Goal: Task Accomplishment & Management: Complete application form

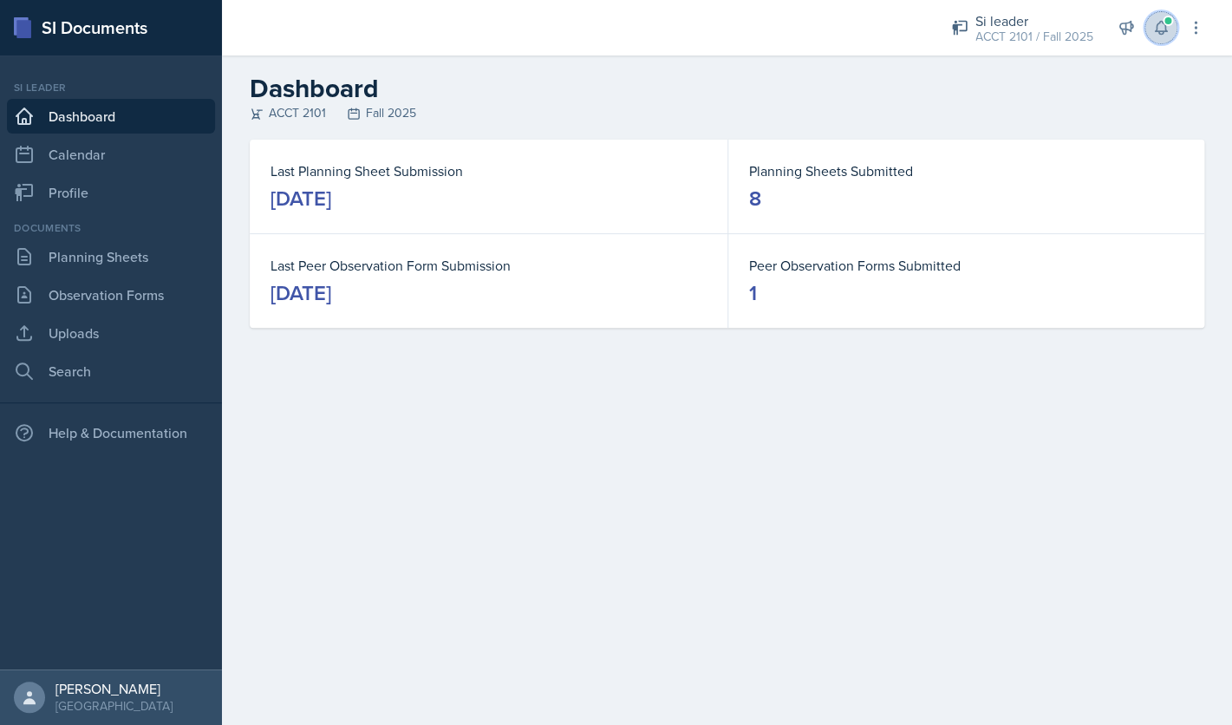
click at [1160, 29] on icon at bounding box center [1160, 27] width 17 height 17
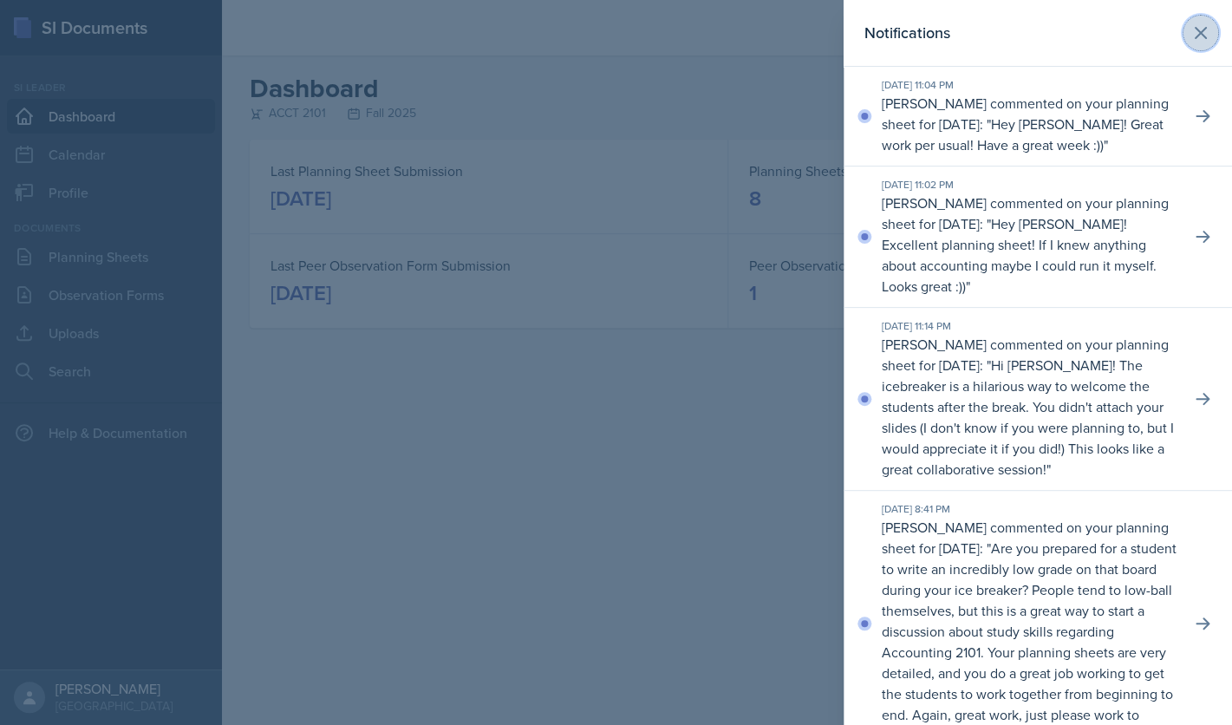
click at [1208, 27] on icon at bounding box center [1200, 33] width 21 height 21
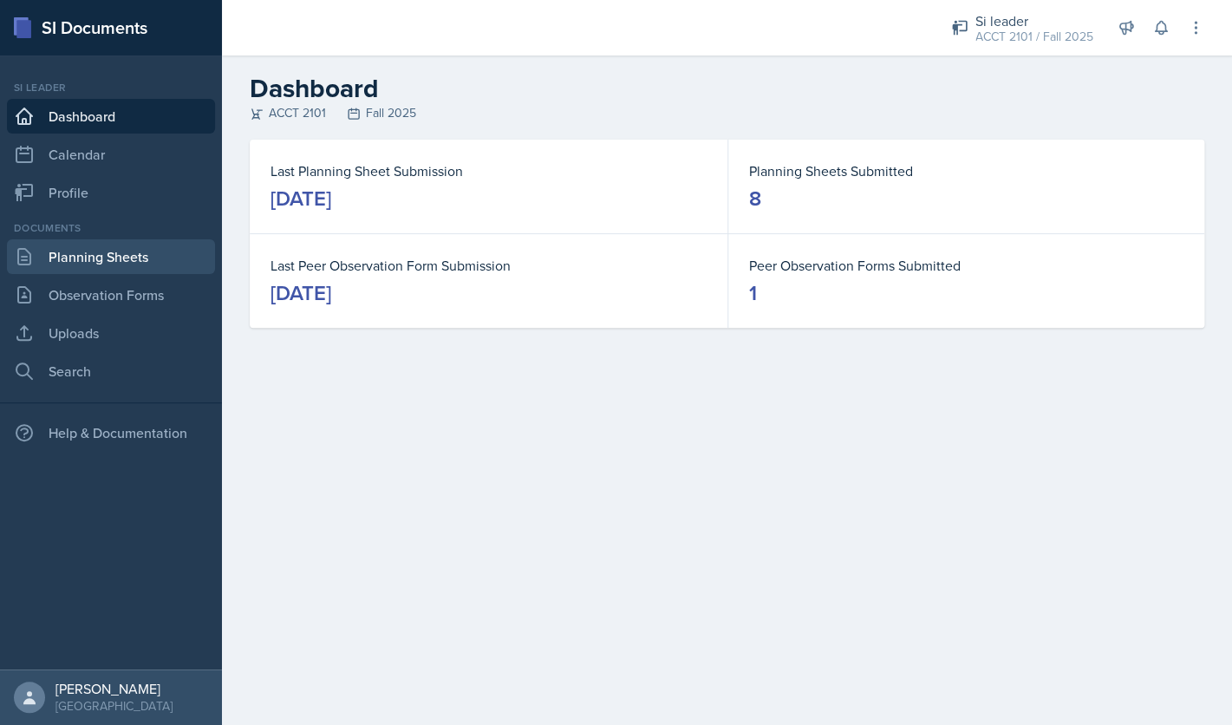
click at [166, 257] on link "Planning Sheets" at bounding box center [111, 256] width 208 height 35
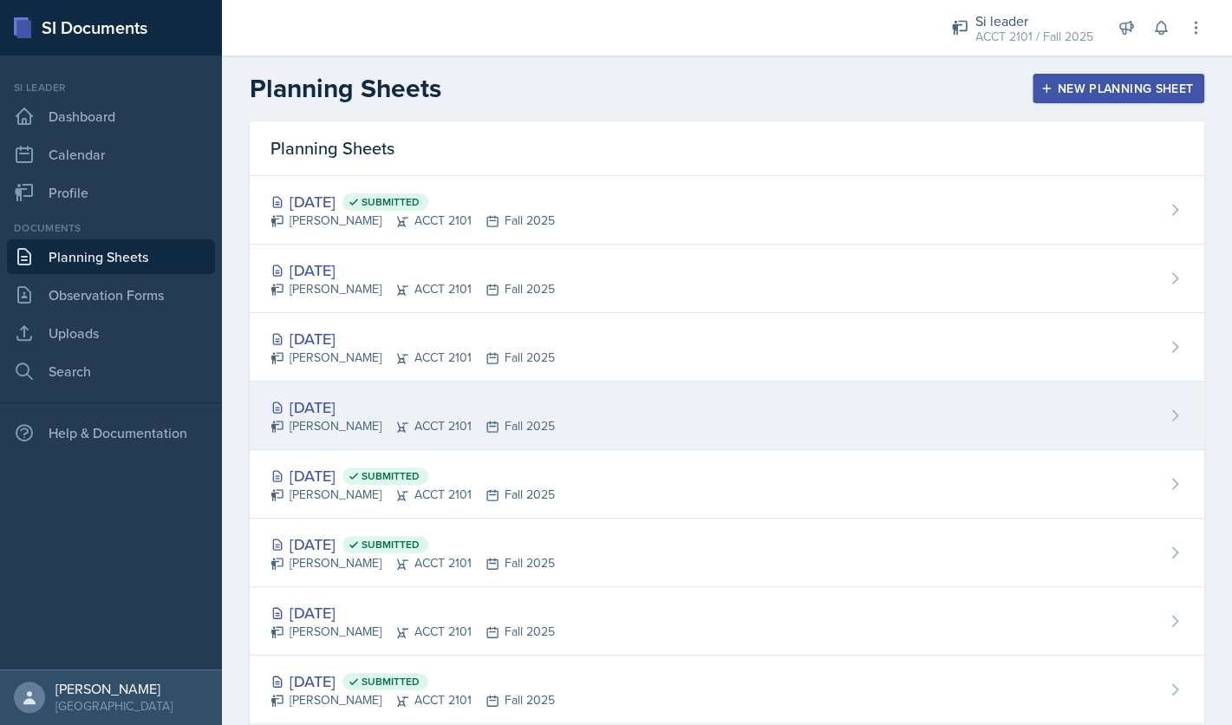
click at [358, 408] on div "[DATE]" at bounding box center [413, 406] width 284 height 23
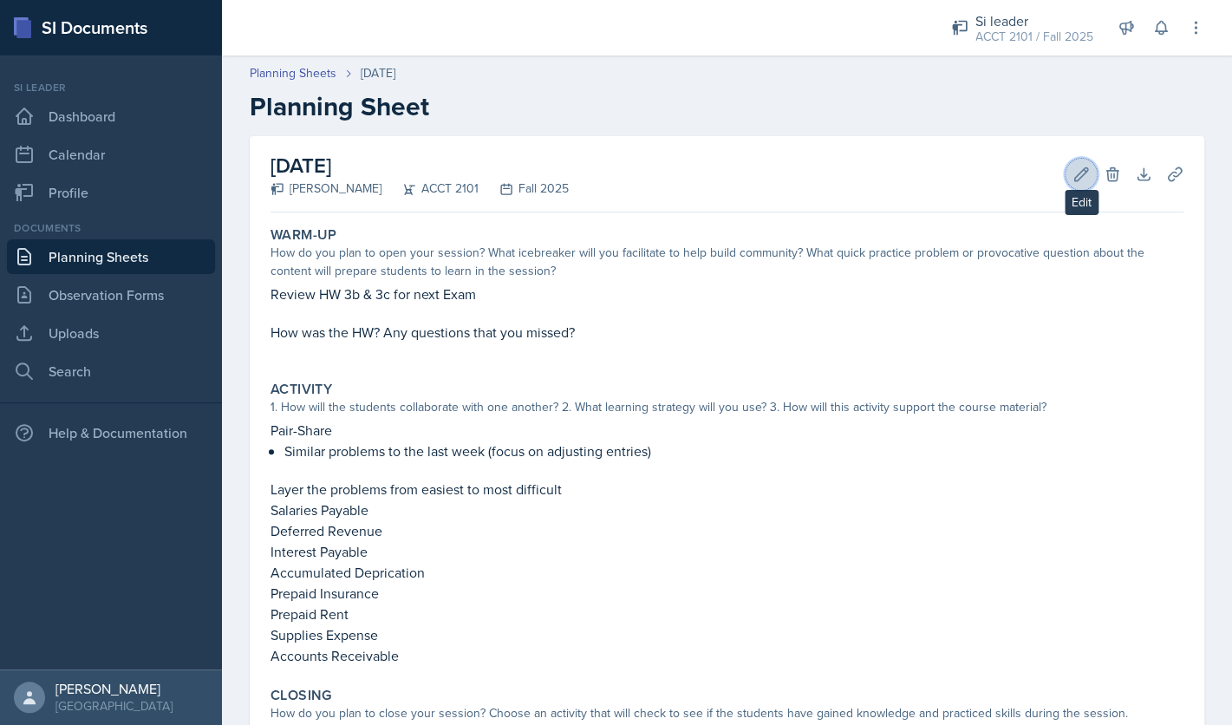
click at [1078, 172] on icon at bounding box center [1081, 174] width 17 height 17
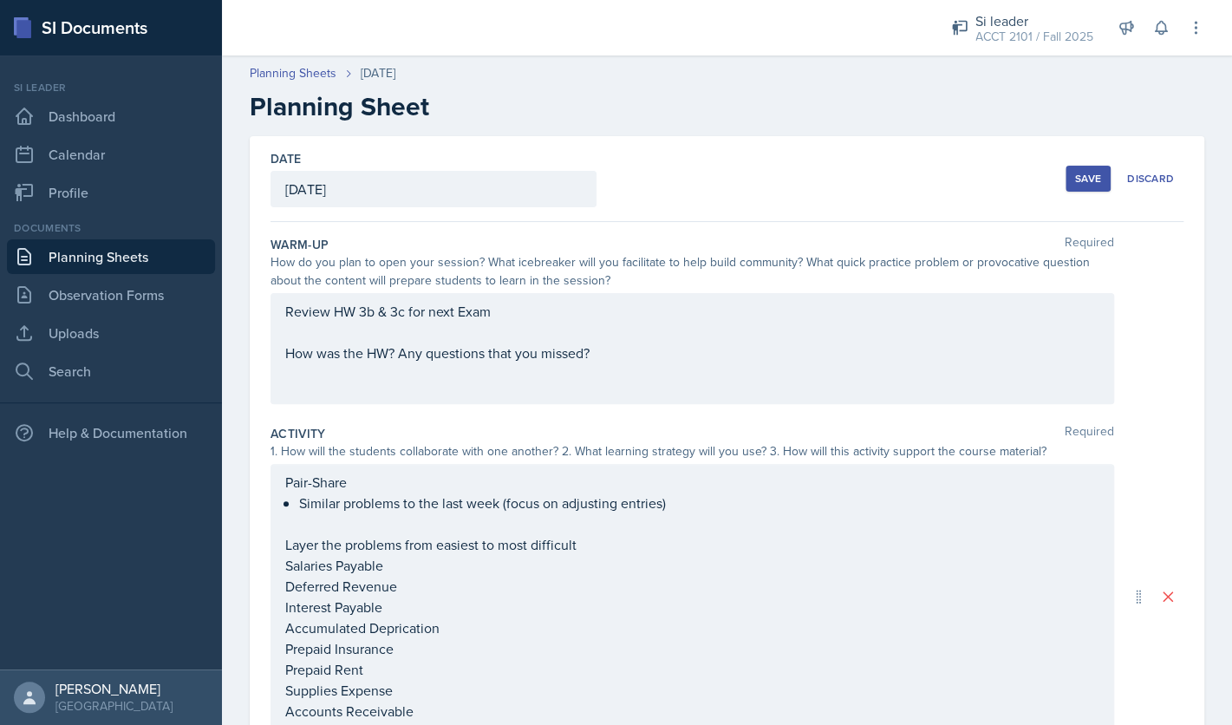
click at [515, 313] on div "Review HW 3b & 3c for next Exam How was the HW? Any questions that you missed?" at bounding box center [693, 348] width 844 height 111
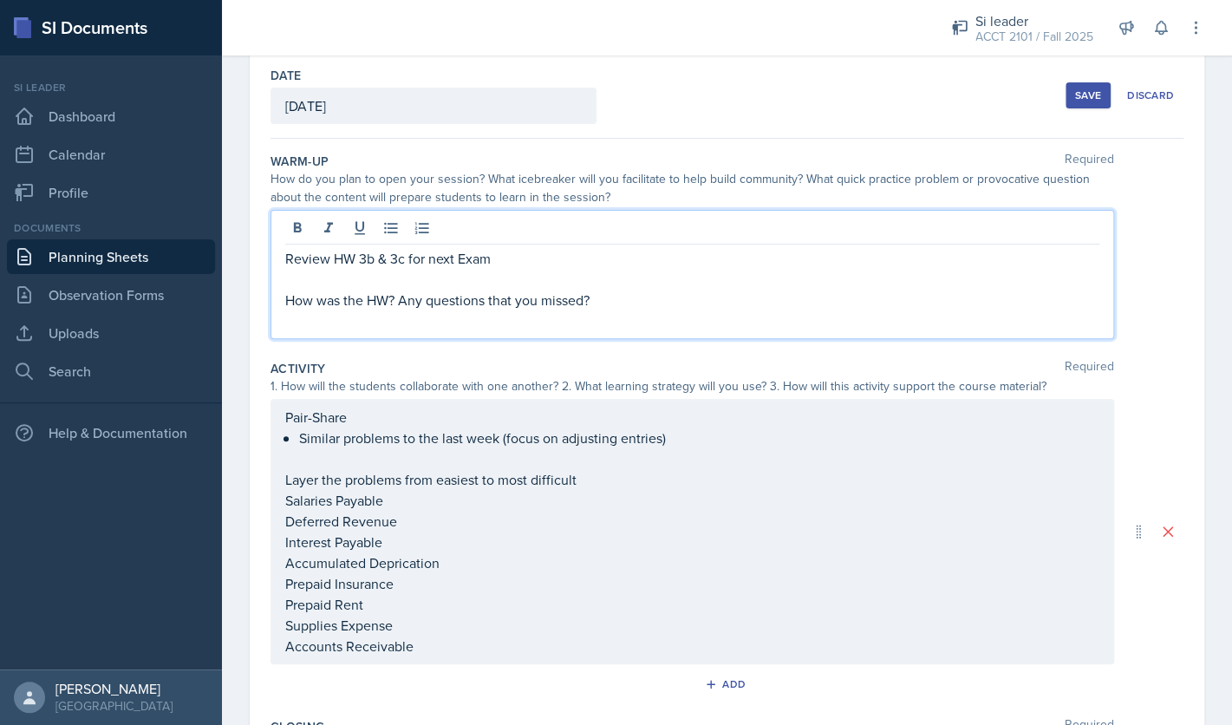
scroll to position [134, 0]
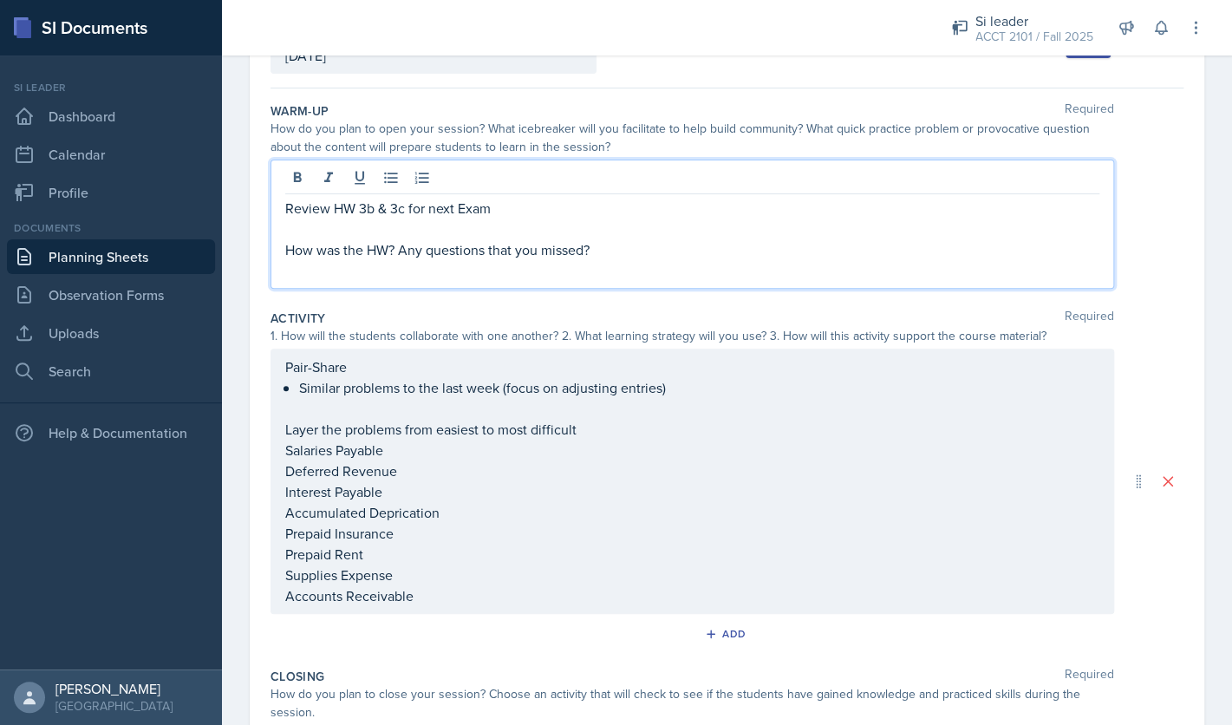
click at [527, 220] on p at bounding box center [692, 228] width 814 height 21
click at [514, 205] on p "Review HW 3b & 3c for next Exam" at bounding box center [692, 208] width 814 height 21
click at [507, 232] on p at bounding box center [692, 228] width 814 height 21
drag, startPoint x: 531, startPoint y: 208, endPoint x: 272, endPoint y: 199, distance: 258.5
click at [272, 199] on div "Review HW 3b & 3c for next Exam How was the HW? Any questions that you missed?" at bounding box center [693, 224] width 844 height 129
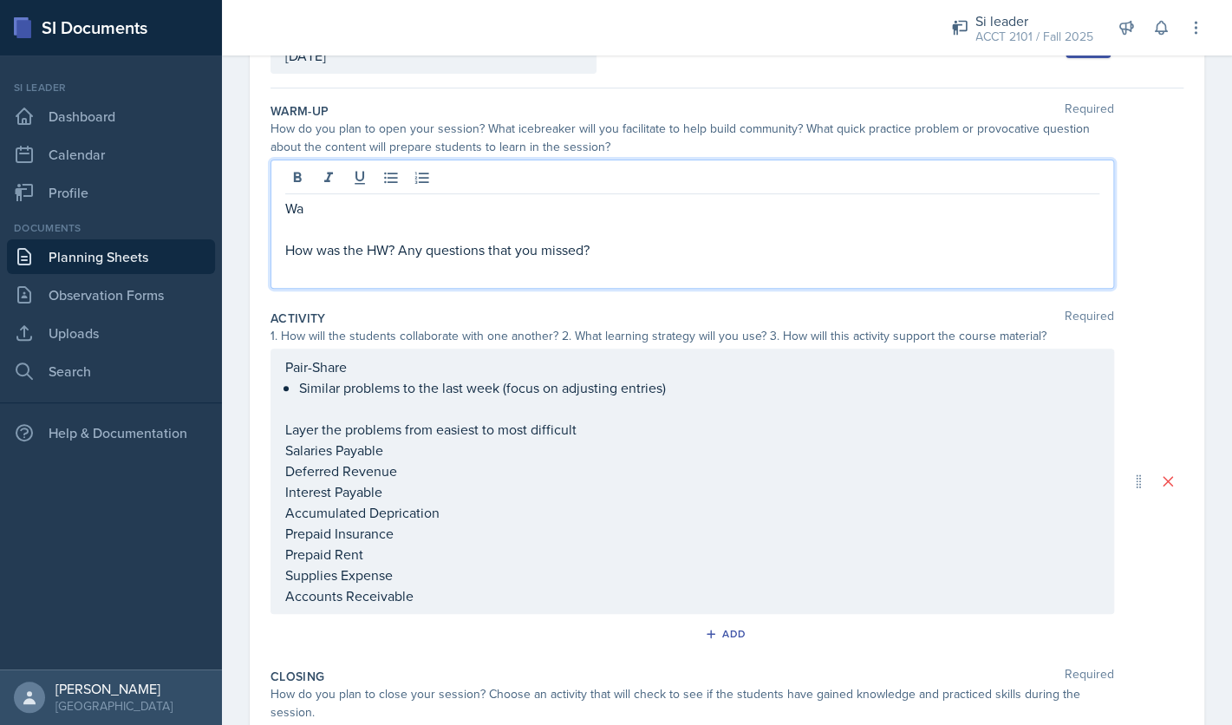
click at [441, 218] on p "Wa" at bounding box center [692, 208] width 814 height 21
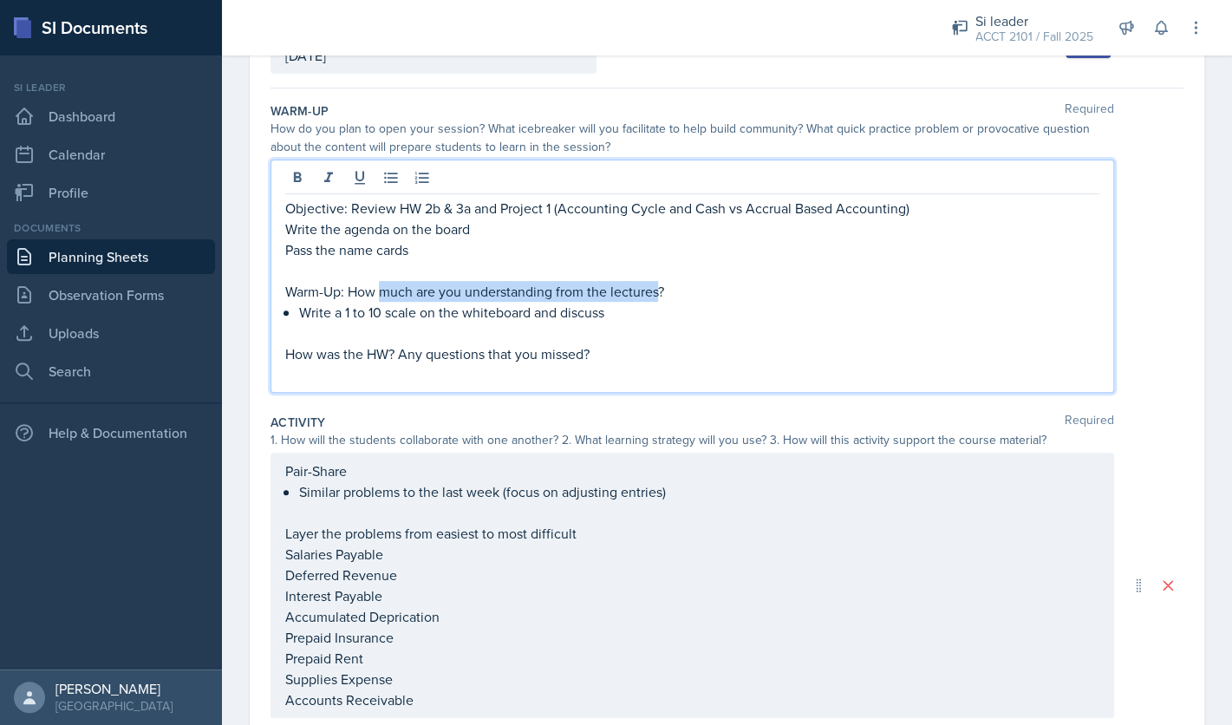
drag, startPoint x: 382, startPoint y: 295, endPoint x: 663, endPoint y: 293, distance: 281.8
click at [663, 293] on p "Warm-Up: How much are you understanding from the lectures?" at bounding box center [692, 291] width 814 height 21
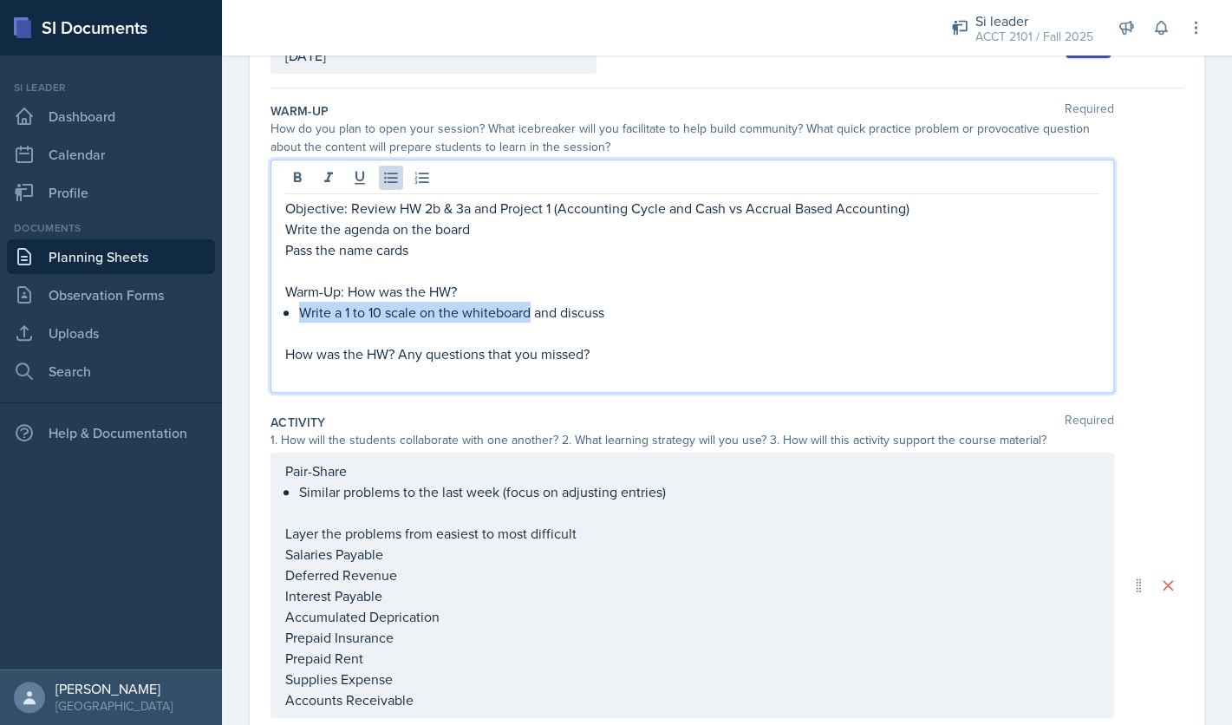
drag, startPoint x: 530, startPoint y: 314, endPoint x: 303, endPoint y: 316, distance: 227.2
click at [303, 316] on p "Write a 1 to 10 scale on the whiteboard and discuss" at bounding box center [699, 312] width 800 height 21
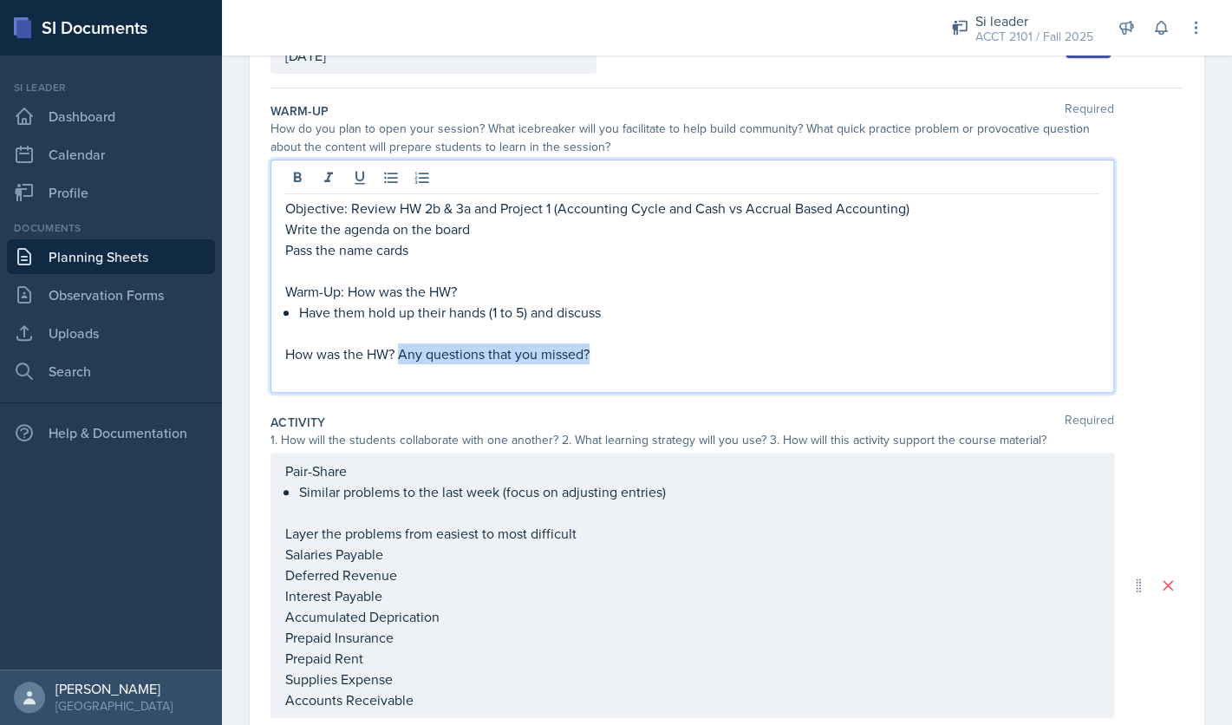
drag, startPoint x: 617, startPoint y: 351, endPoint x: 399, endPoint y: 352, distance: 218.5
click at [399, 352] on p "How was the HW? Any questions that you missed?" at bounding box center [692, 353] width 814 height 21
click at [483, 290] on p "Warm-Up: How was the HW?" at bounding box center [692, 291] width 814 height 21
drag, startPoint x: 428, startPoint y: 360, endPoint x: 290, endPoint y: 338, distance: 139.6
click at [290, 338] on div "Objective: Review HW 2b & 3a and Project 1 (Accounting Cycle and Cash vs Accrua…" at bounding box center [692, 291] width 814 height 187
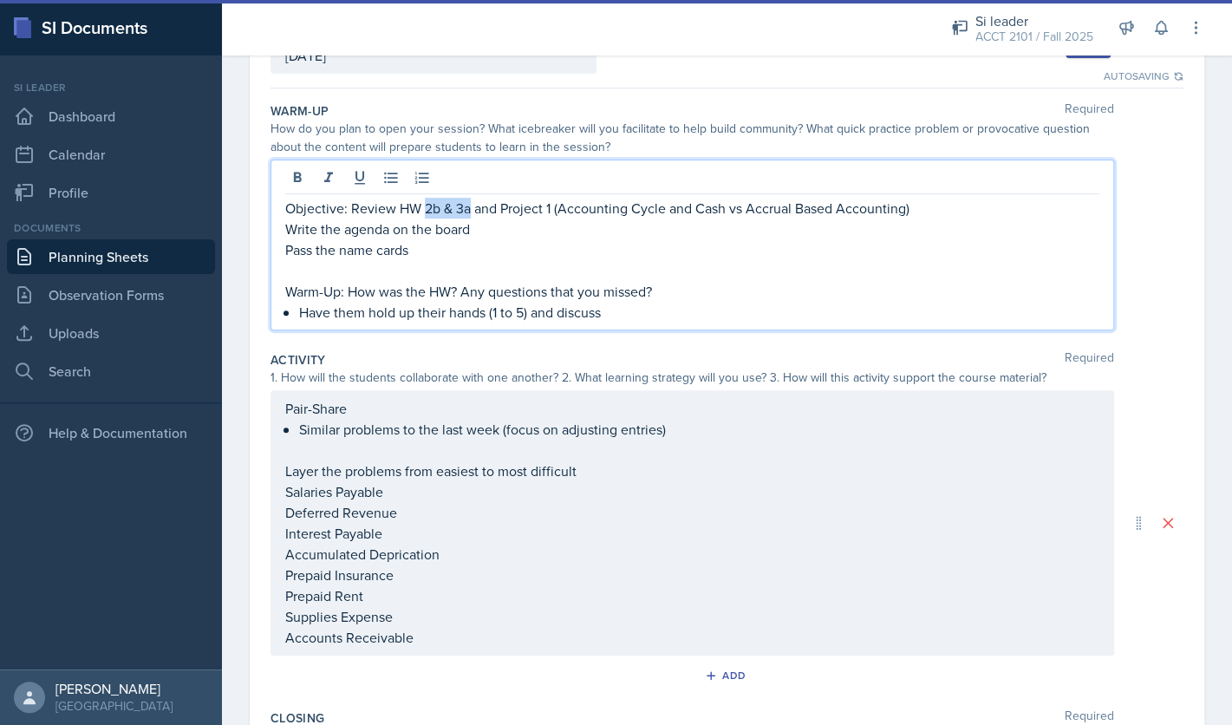
drag, startPoint x: 469, startPoint y: 212, endPoint x: 425, endPoint y: 212, distance: 44.2
click at [425, 212] on p "Objective: Review HW 2b & 3a and Project 1 (Accounting Cycle and Cash vs Accrua…" at bounding box center [692, 208] width 814 height 21
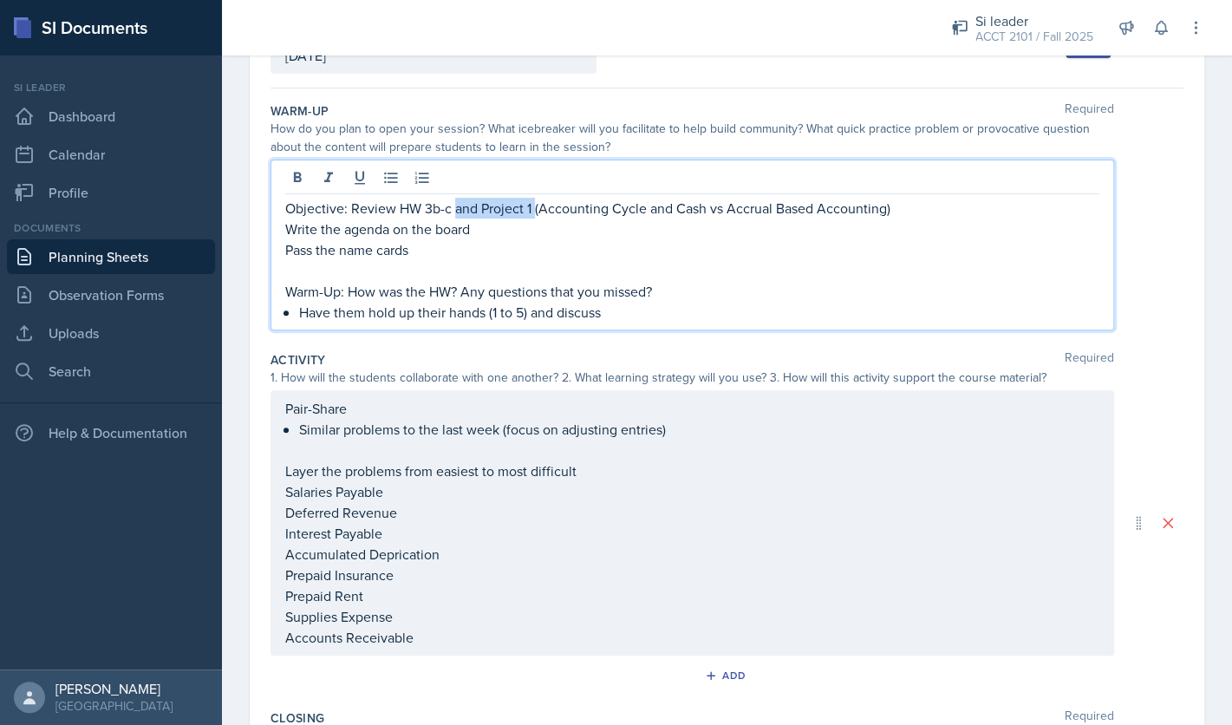
drag, startPoint x: 533, startPoint y: 212, endPoint x: 456, endPoint y: 215, distance: 77.2
click at [456, 215] on p "Objective: Review HW 3b-c and Project 1 (Accounting Cycle and Cash vs Accrual B…" at bounding box center [692, 208] width 814 height 21
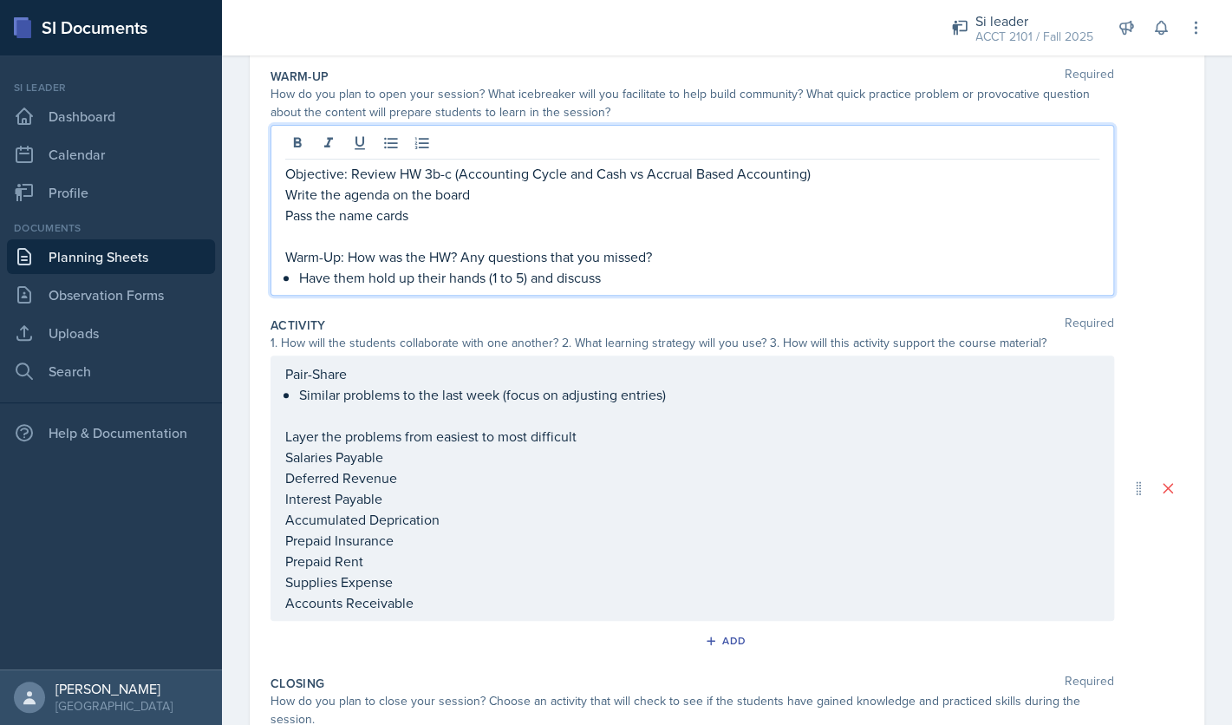
scroll to position [178, 0]
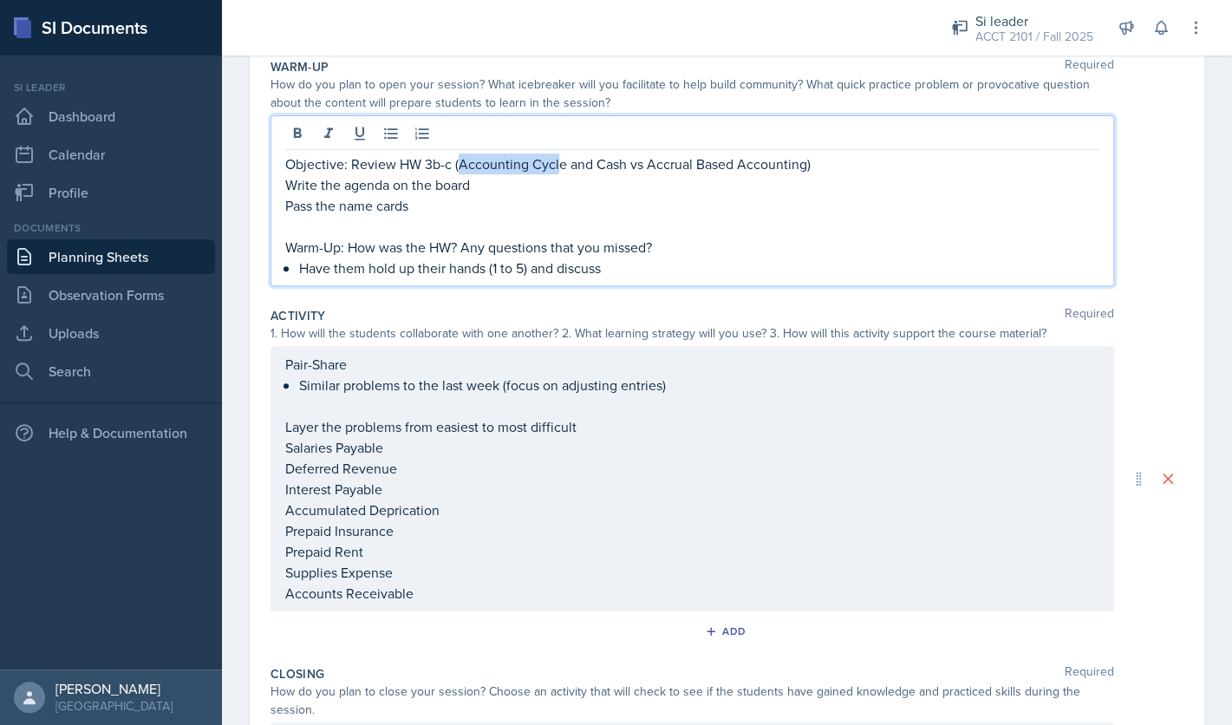
drag, startPoint x: 460, startPoint y: 170, endPoint x: 558, endPoint y: 165, distance: 97.2
click at [558, 165] on p "Objective: Review HW 3b-c (Accounting Cycle and Cash vs Accrual Based Accountin…" at bounding box center [692, 163] width 814 height 21
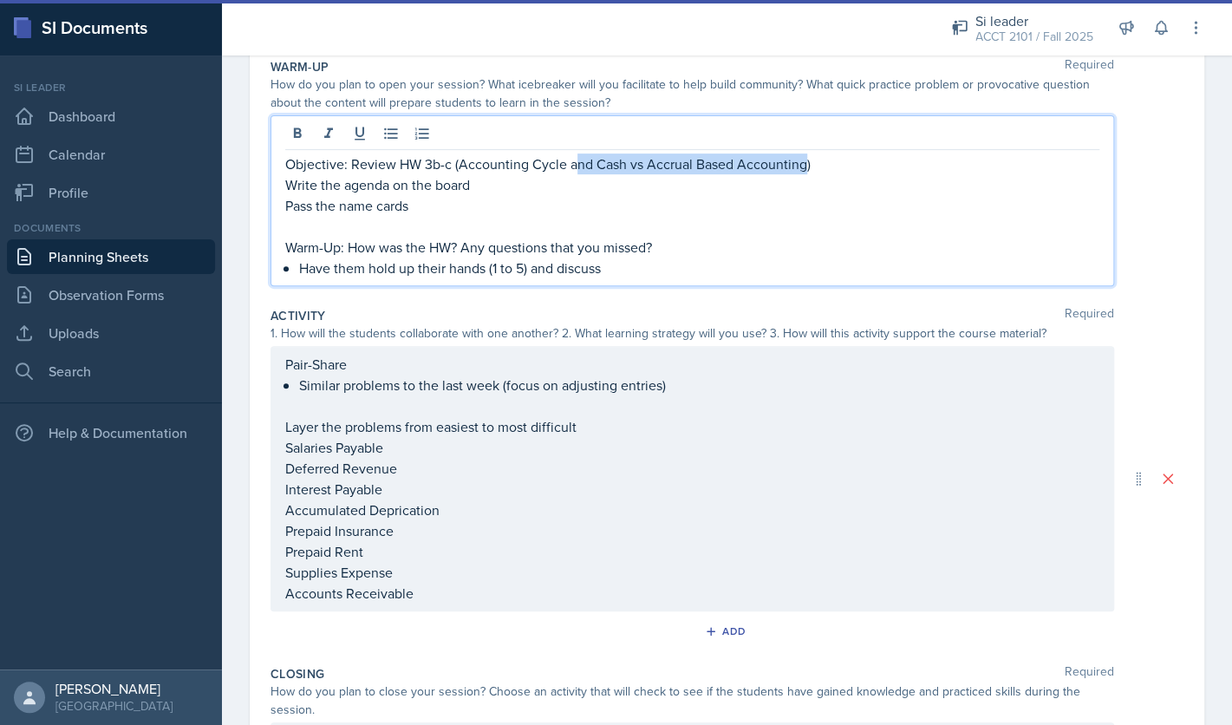
drag, startPoint x: 573, startPoint y: 162, endPoint x: 802, endPoint y: 166, distance: 228.9
click at [802, 166] on p "Objective: Review HW 3b-c (Accounting Cycle and Cash vs Accrual Based Accountin…" at bounding box center [692, 163] width 814 height 21
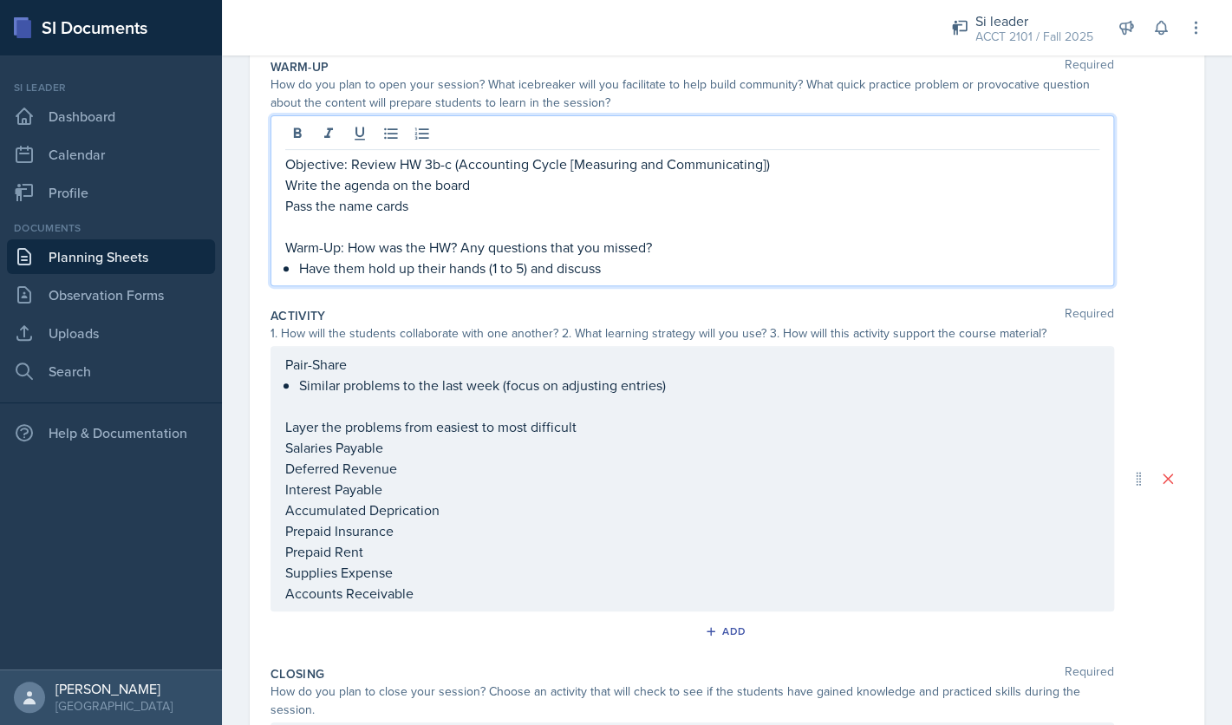
click at [666, 272] on p "Have them hold up their hands (1 to 5) and discuss" at bounding box center [699, 268] width 800 height 21
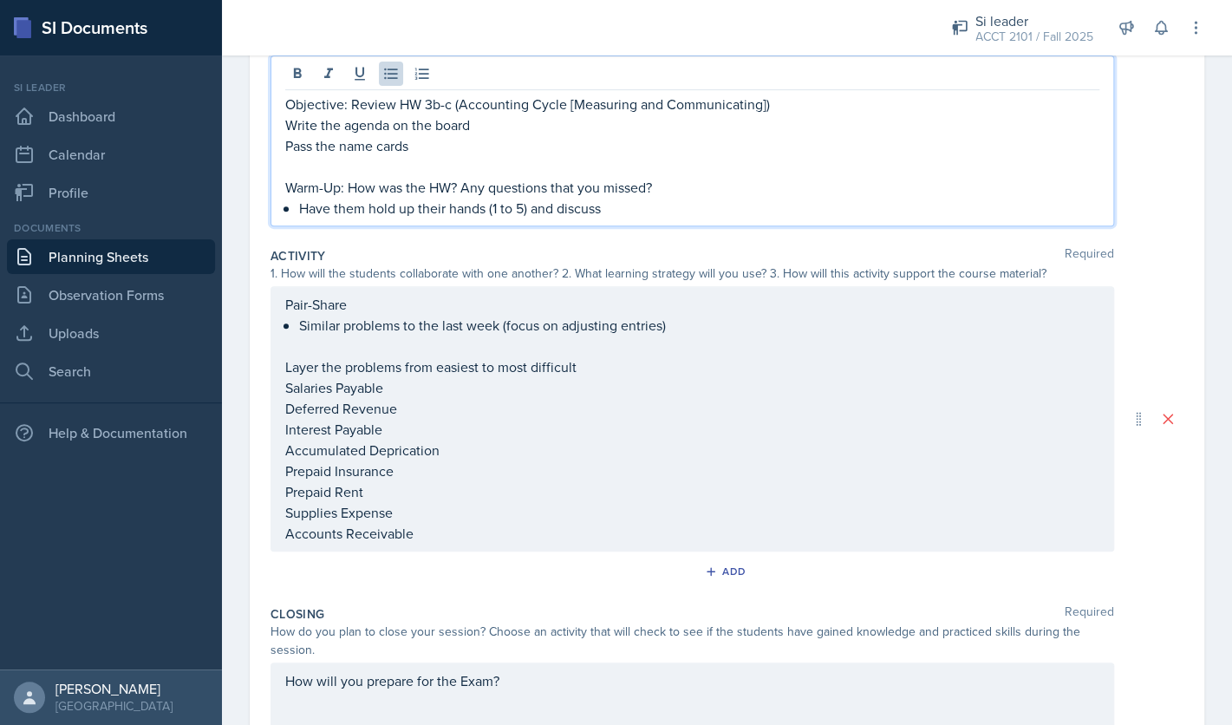
scroll to position [284, 0]
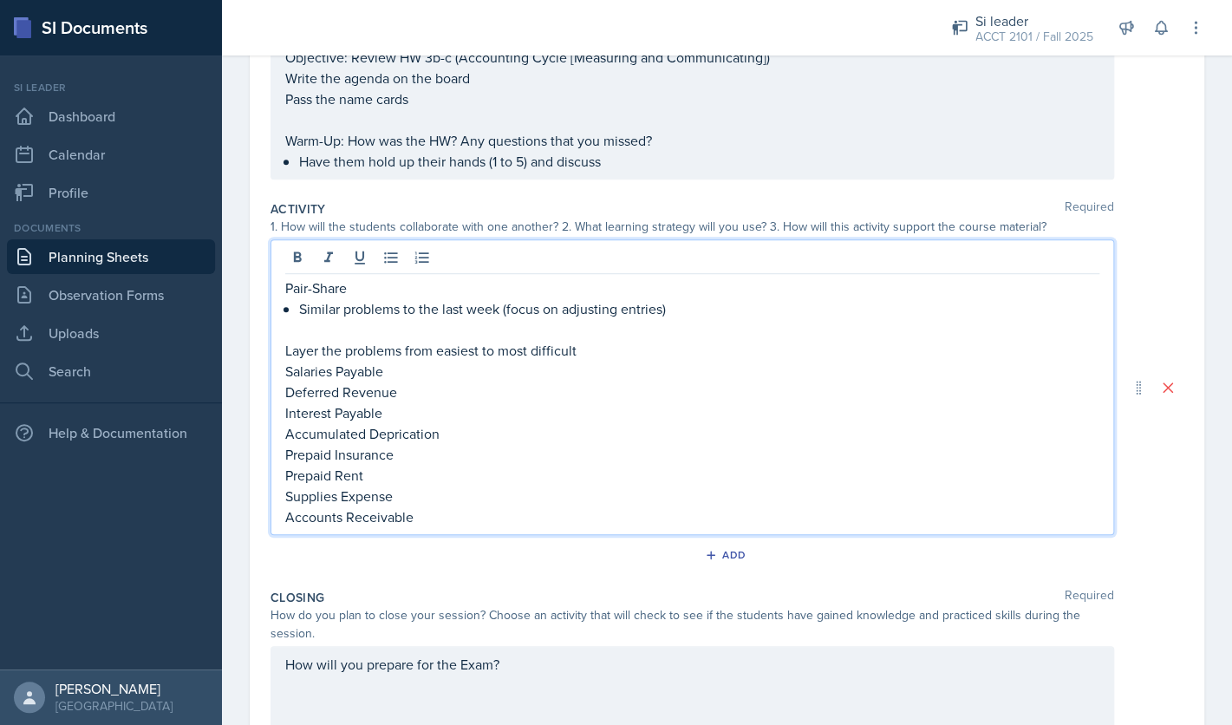
click at [538, 258] on div "Pair-Share Similar problems to the last week (focus on adjusting entries) Layer…" at bounding box center [693, 387] width 844 height 296
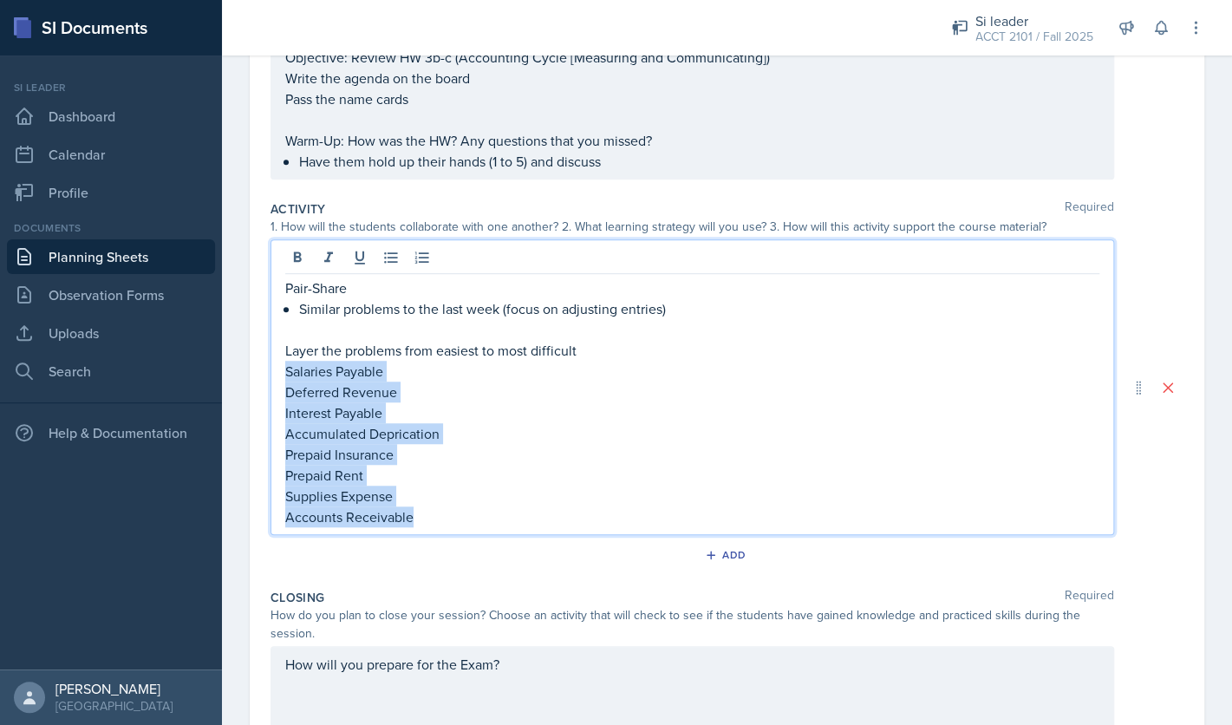
drag, startPoint x: 429, startPoint y: 522, endPoint x: 283, endPoint y: 365, distance: 214.7
click at [283, 365] on div "Pair-Share Similar problems to the last week (focus on adjusting entries) Layer…" at bounding box center [693, 387] width 844 height 296
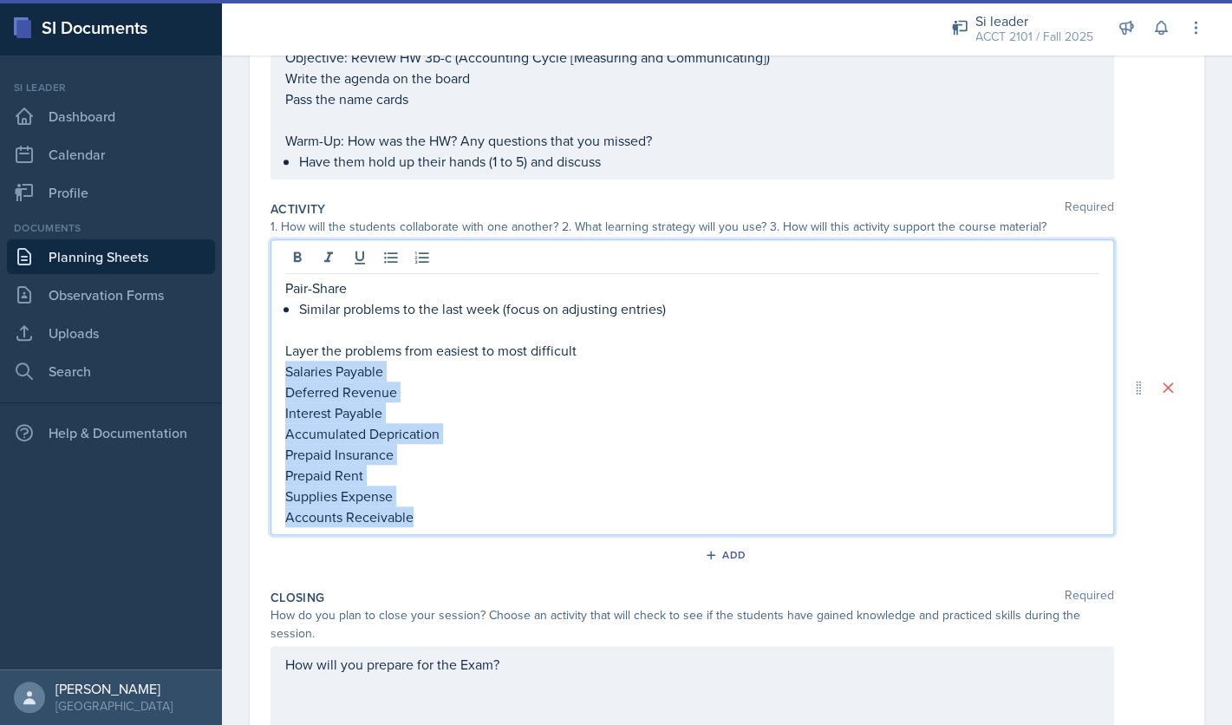
copy div "Salaries Payable Deferred Revenue Interest Payable Accumulated Deprication Prep…"
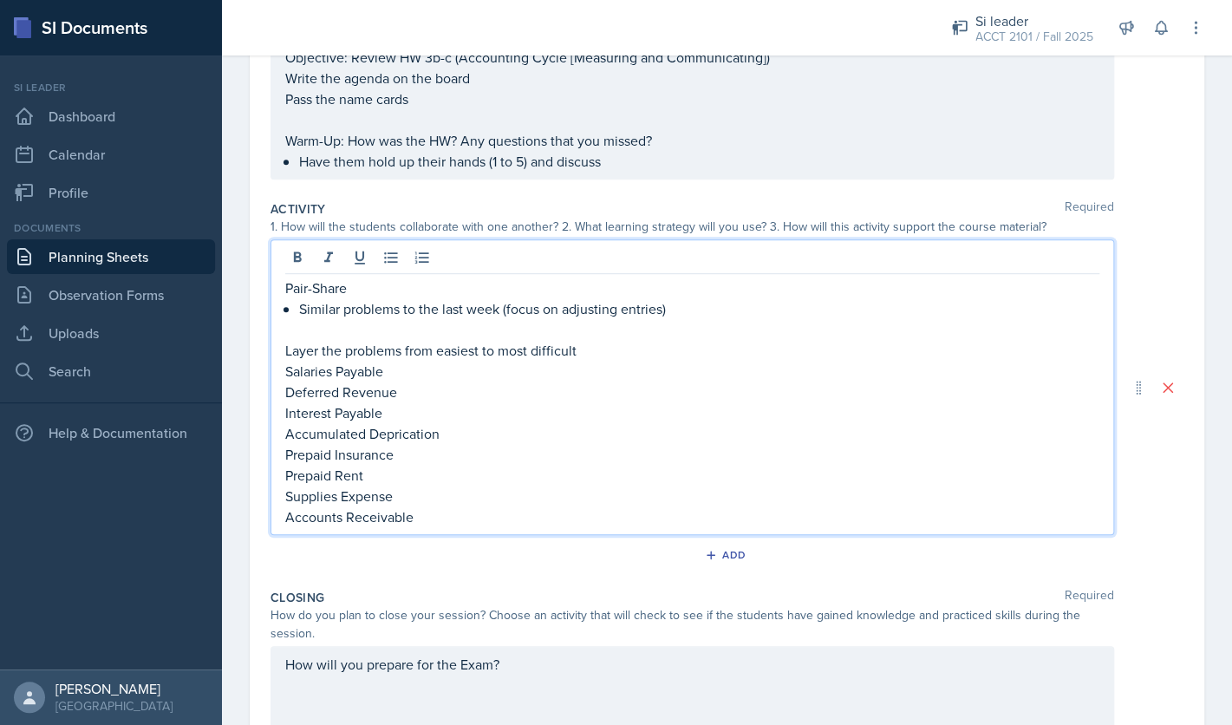
click at [712, 308] on p "Similar problems to the last week (focus on adjusting entries)" at bounding box center [699, 308] width 800 height 21
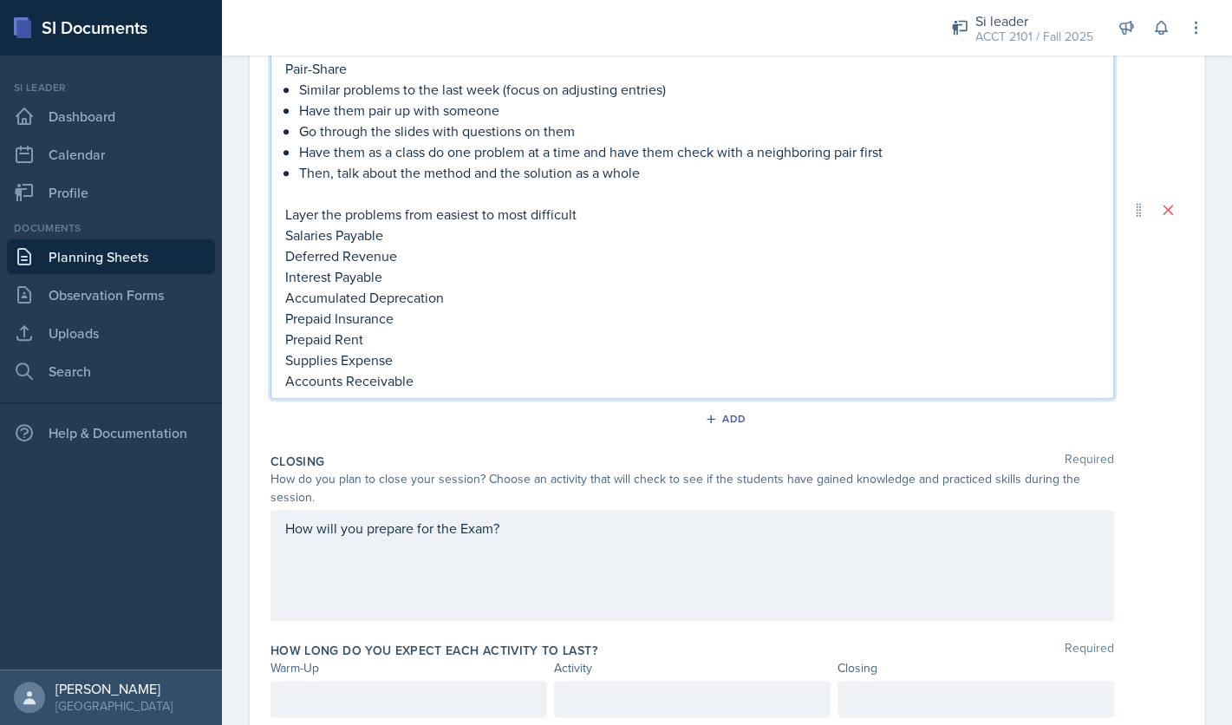
scroll to position [535, 0]
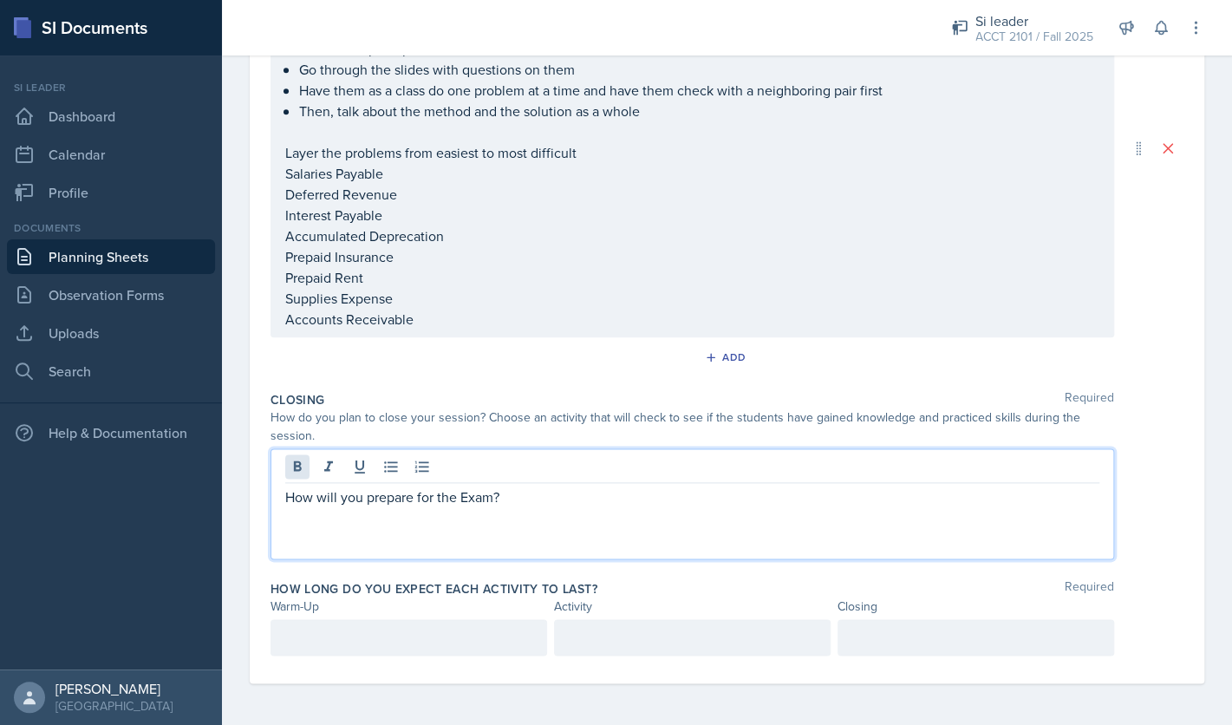
click at [287, 473] on div "How will you prepare for the Exam?" at bounding box center [693, 503] width 844 height 111
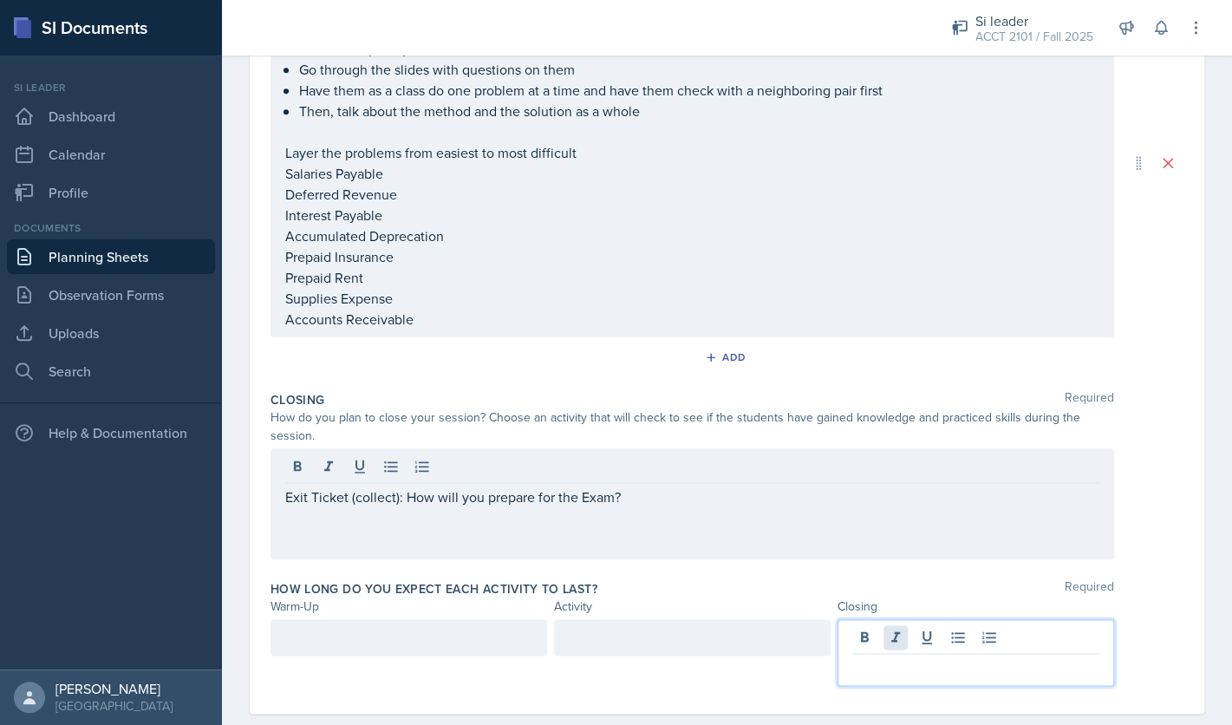
click at [887, 642] on div at bounding box center [976, 652] width 277 height 67
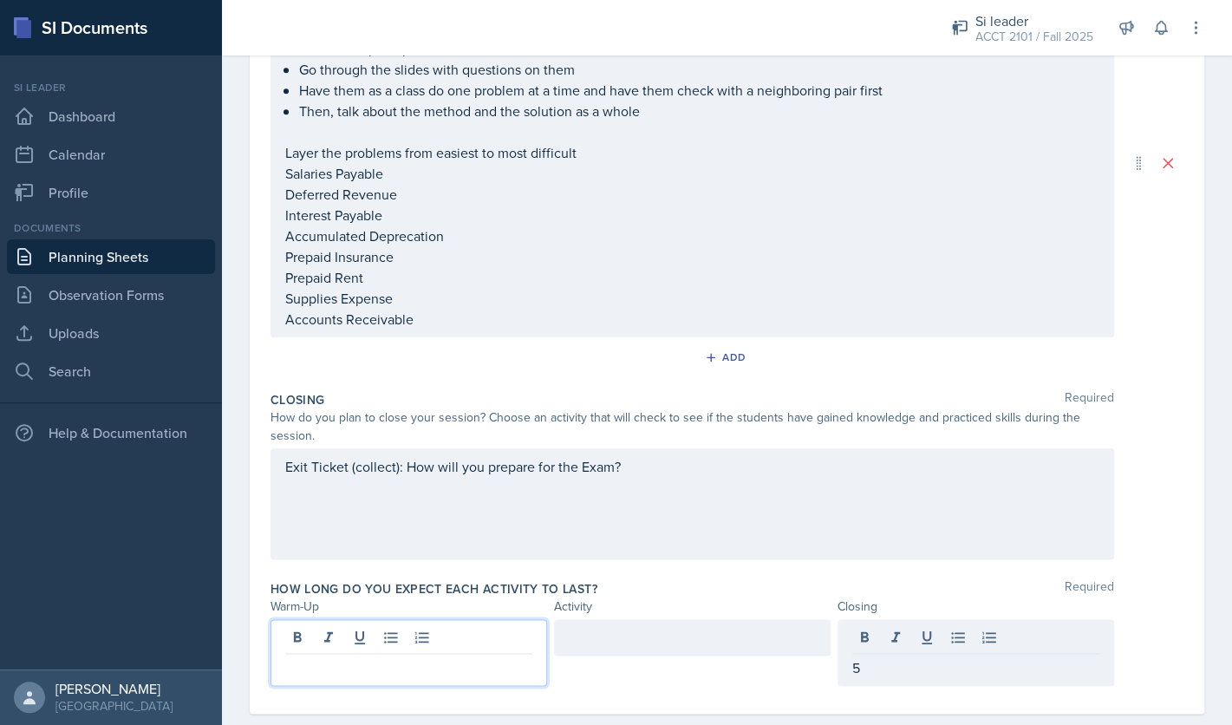
click at [492, 640] on div at bounding box center [409, 652] width 277 height 67
click at [629, 648] on div at bounding box center [692, 637] width 277 height 36
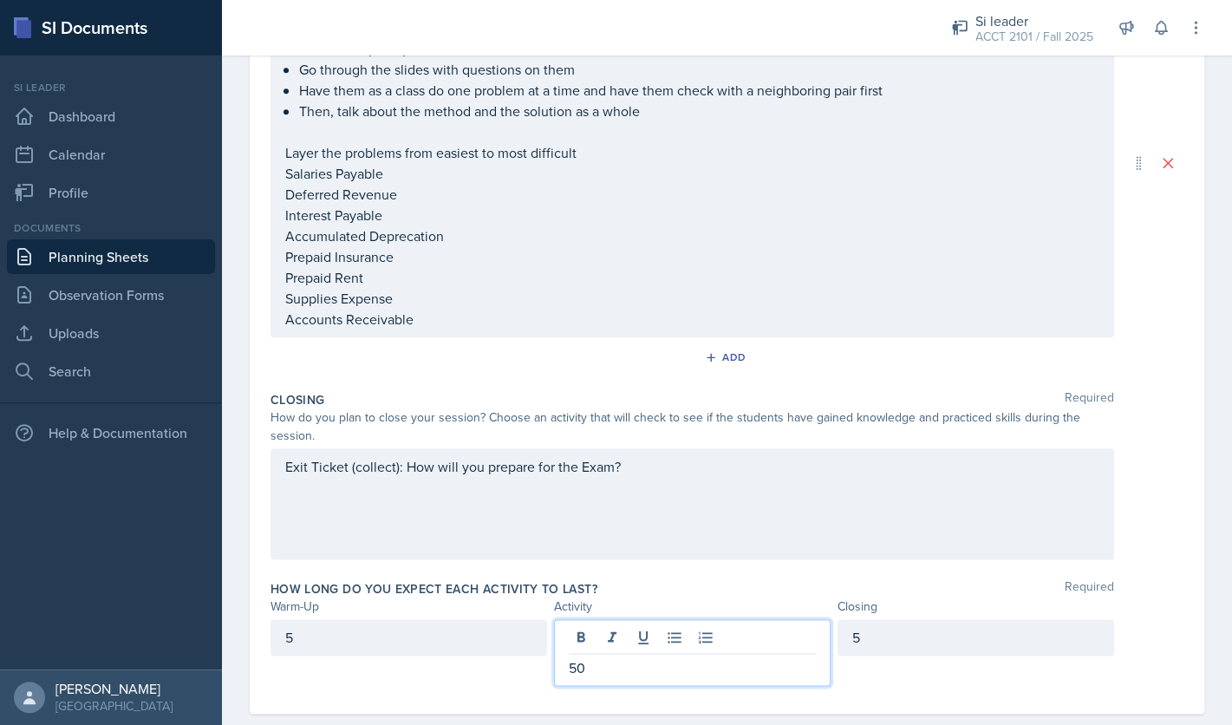
click at [857, 577] on div "How long do you expect each activity to last? Required Warm-Up Activity Closing…" at bounding box center [727, 636] width 913 height 127
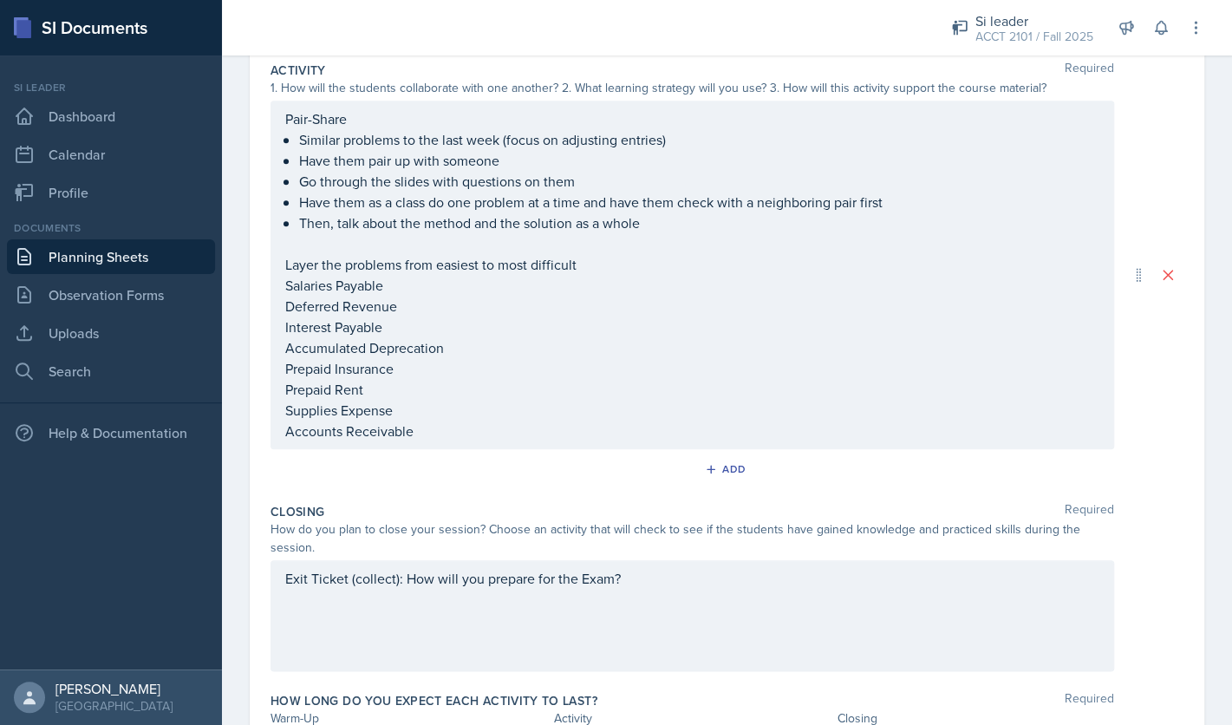
scroll to position [0, 0]
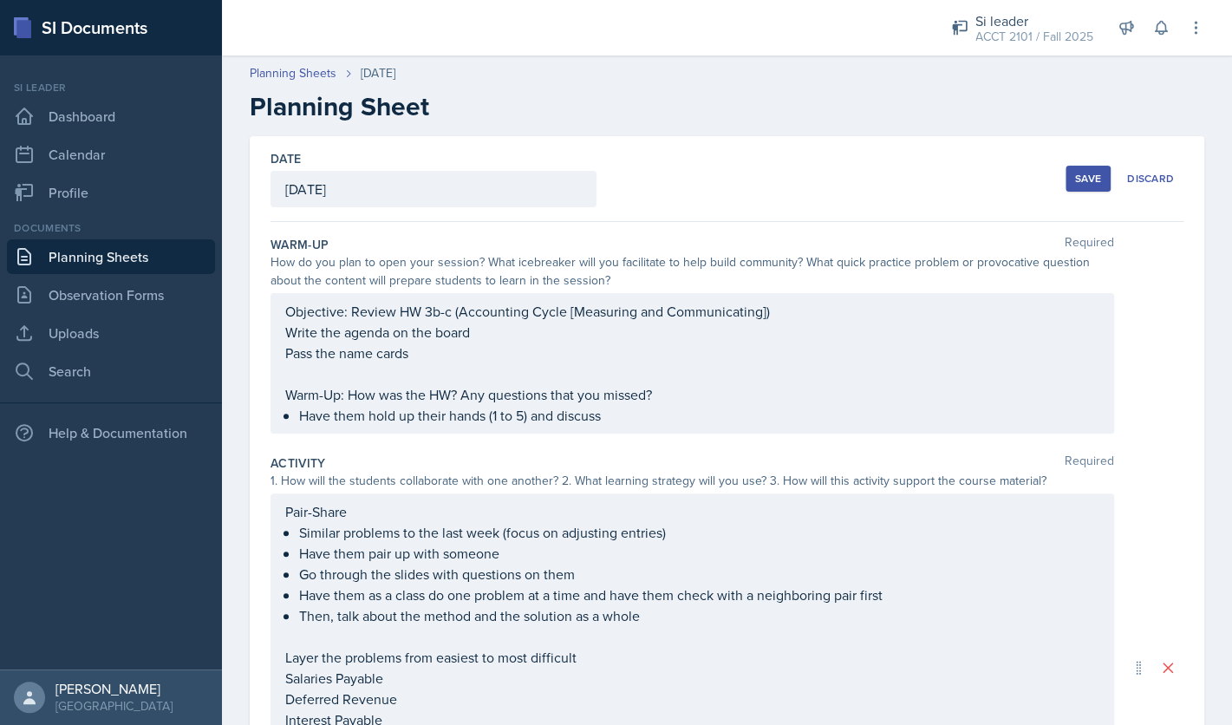
click at [1084, 173] on div "Save" at bounding box center [1088, 179] width 26 height 14
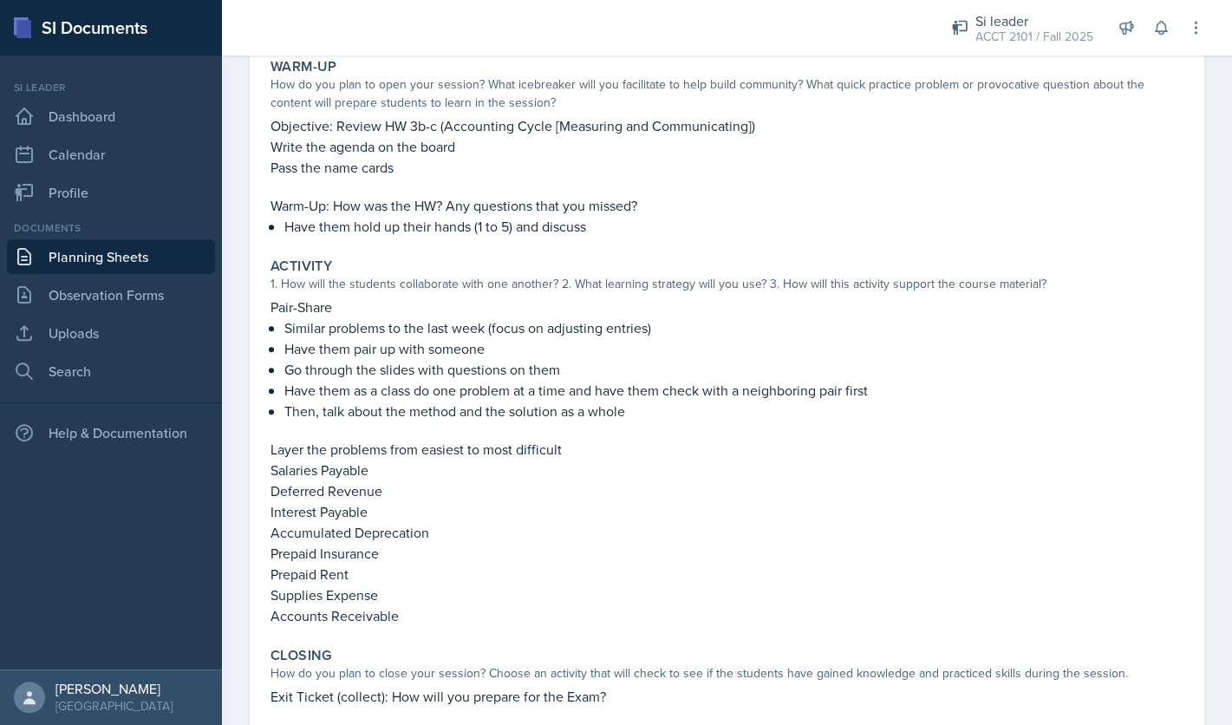
scroll to position [350, 0]
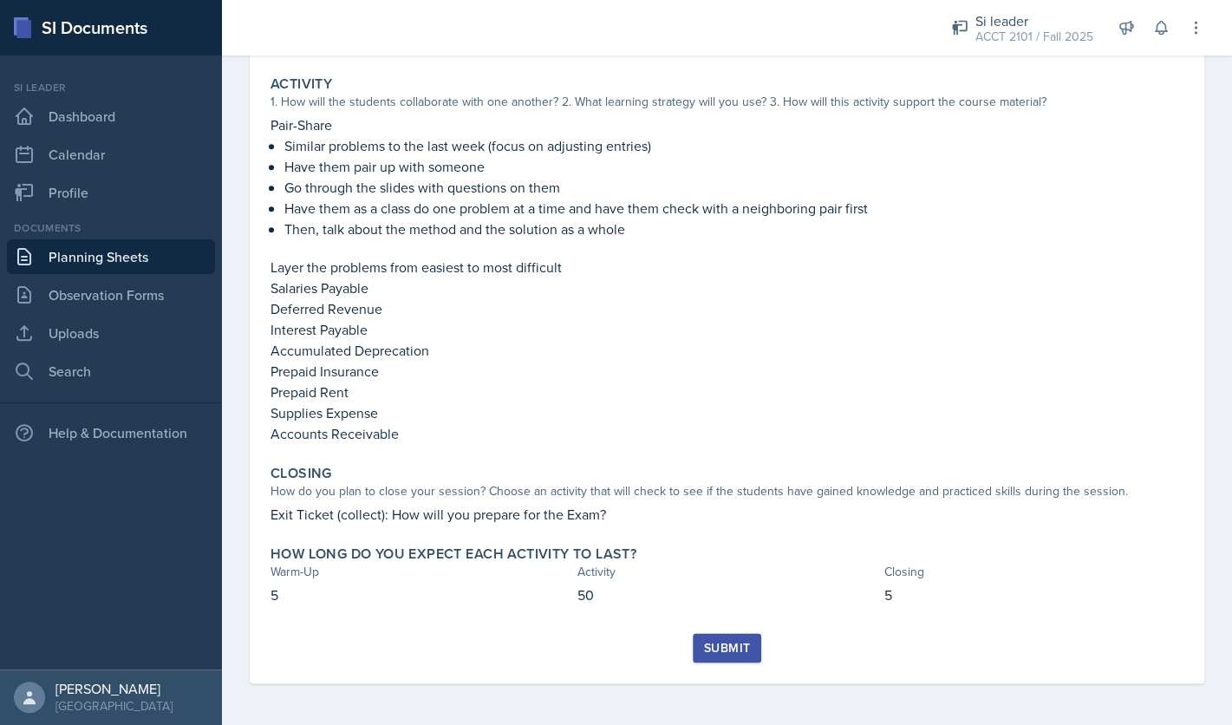
click at [713, 655] on div "Submit" at bounding box center [727, 648] width 46 height 14
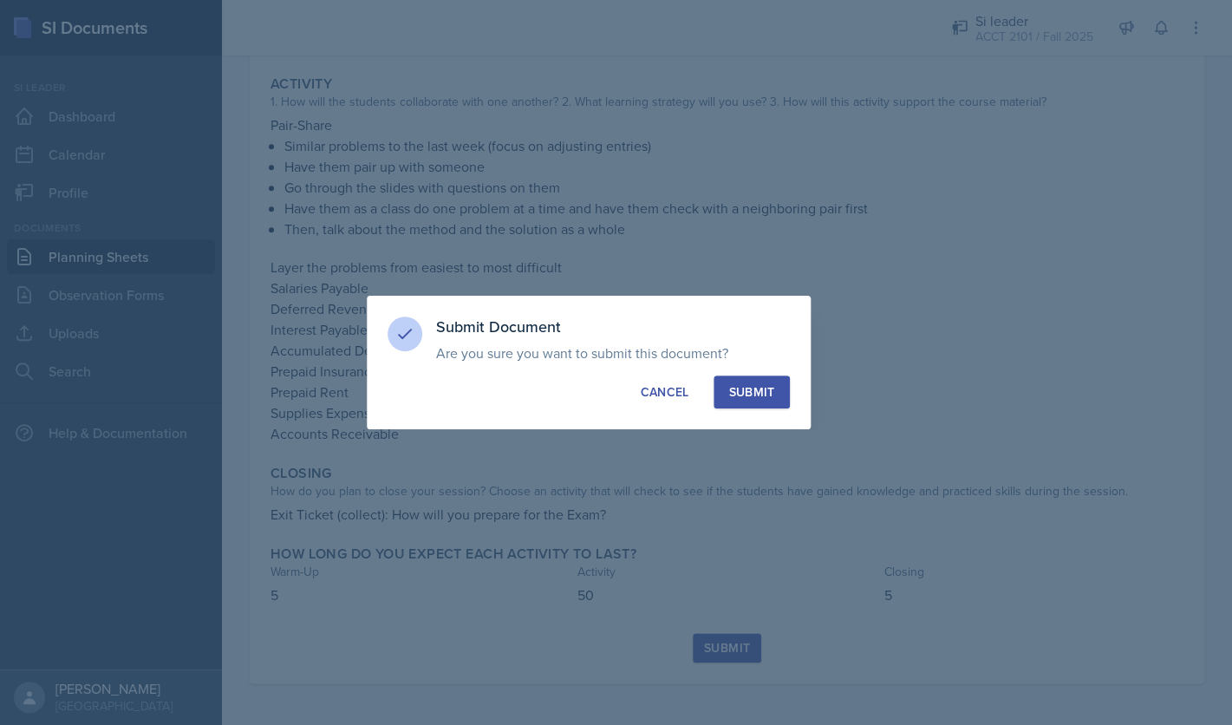
click at [748, 382] on button "Submit" at bounding box center [751, 391] width 75 height 33
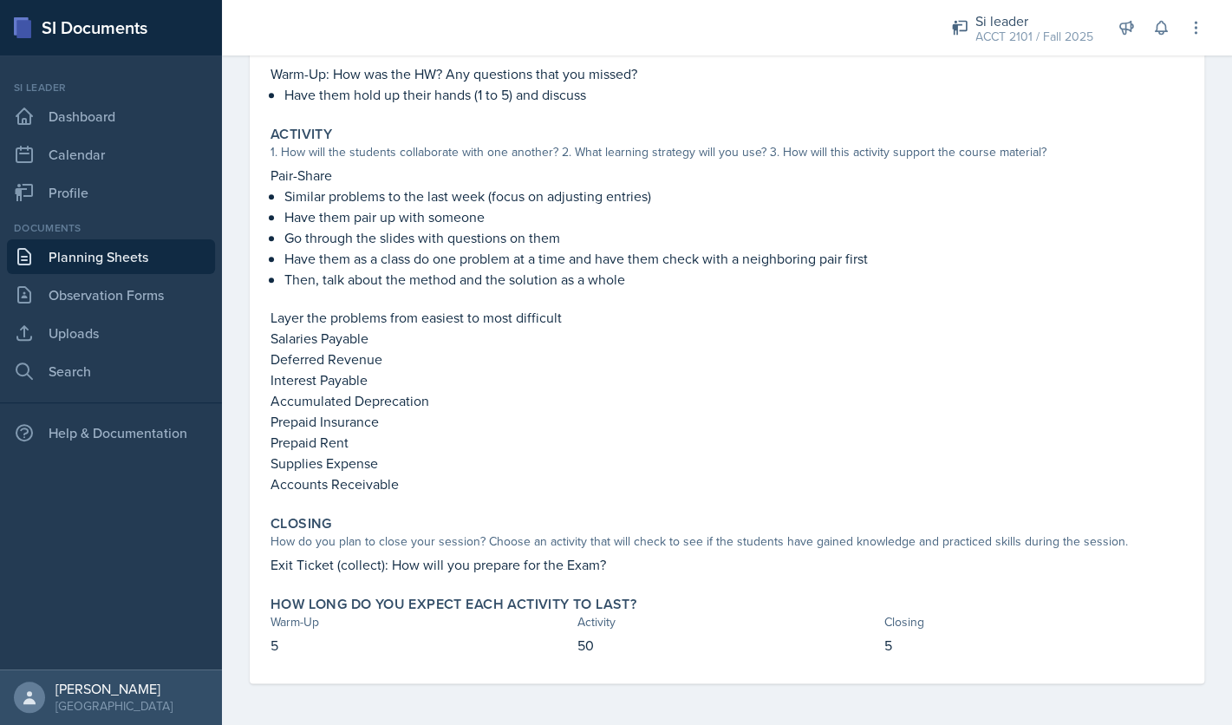
scroll to position [0, 0]
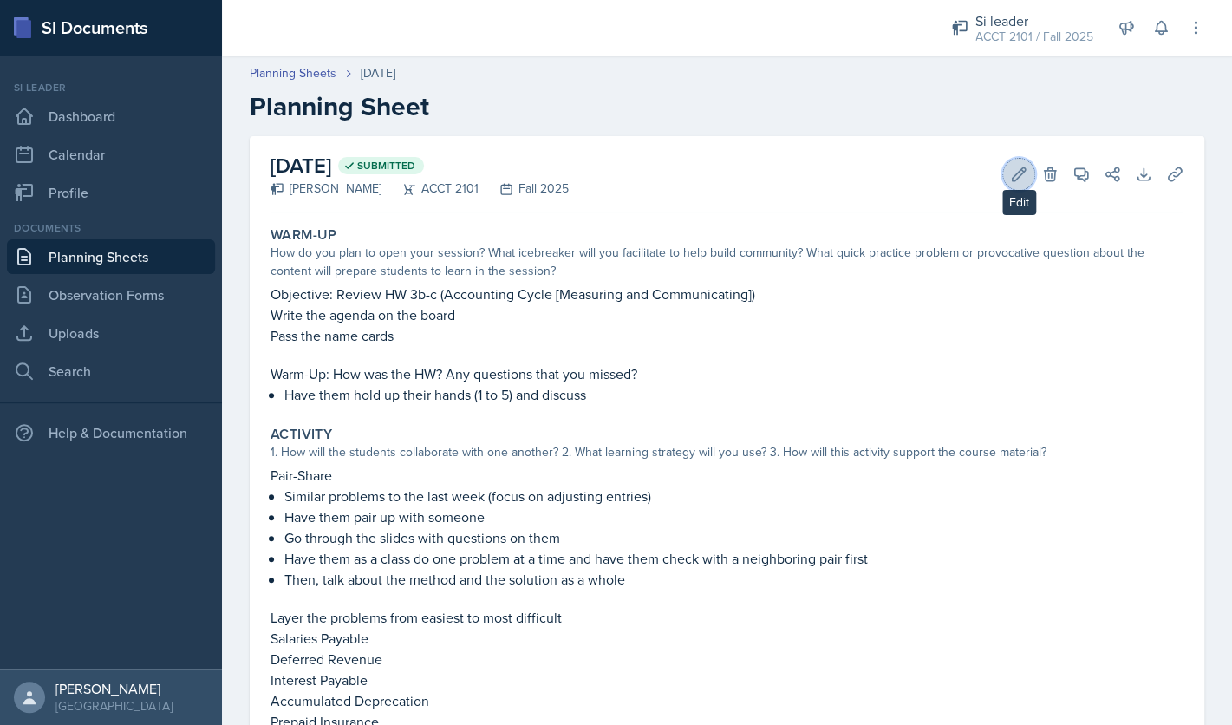
click at [1017, 177] on icon at bounding box center [1019, 173] width 13 height 13
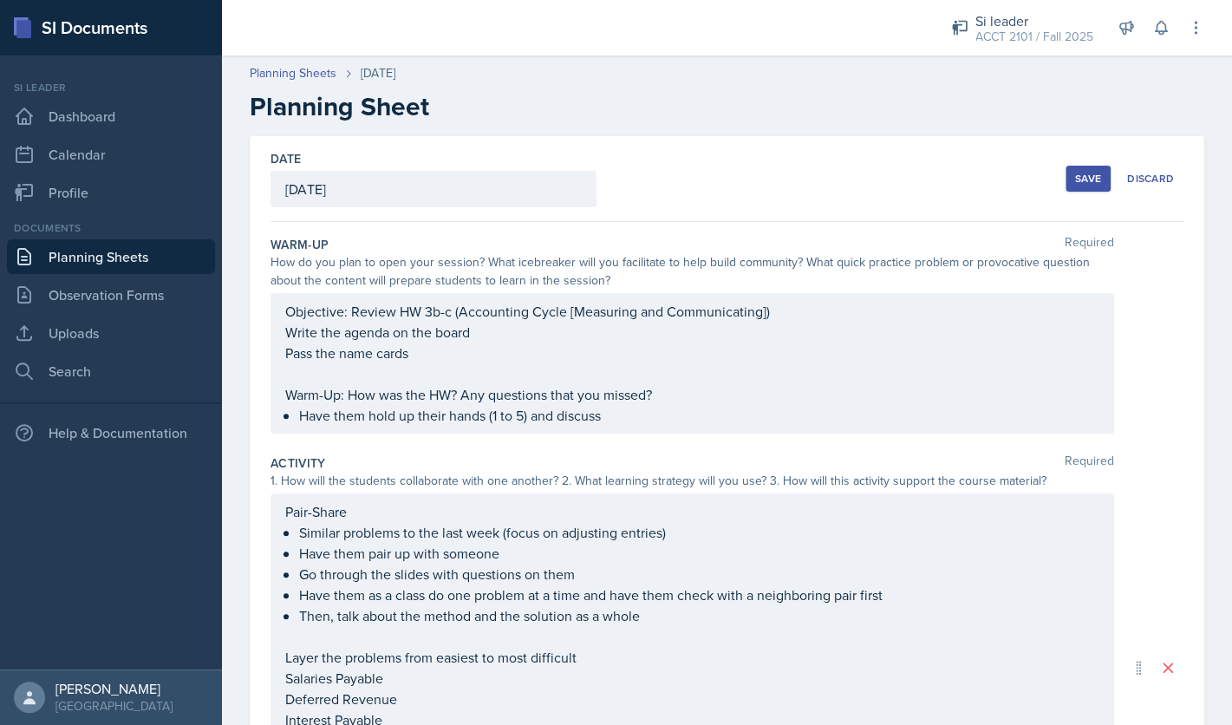
click at [651, 423] on div "Objective: Review HW 3b-c (Accounting Cycle [Measuring and Communicating]) Writ…" at bounding box center [692, 363] width 814 height 125
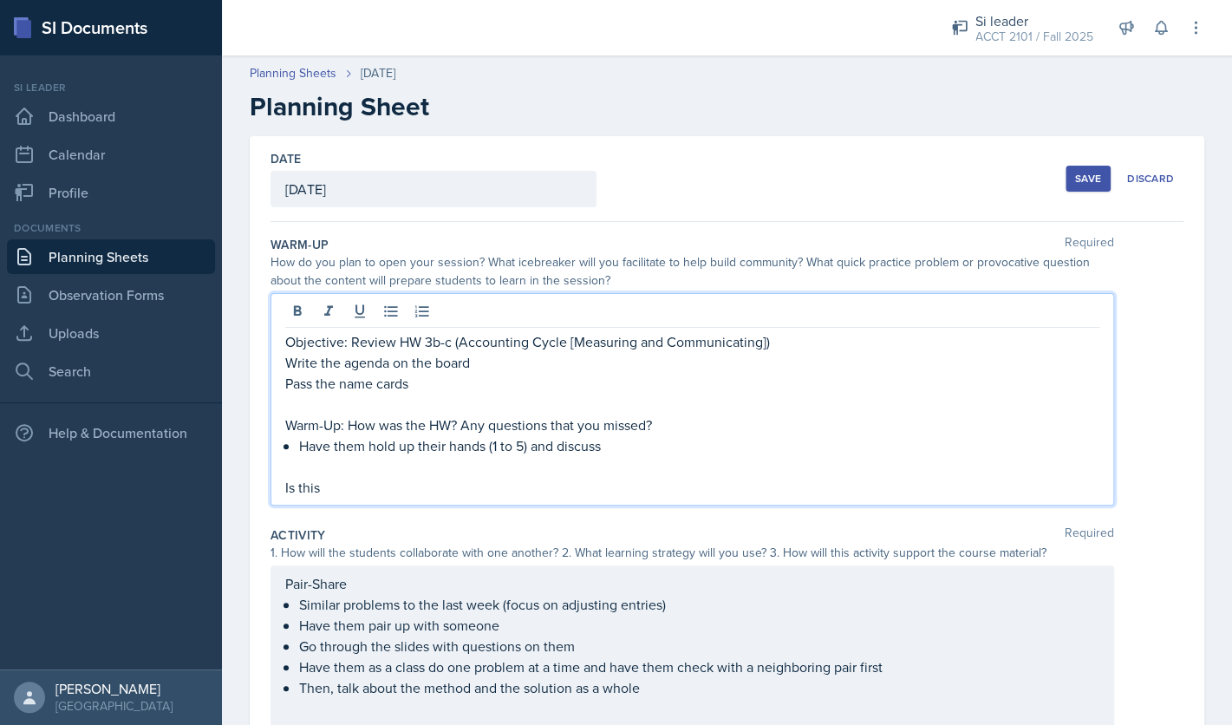
click at [349, 427] on p "Warm-Up: How was the HW? Any questions that you missed?" at bounding box center [692, 424] width 814 height 21
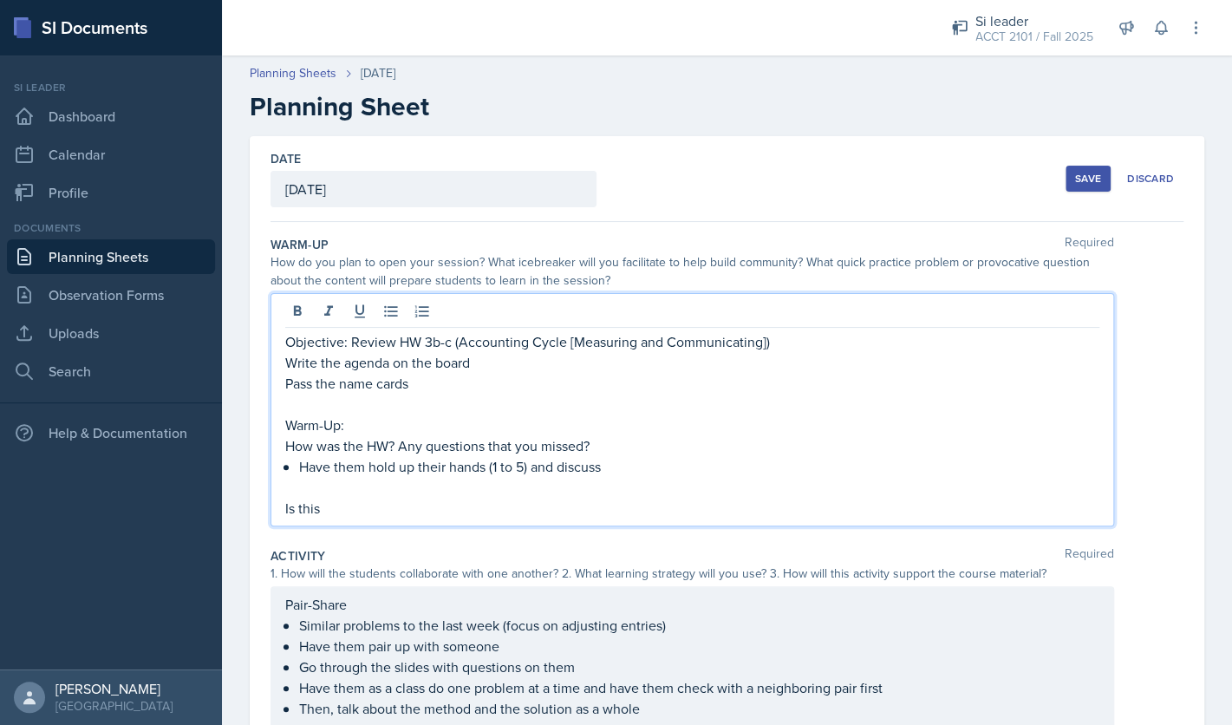
click at [340, 428] on p "Warm-Up:" at bounding box center [692, 424] width 814 height 21
click at [342, 505] on p "Is this" at bounding box center [692, 508] width 814 height 21
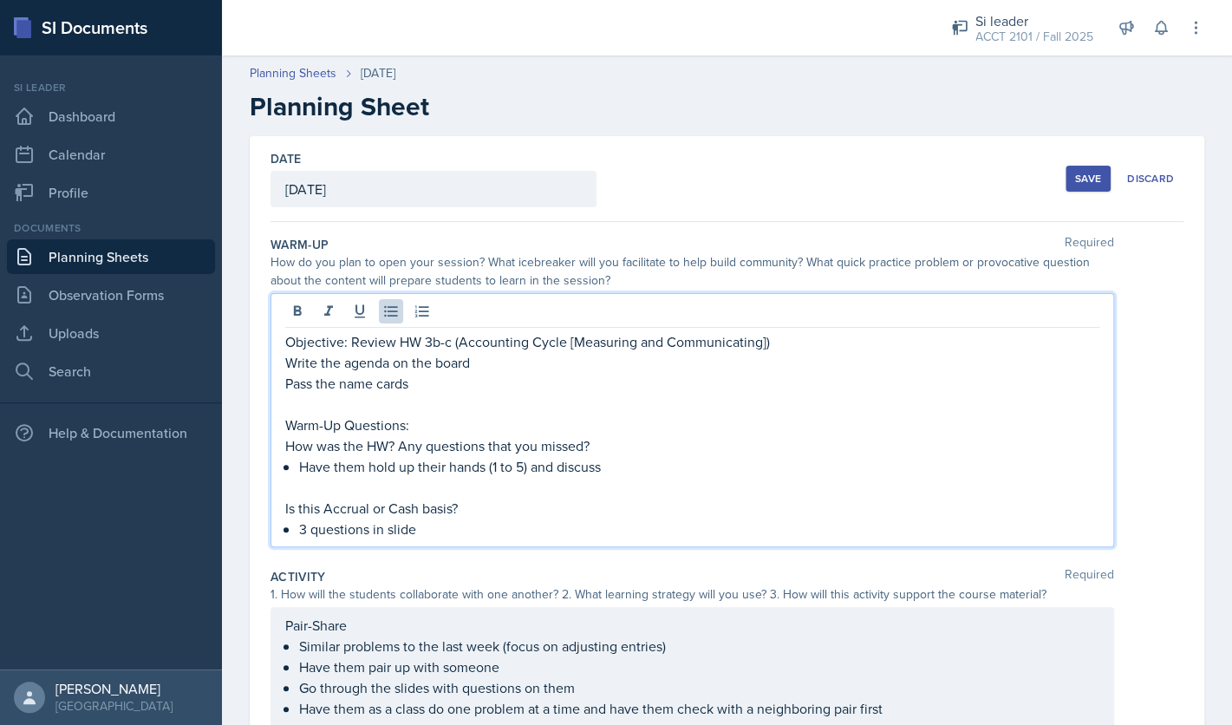
click at [1087, 181] on div "Save" at bounding box center [1088, 179] width 26 height 14
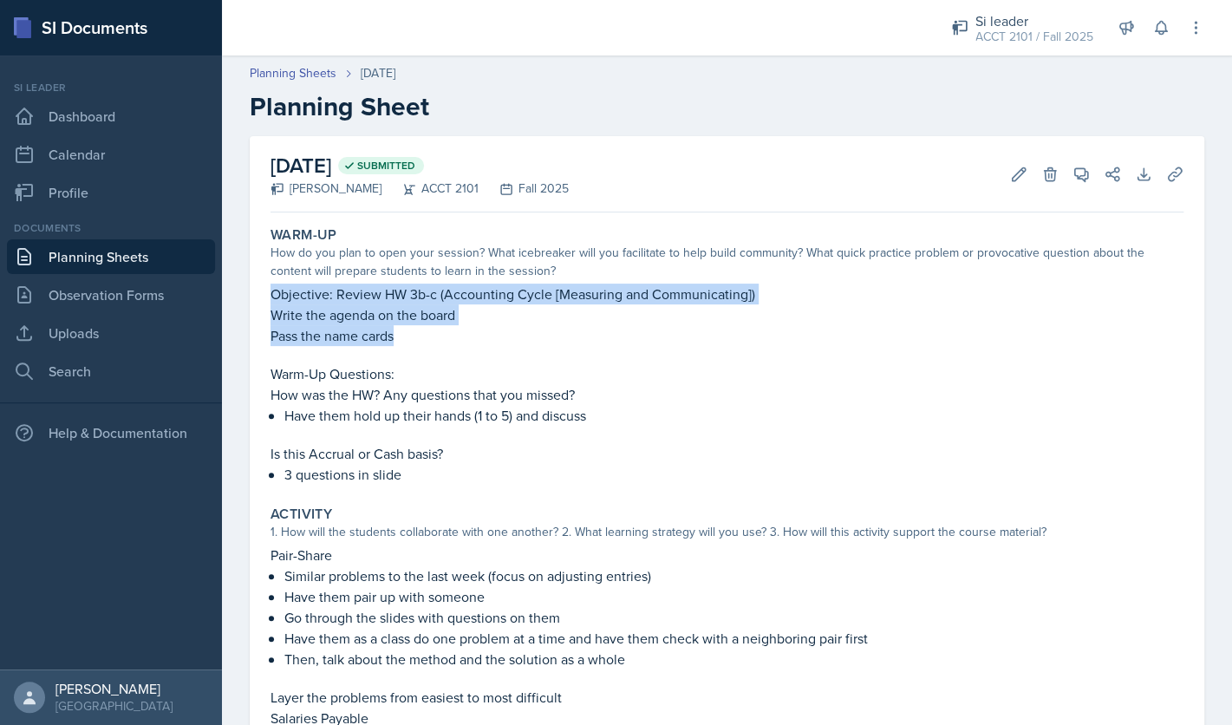
drag, startPoint x: 399, startPoint y: 341, endPoint x: 266, endPoint y: 290, distance: 141.9
click at [266, 290] on div "Warm-Up How do you plan to open your session? What icebreaker will you facilita…" at bounding box center [727, 355] width 927 height 272
copy div "Objective: Review HW 3b-c (Accounting Cycle [Measuring and Communicating]) Writ…"
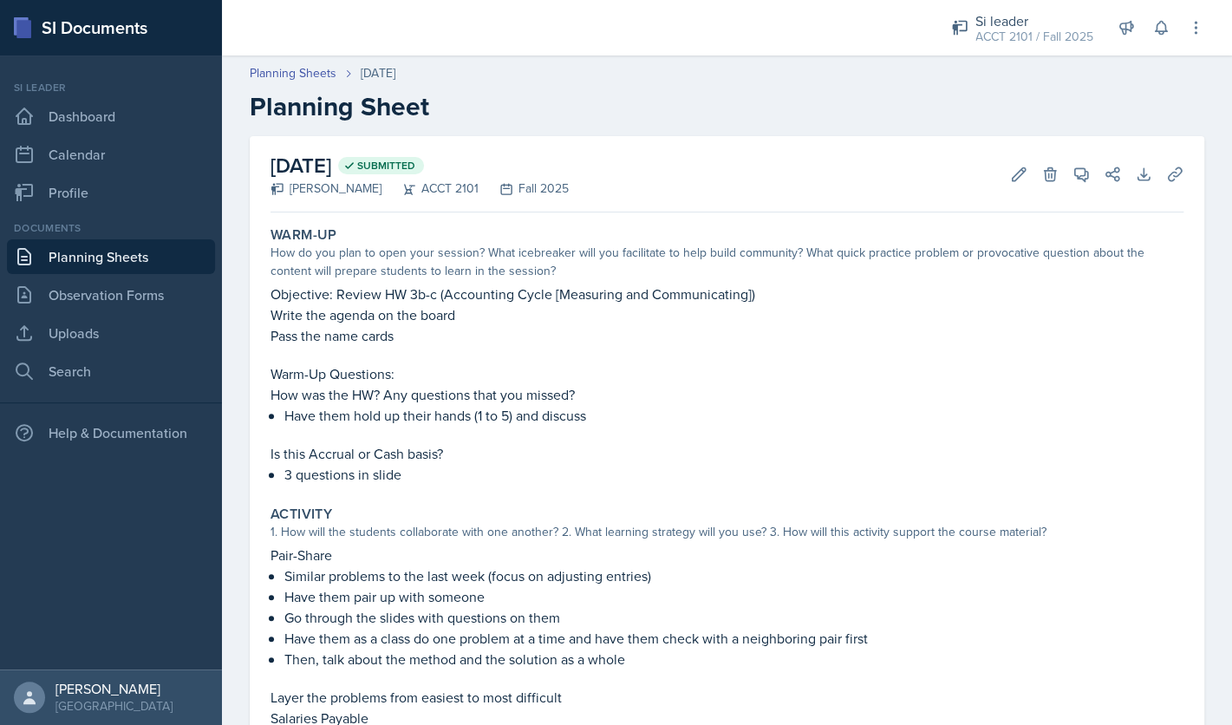
click at [384, 389] on p "How was the HW? Any questions that you missed?" at bounding box center [727, 394] width 913 height 21
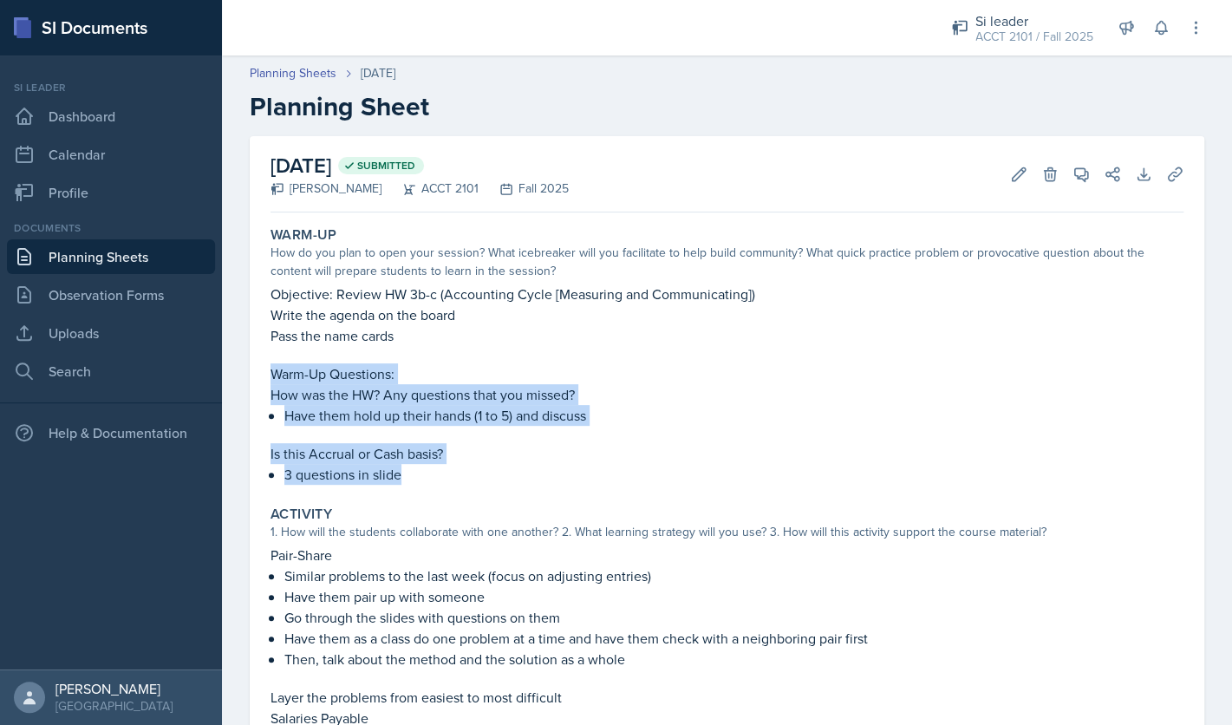
drag, startPoint x: 274, startPoint y: 372, endPoint x: 447, endPoint y: 486, distance: 207.3
click at [447, 486] on div "Warm-Up How do you plan to open your session? What icebreaker will you facilita…" at bounding box center [727, 355] width 927 height 272
copy div "Warm-Up Questions: How was the HW? Any questions that you missed? Have them hol…"
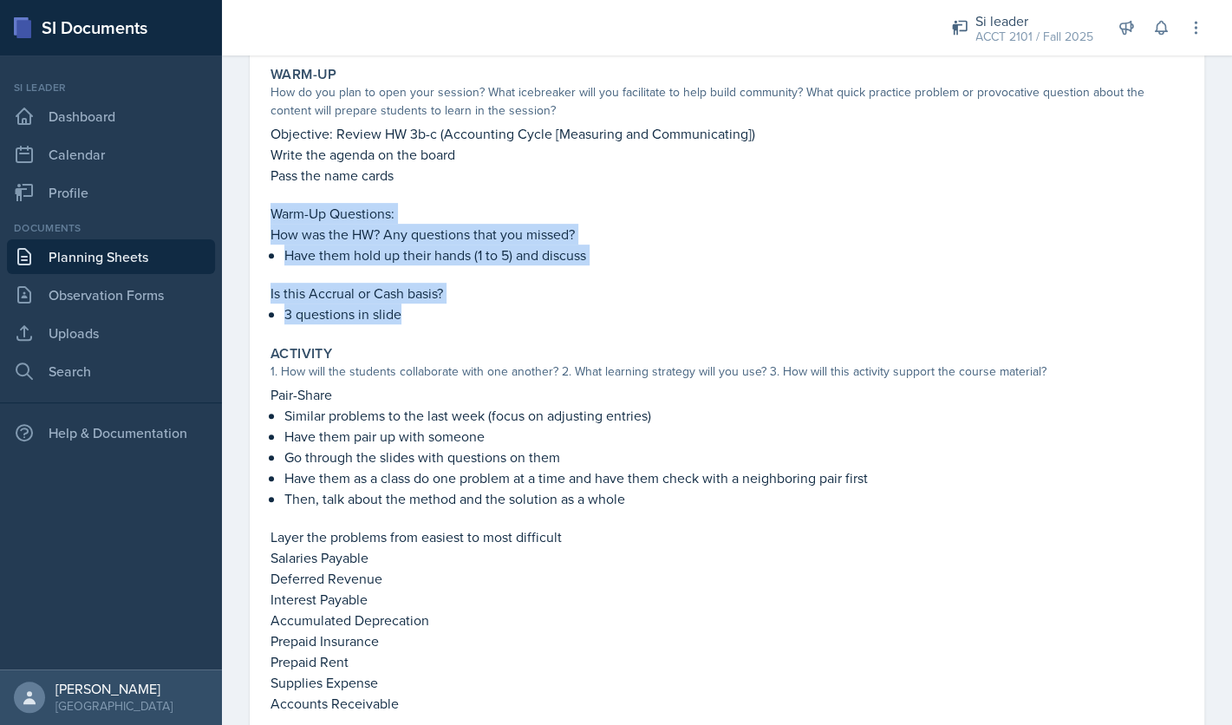
scroll to position [248, 0]
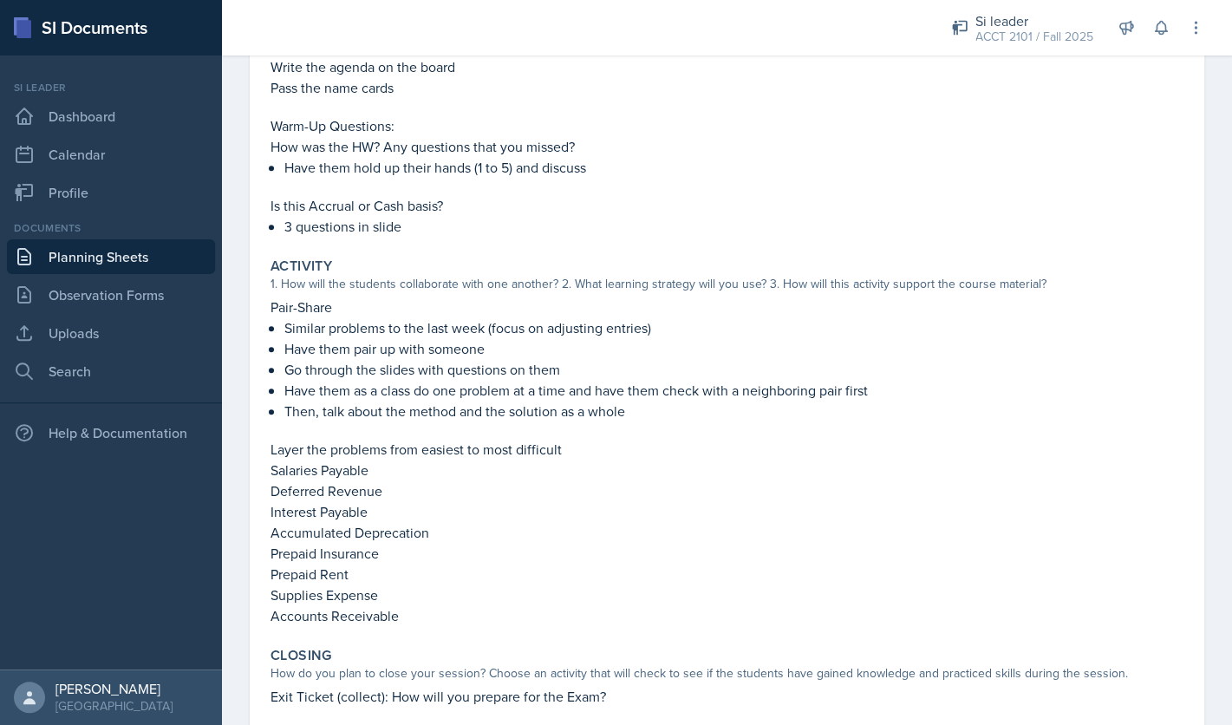
click at [441, 512] on p "Interest Payable" at bounding box center [727, 511] width 913 height 21
click at [395, 620] on p "Accounts Receivable" at bounding box center [727, 615] width 913 height 21
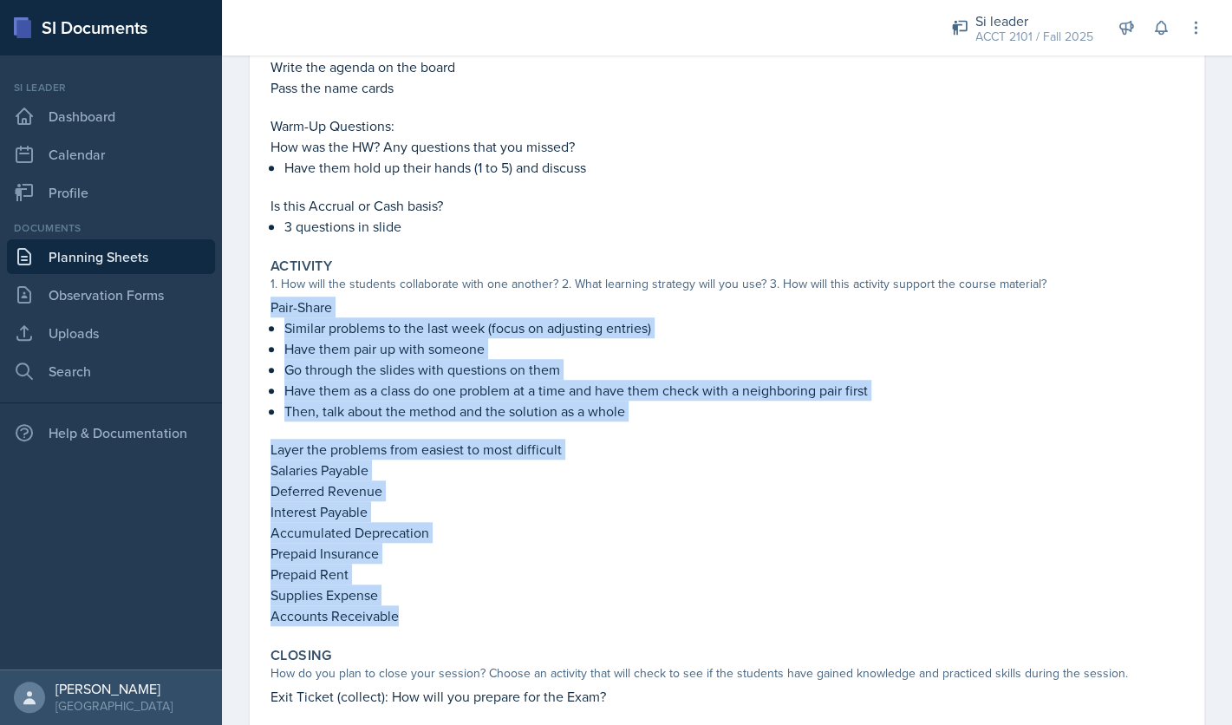
drag, startPoint x: 402, startPoint y: 619, endPoint x: 267, endPoint y: 304, distance: 342.6
click at [267, 304] on div "Activity 1. How will the students collaborate with one another? 2. What learnin…" at bounding box center [727, 442] width 927 height 382
copy div "Pair-Share Similar problems to the last week (focus on adjusting entries) Have …"
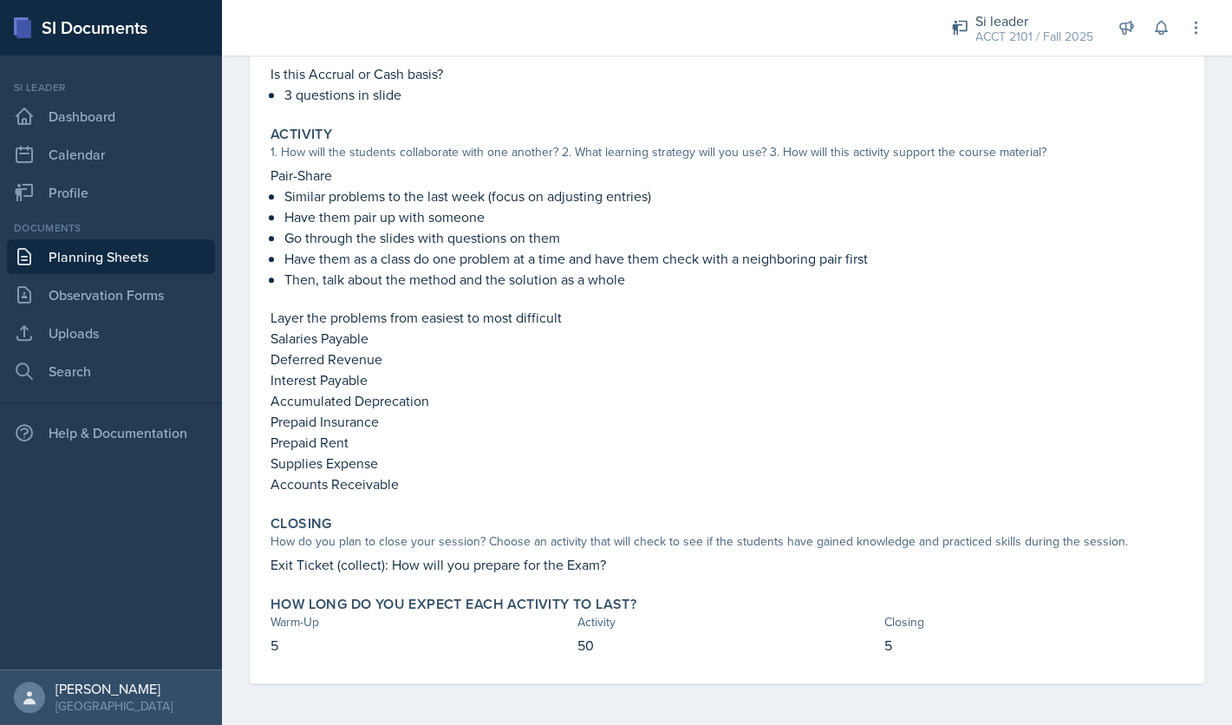
click at [603, 564] on p "Exit Ticket (collect): How will you prepare for the Exam?" at bounding box center [727, 564] width 913 height 21
click at [616, 562] on p "Exit Ticket (collect): How will you prepare for the Exam?" at bounding box center [727, 564] width 913 height 21
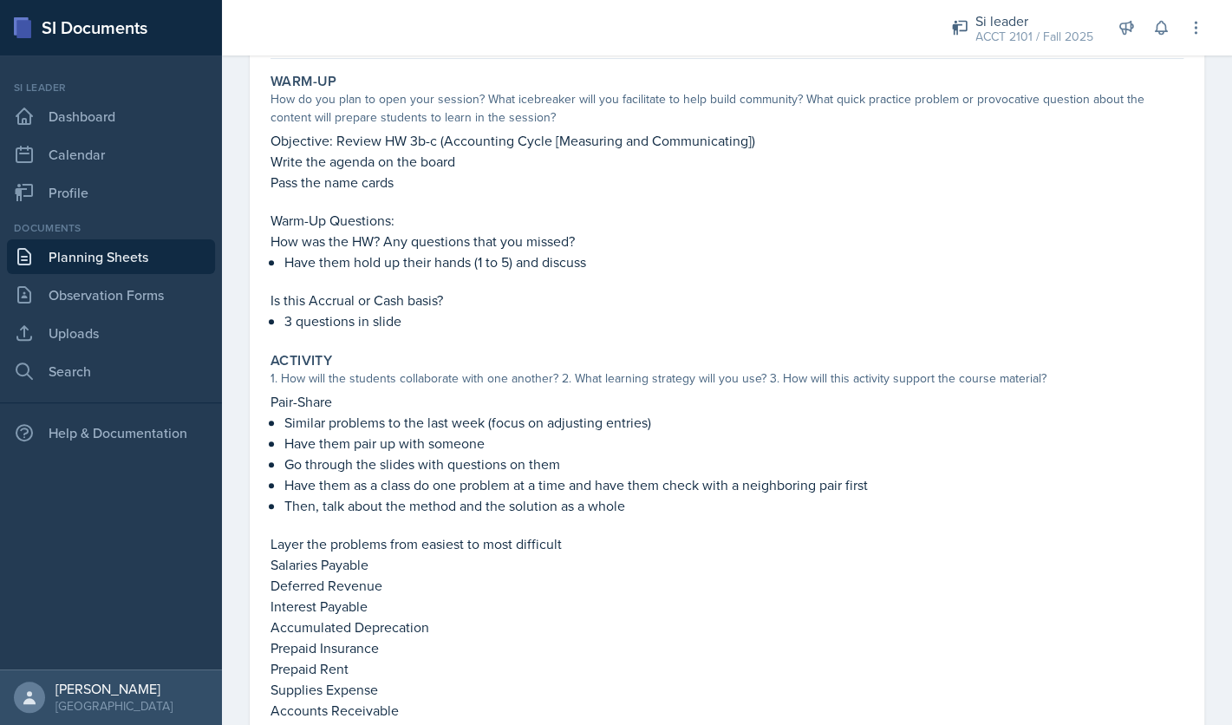
scroll to position [0, 0]
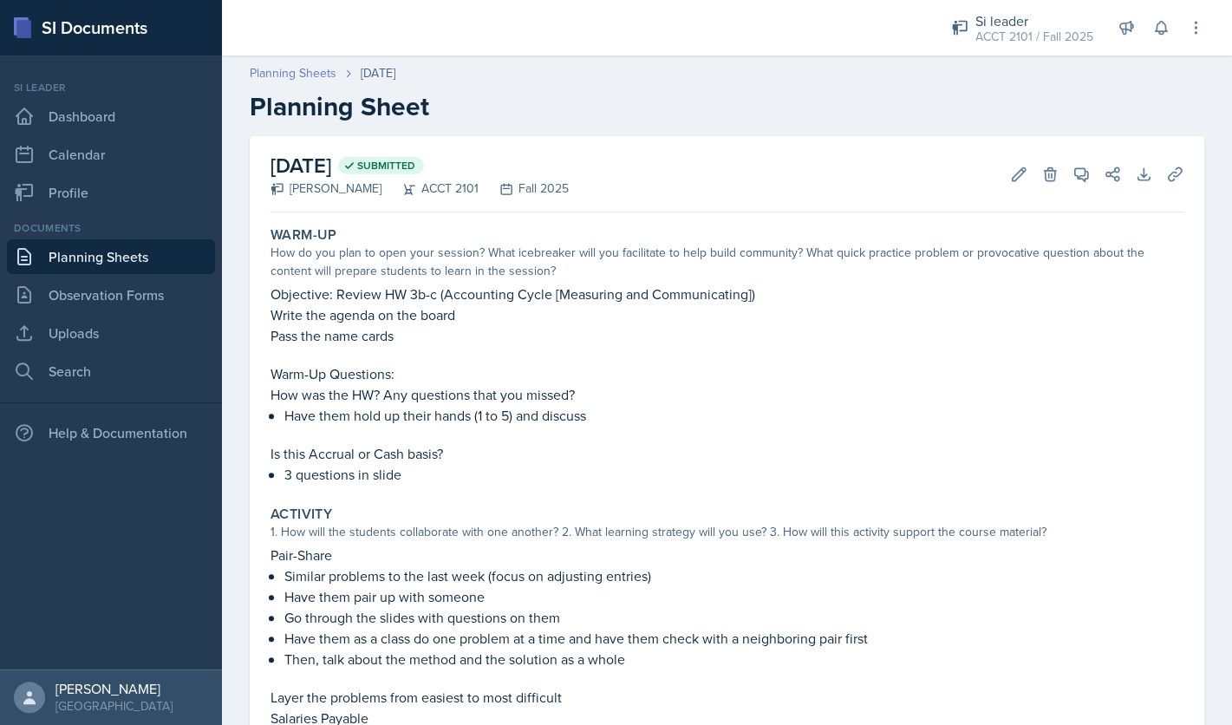
click at [309, 75] on link "Planning Sheets" at bounding box center [293, 73] width 87 height 18
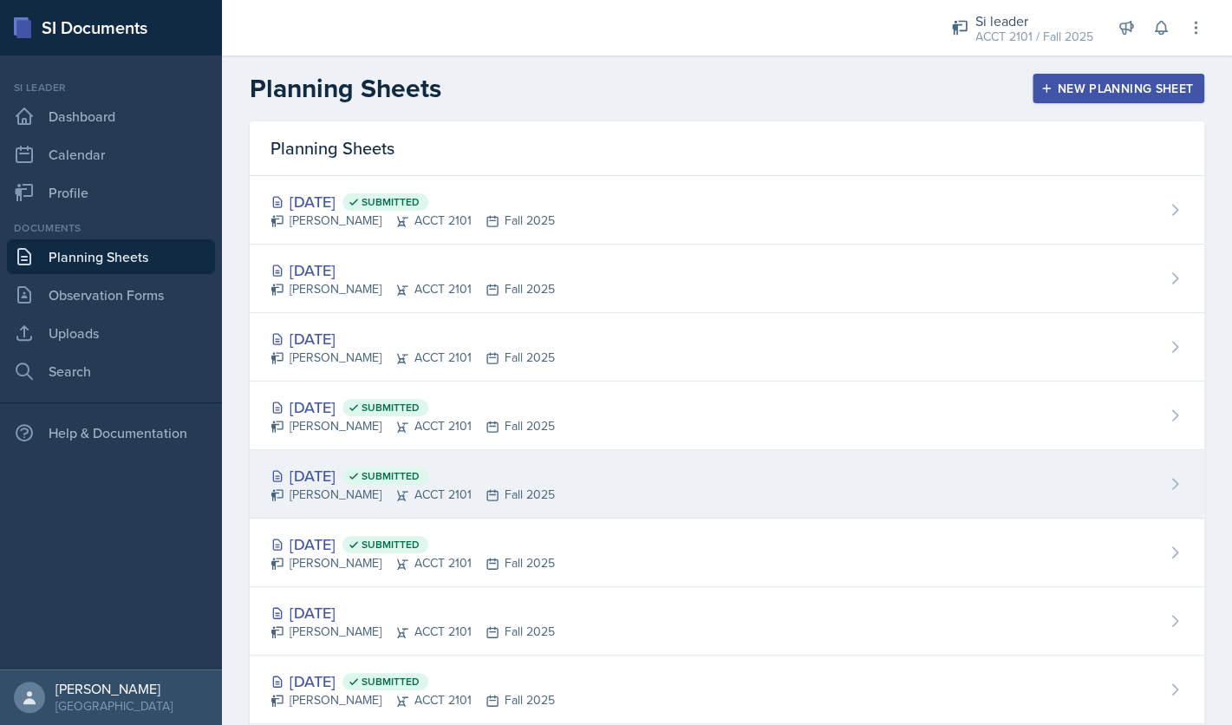
click at [354, 487] on div "[DATE] Submitted" at bounding box center [413, 475] width 284 height 23
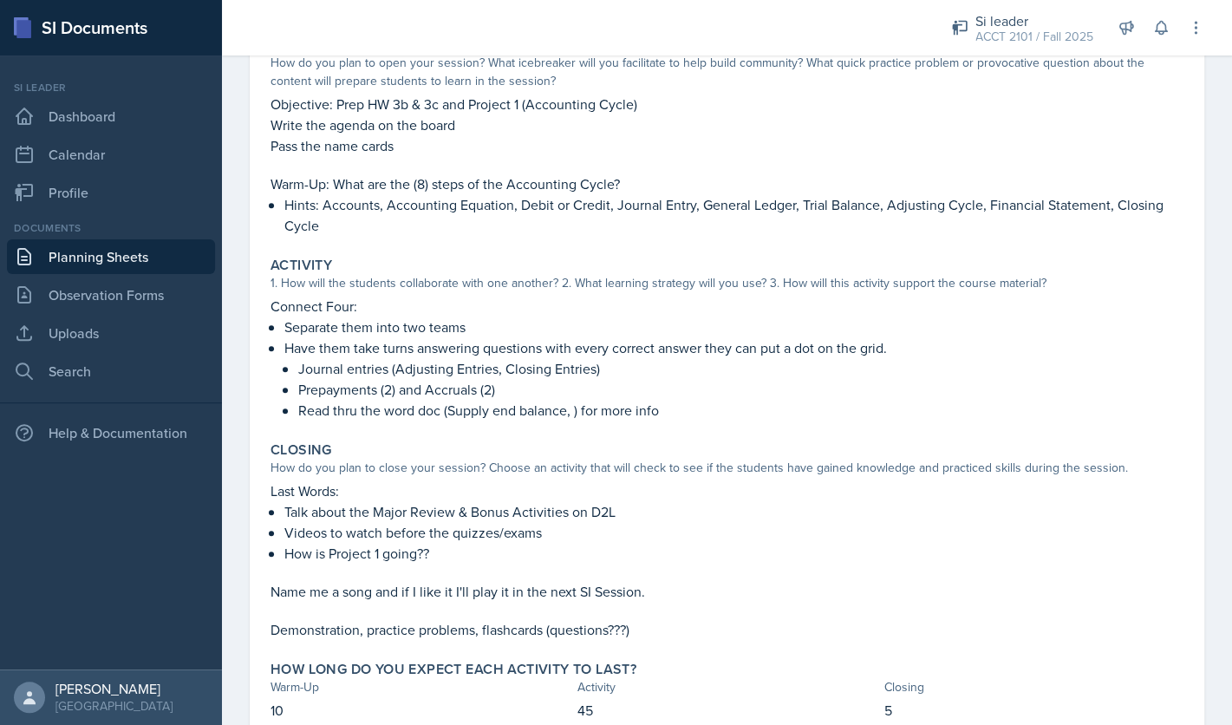
scroll to position [255, 0]
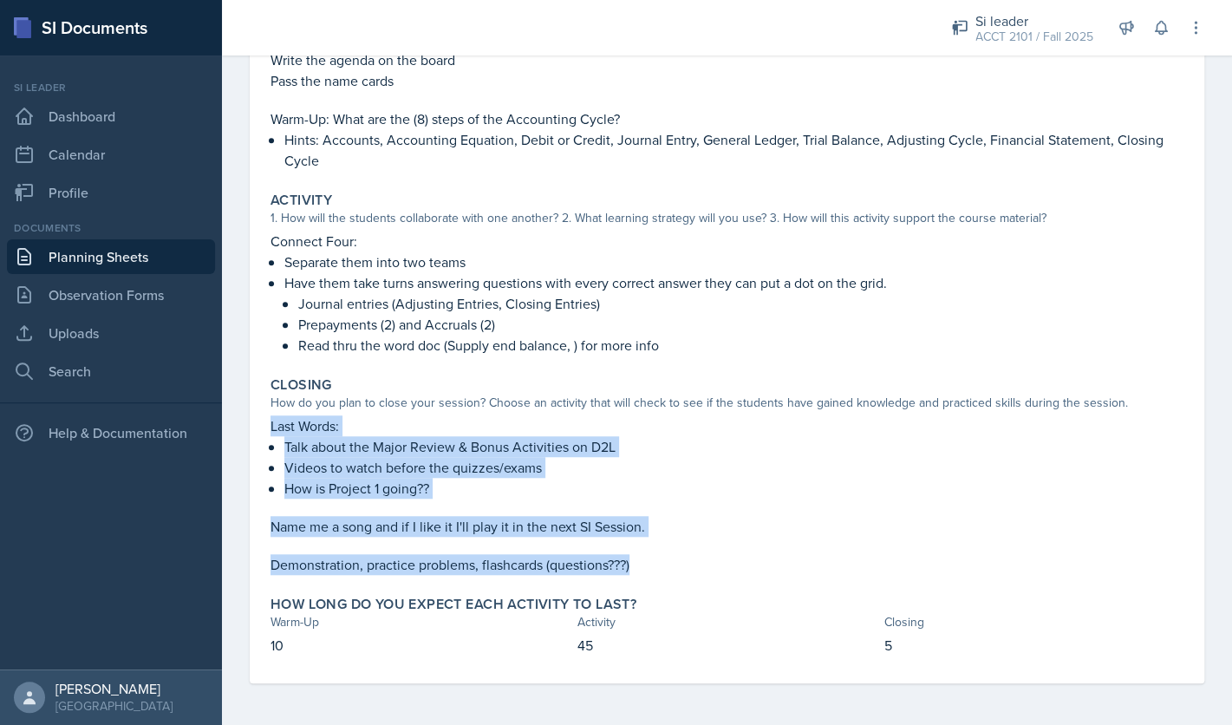
drag, startPoint x: 637, startPoint y: 570, endPoint x: 265, endPoint y: 424, distance: 399.5
click at [265, 424] on div "Closing How do you plan to close your session? Choose an activity that will che…" at bounding box center [727, 475] width 927 height 212
copy div "Last Words: Talk about the Major Review & Bonus Activities on D2L Videos to wat…"
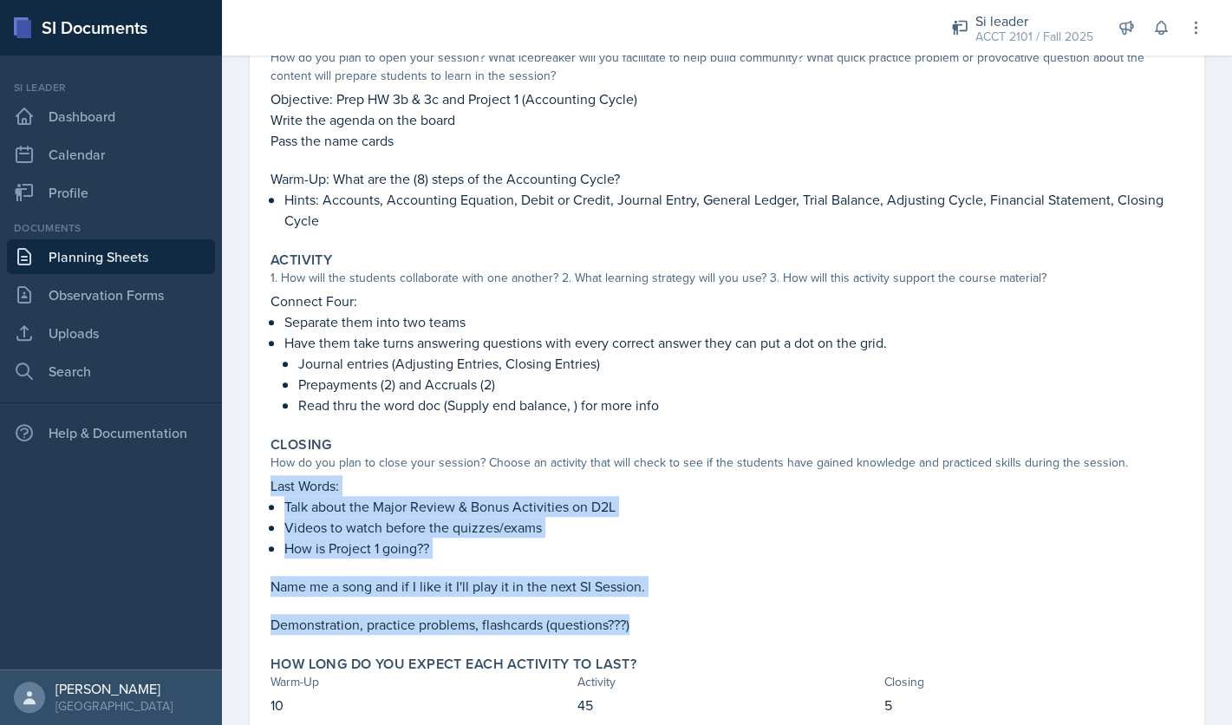
scroll to position [0, 0]
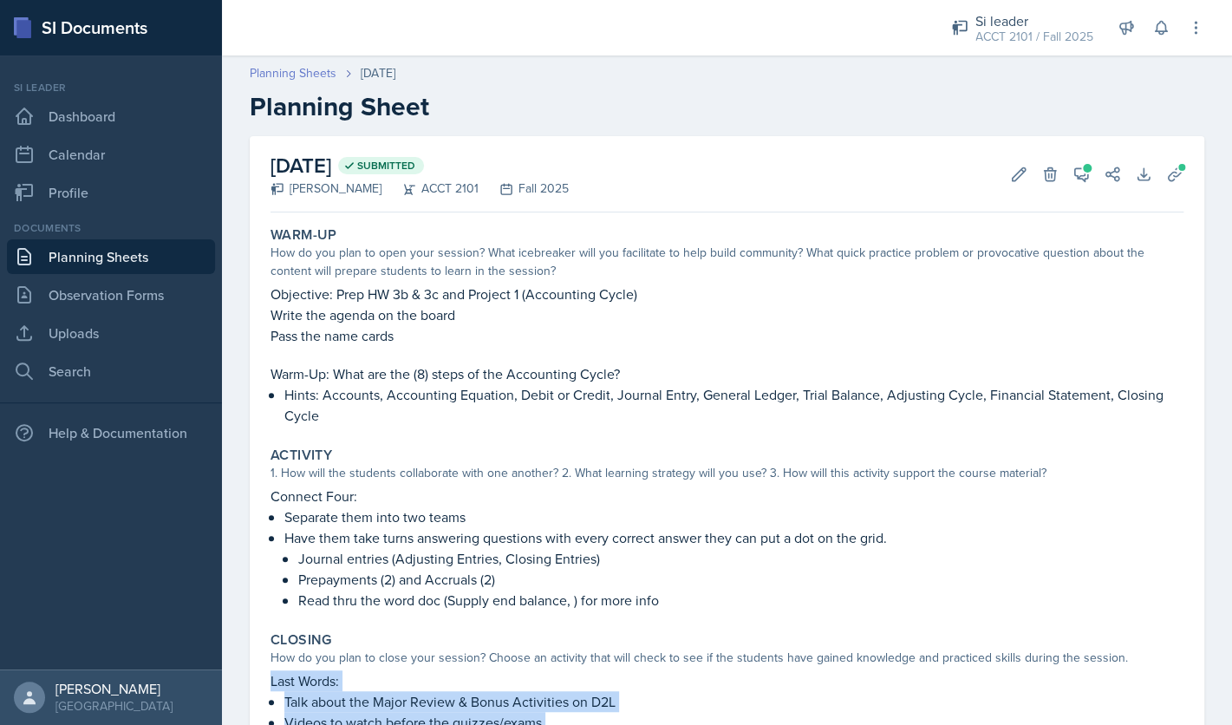
click at [286, 76] on link "Planning Sheets" at bounding box center [293, 73] width 87 height 18
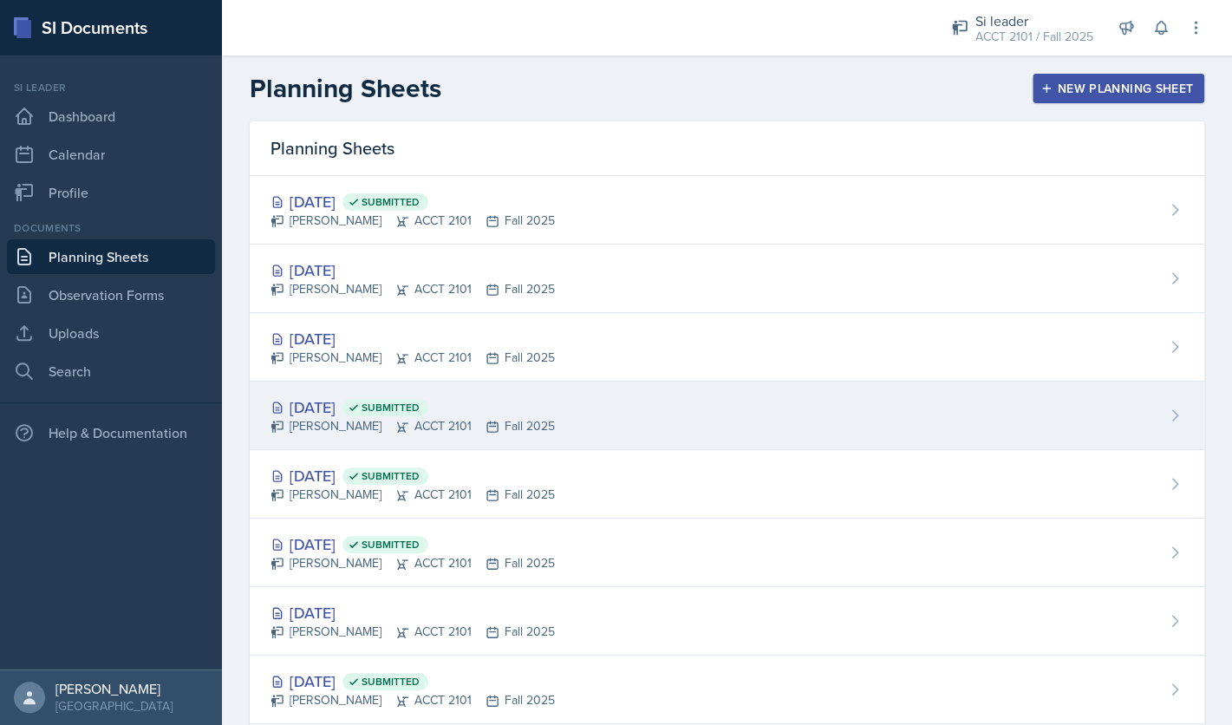
click at [354, 406] on div "[DATE] Submitted" at bounding box center [413, 406] width 284 height 23
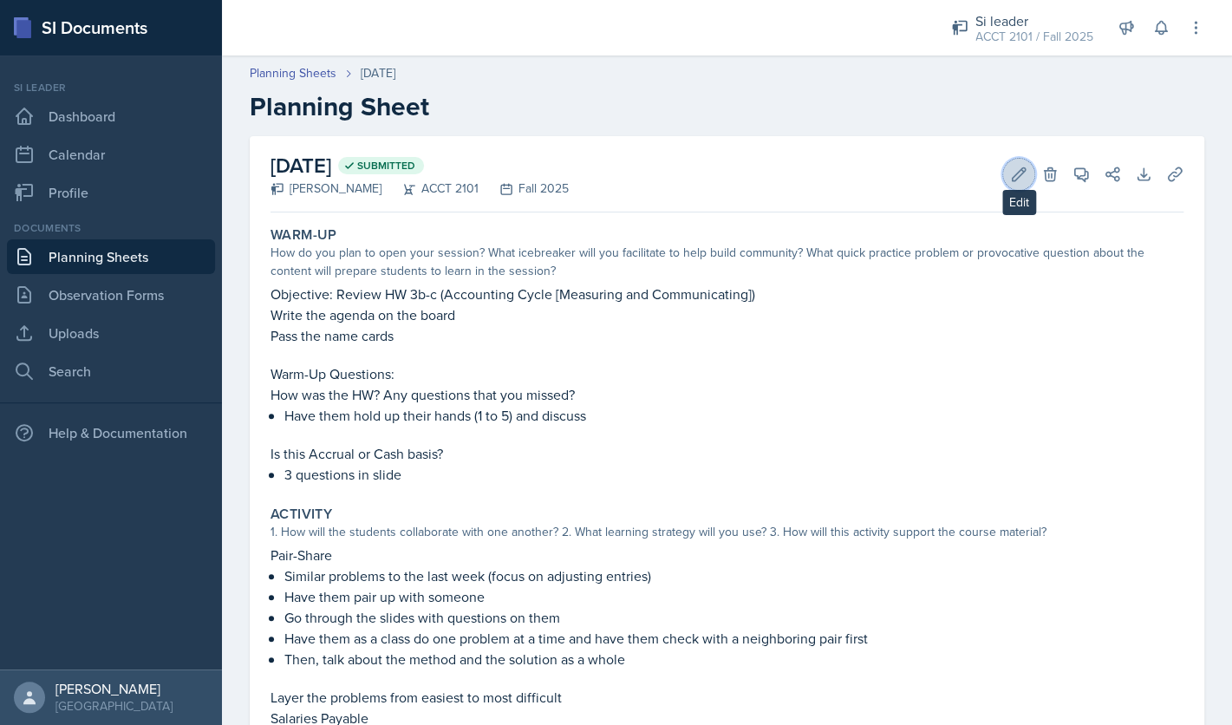
click at [1014, 174] on icon at bounding box center [1019, 173] width 13 height 13
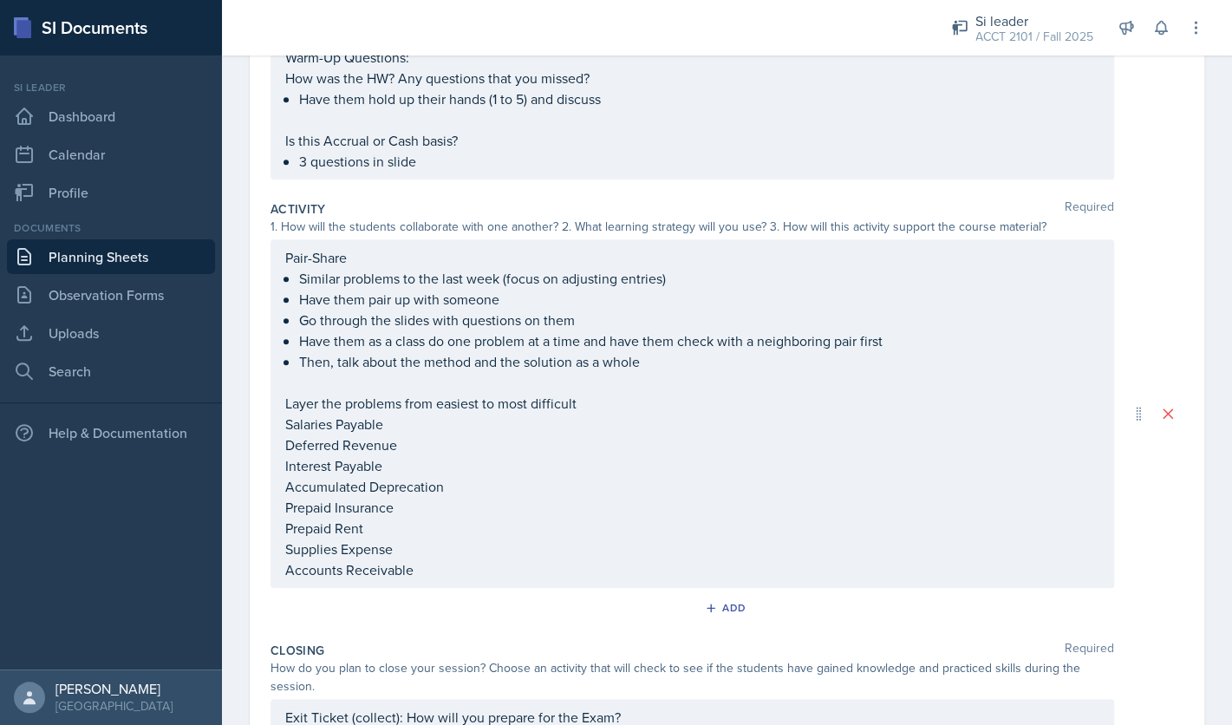
scroll to position [501, 0]
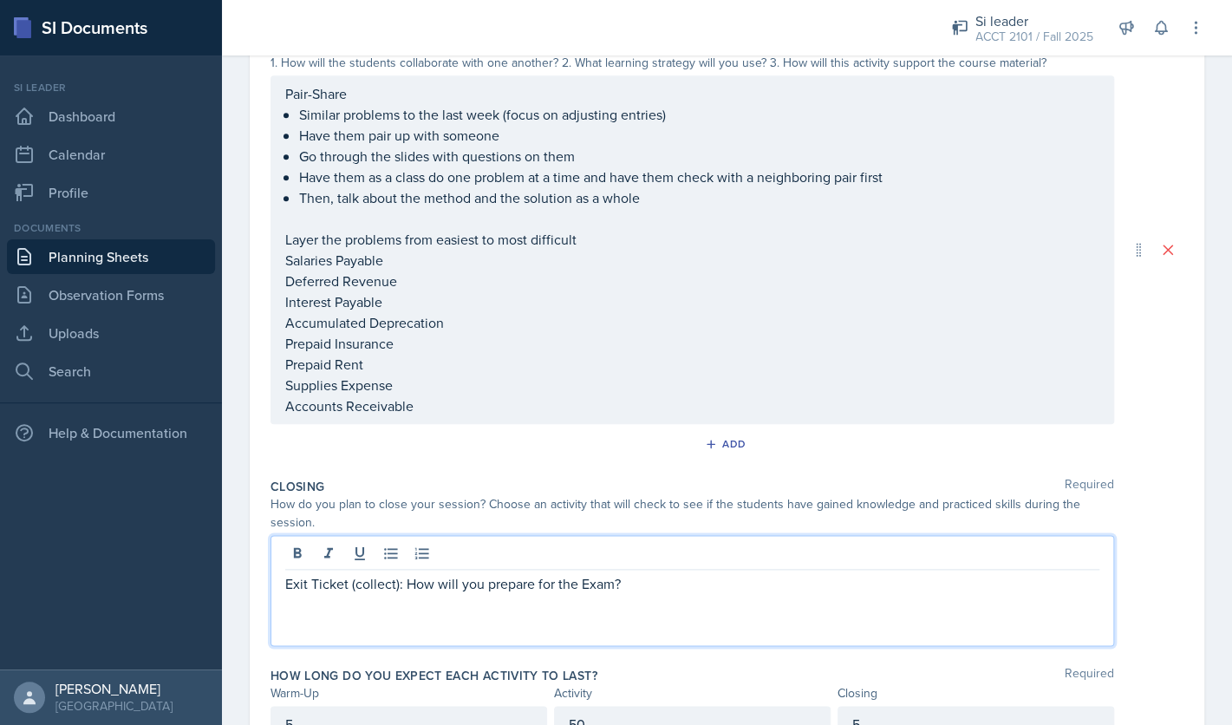
click at [291, 556] on div "Exit Ticket (collect): How will you prepare for the Exam?" at bounding box center [693, 590] width 844 height 111
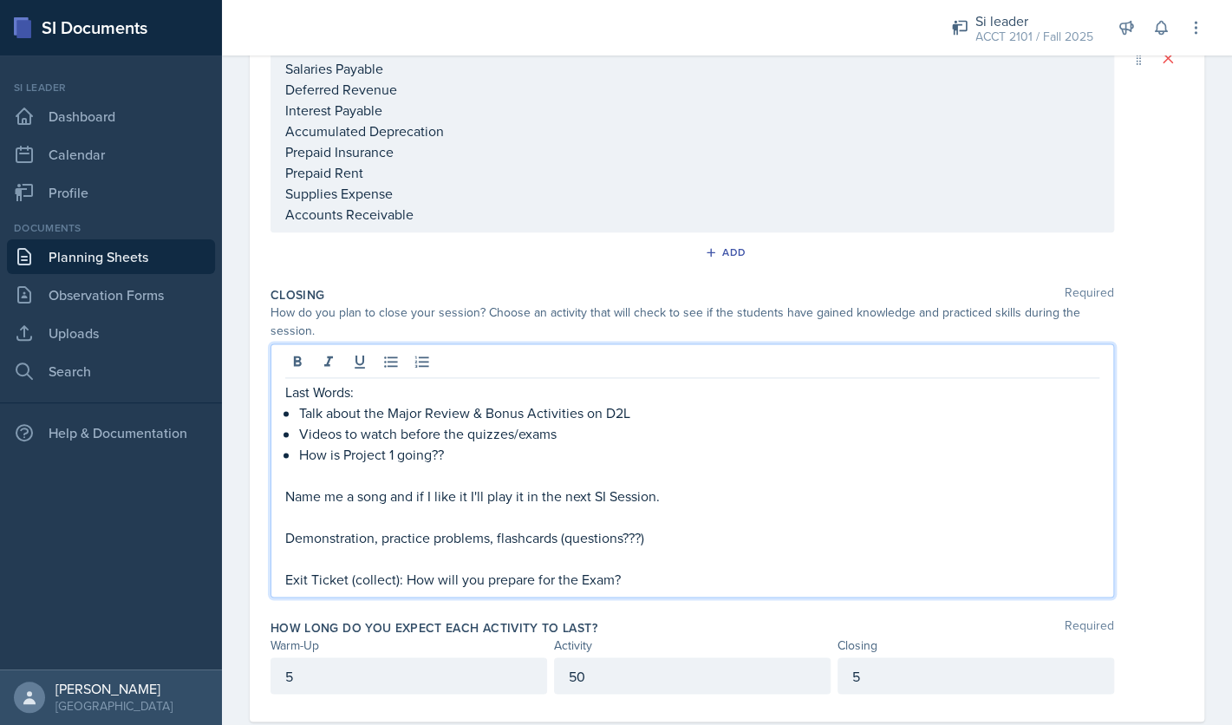
scroll to position [731, 0]
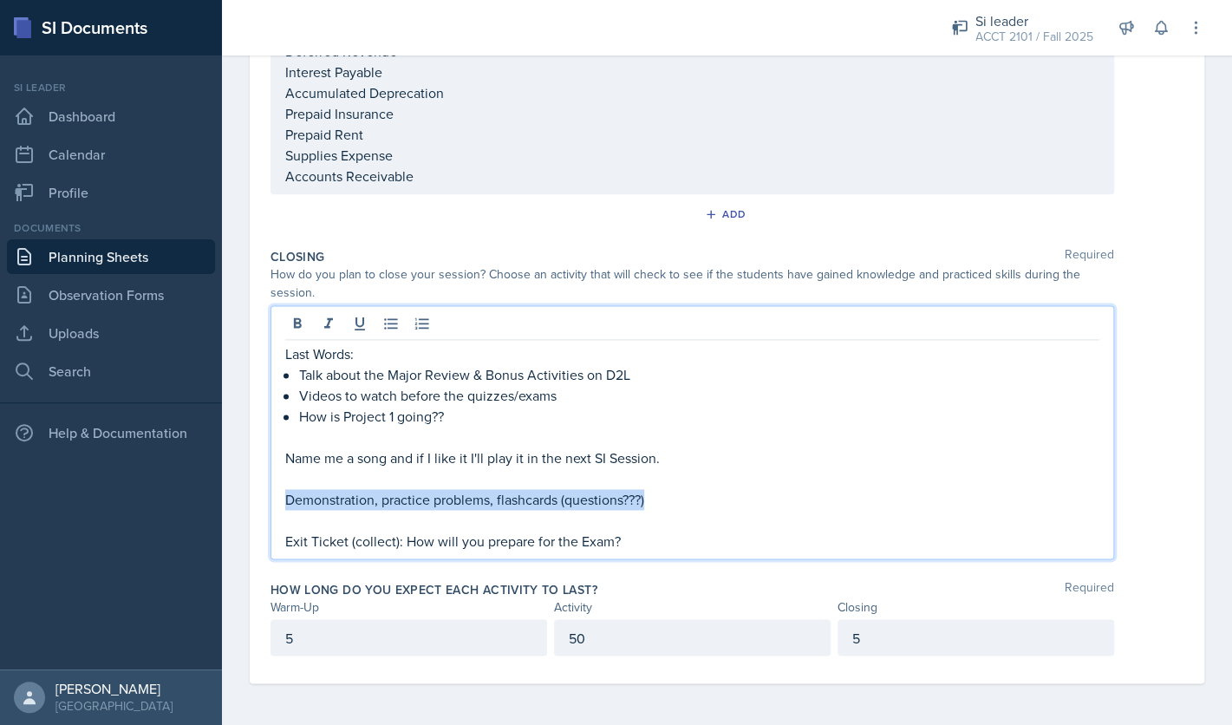
drag, startPoint x: 664, startPoint y: 500, endPoint x: 281, endPoint y: 496, distance: 383.3
click at [281, 496] on div "Last Words: Talk about the Major Review & Bonus Activities on D2L Videos to wat…" at bounding box center [693, 432] width 844 height 254
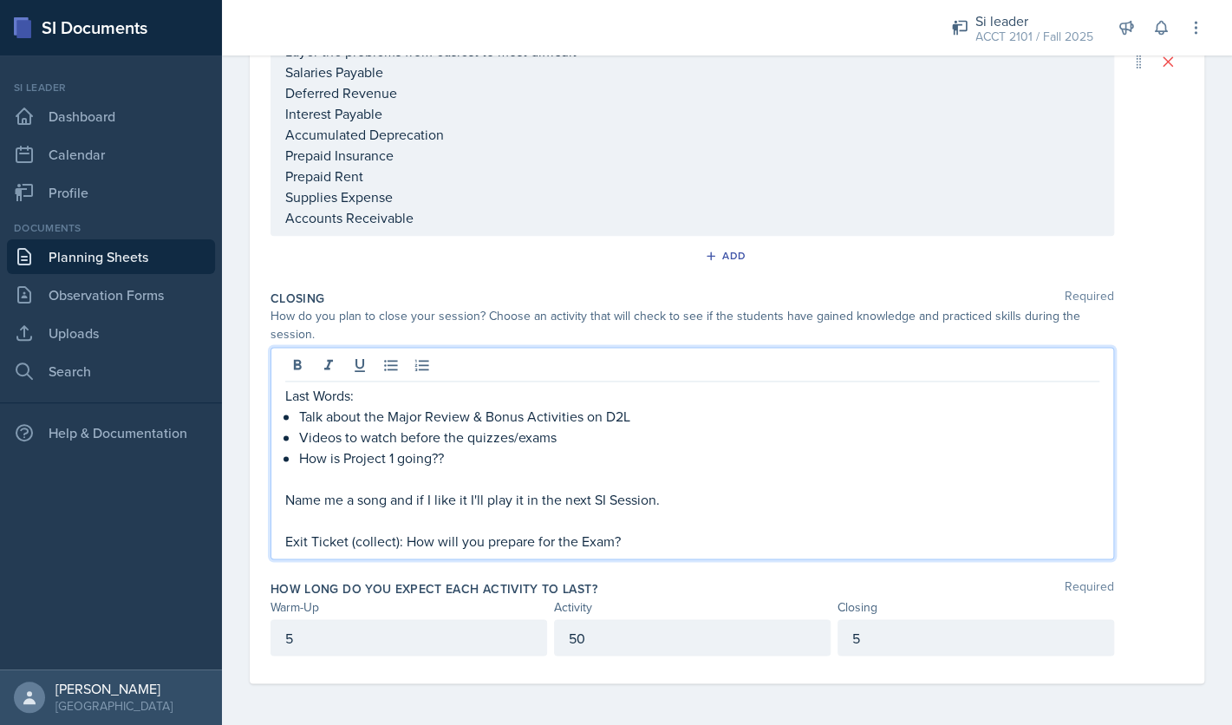
scroll to position [689, 0]
click at [626, 542] on p "Exit Ticket (collect): How will you prepare for the Exam?" at bounding box center [692, 541] width 814 height 21
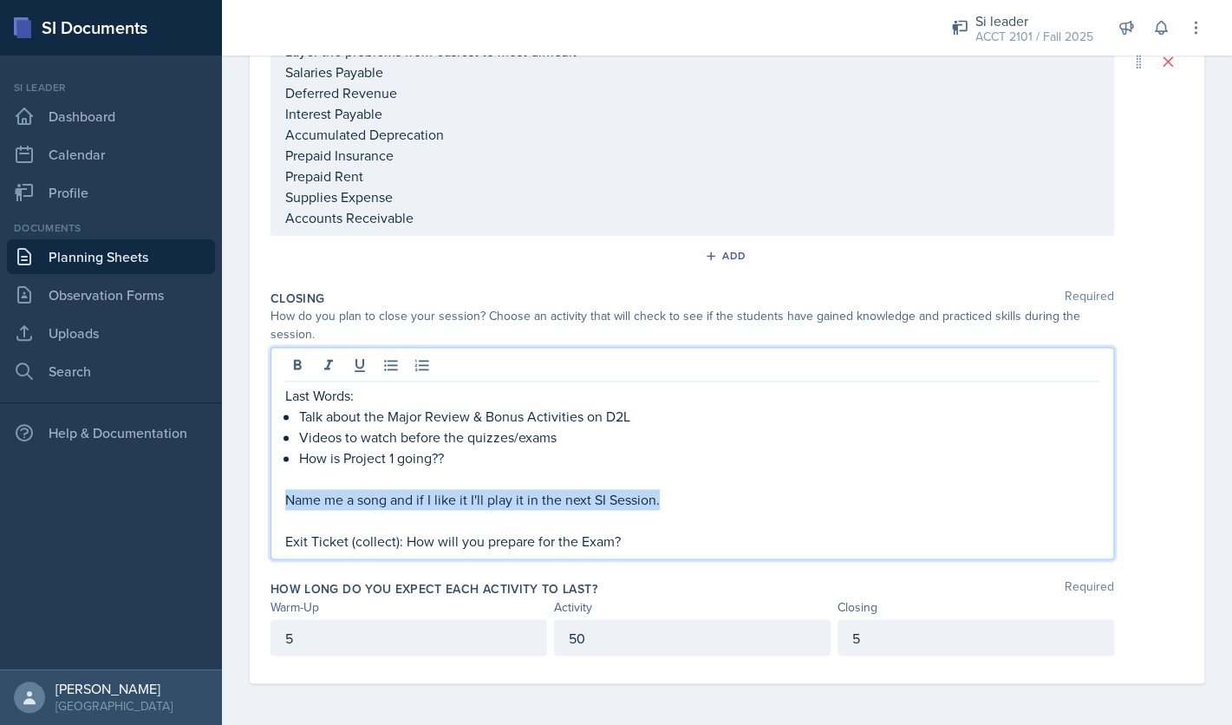
drag, startPoint x: 671, startPoint y: 500, endPoint x: 244, endPoint y: 499, distance: 427.5
click at [271, 499] on div "Last Words: Talk about the Major Review & Bonus Activities on D2L Videos to wat…" at bounding box center [693, 453] width 844 height 212
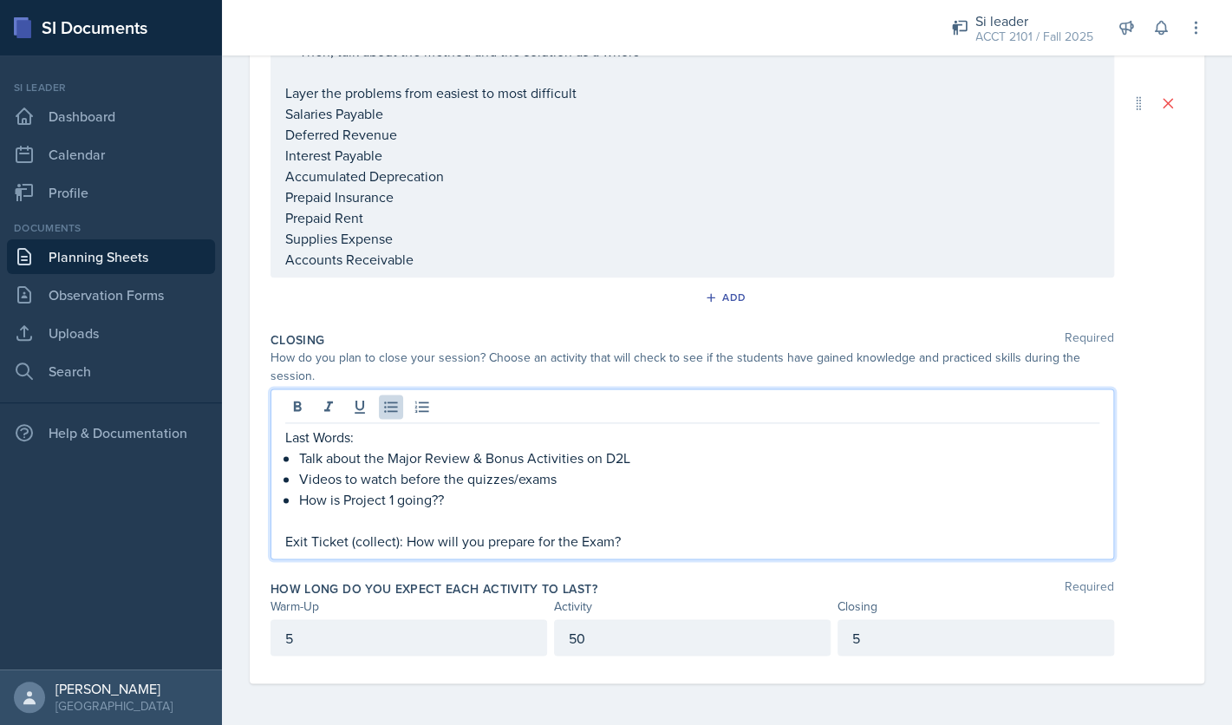
scroll to position [648, 0]
click at [330, 461] on p "Talk about the Major Review & Bonus Activities on D2L" at bounding box center [699, 457] width 800 height 21
click at [328, 484] on p "Videos to watch before the quizzes/exams" at bounding box center [699, 478] width 800 height 21
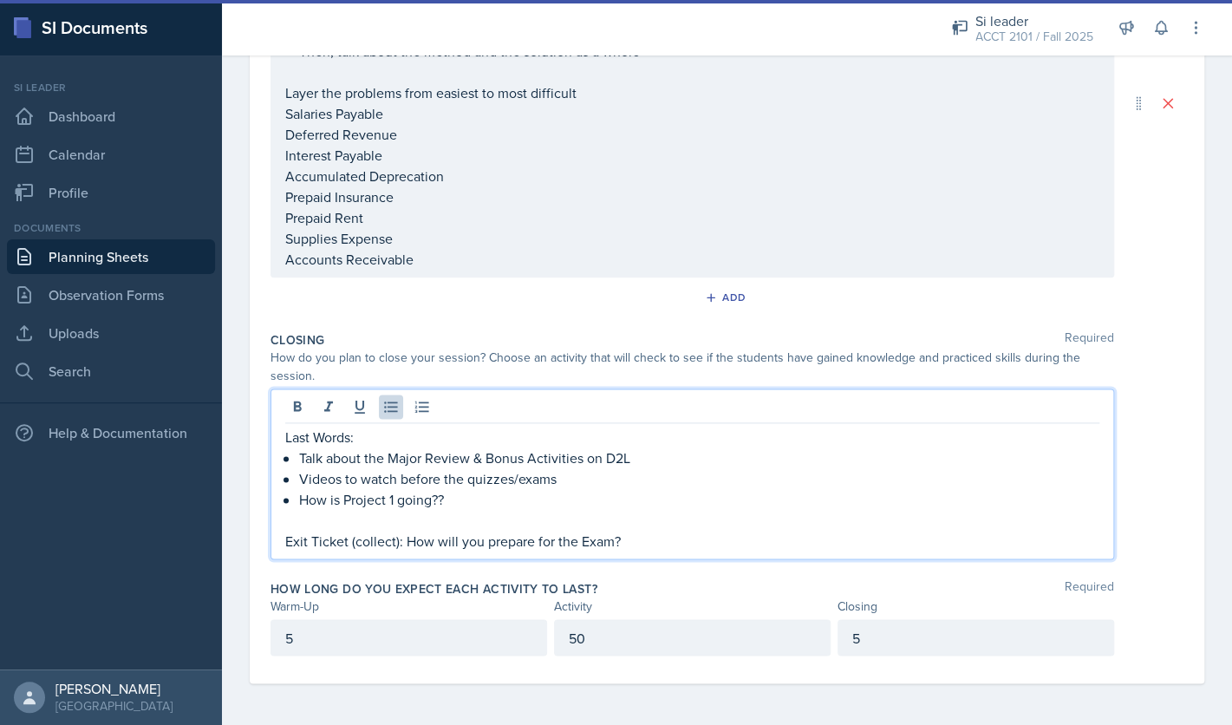
click at [571, 482] on p "Videos to watch before the quizzes/exams" at bounding box center [699, 478] width 800 height 21
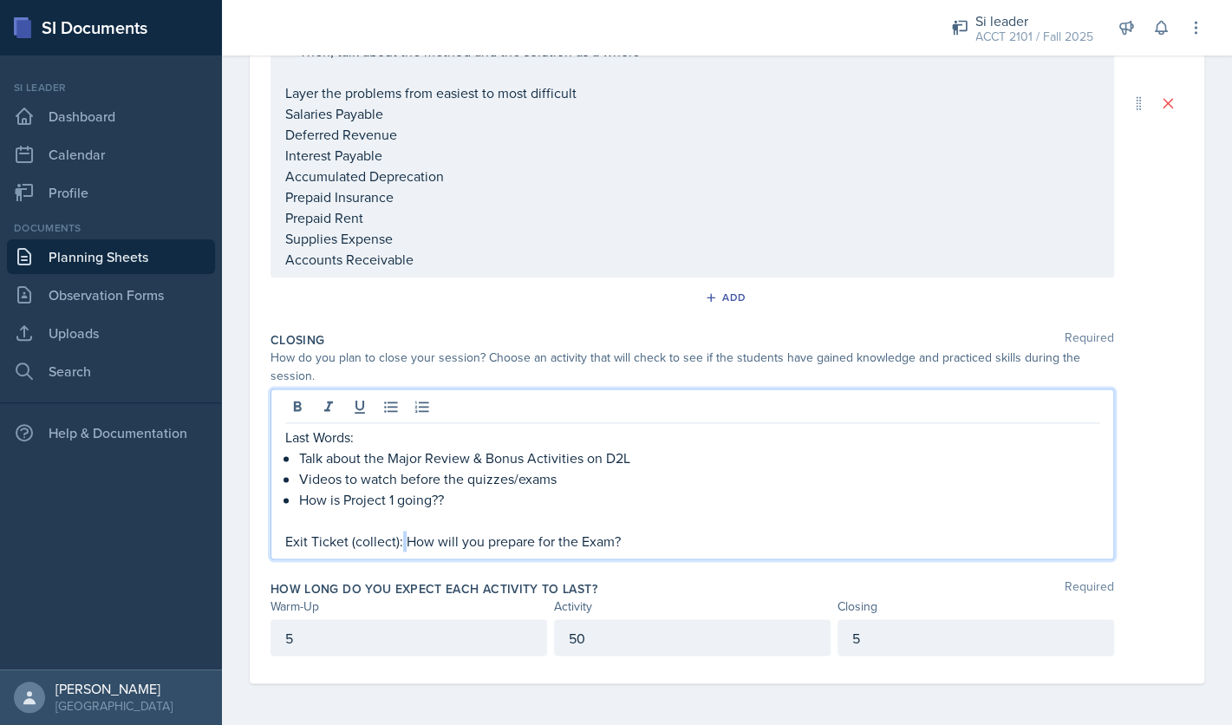
click at [400, 543] on p "Exit Ticket (collect): How will you prepare for the Exam?" at bounding box center [692, 541] width 814 height 21
drag, startPoint x: 456, startPoint y: 501, endPoint x: 285, endPoint y: 497, distance: 170.9
click at [285, 497] on div "Last Words: Talk about the Major Review & Bonus Activities on D2L Videos to wat…" at bounding box center [692, 489] width 814 height 125
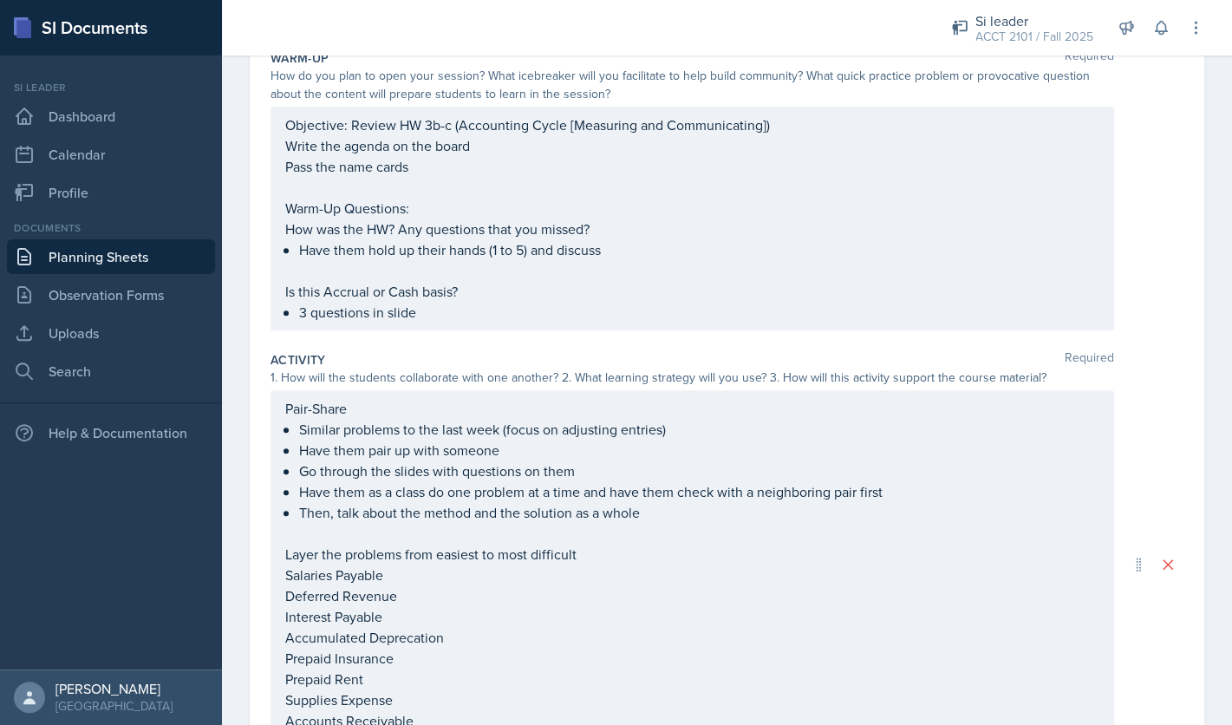
scroll to position [0, 0]
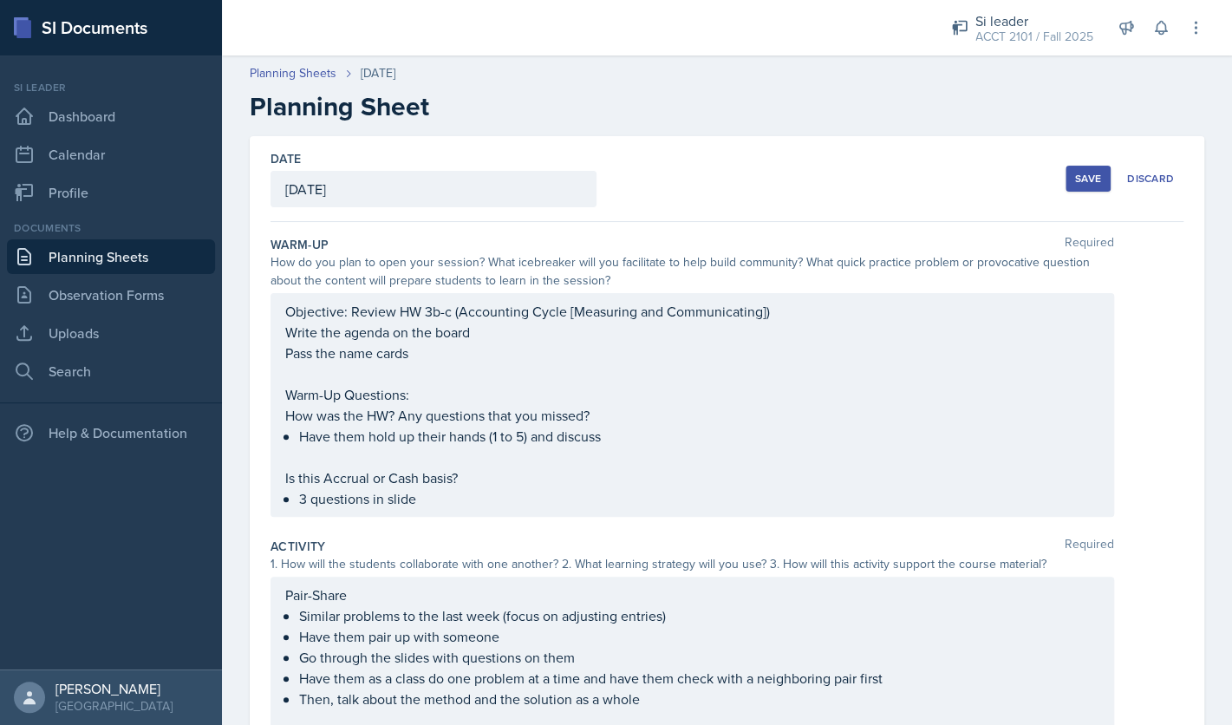
click at [1079, 182] on div "Save" at bounding box center [1088, 179] width 26 height 14
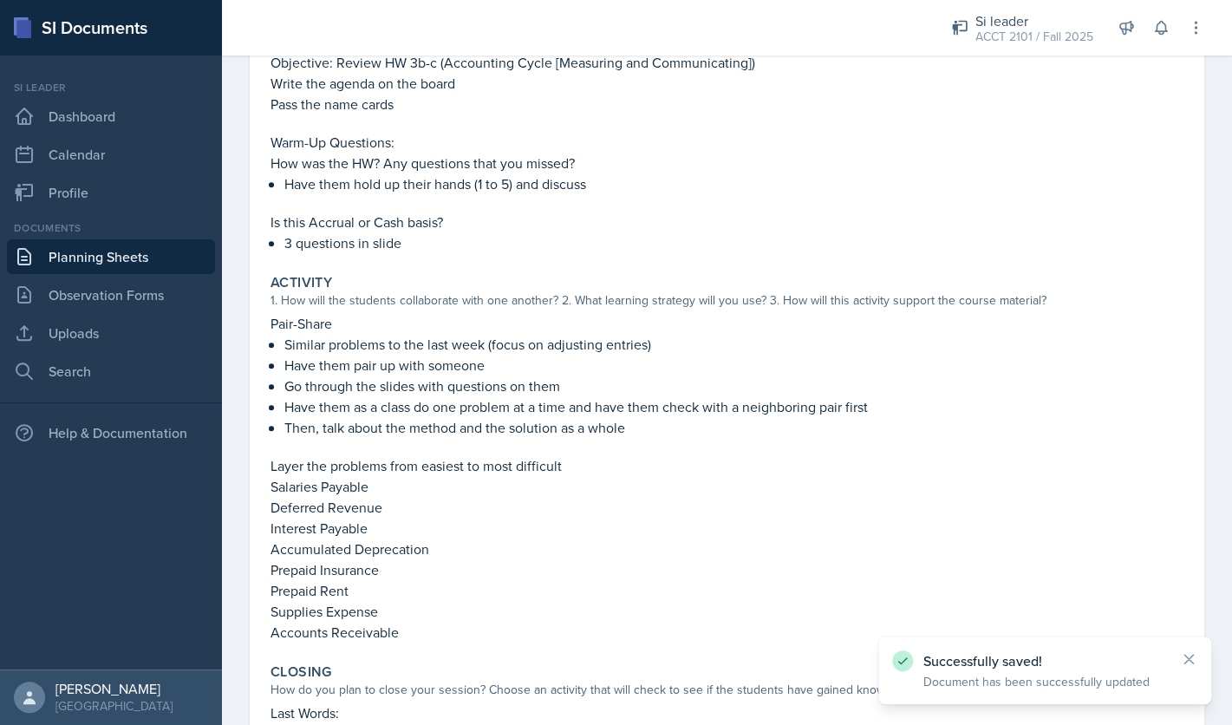
scroll to position [460, 0]
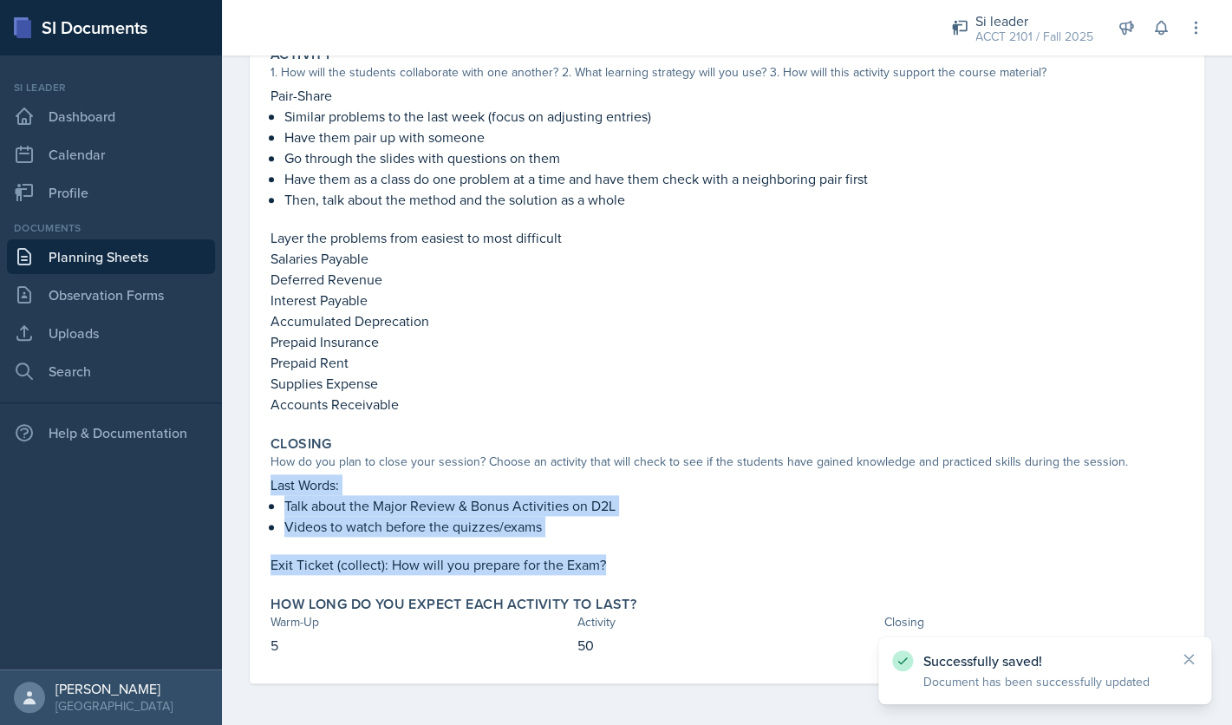
drag, startPoint x: 619, startPoint y: 564, endPoint x: 265, endPoint y: 478, distance: 364.0
click at [265, 478] on div "Closing How do you plan to close your session? Choose an activity that will che…" at bounding box center [727, 504] width 927 height 153
copy div "Last Words: Talk about the Major Review & Bonus Activities on D2L Videos to wat…"
click at [596, 568] on p "Exit Ticket (collect): How will you prepare for the Exam?" at bounding box center [727, 564] width 913 height 21
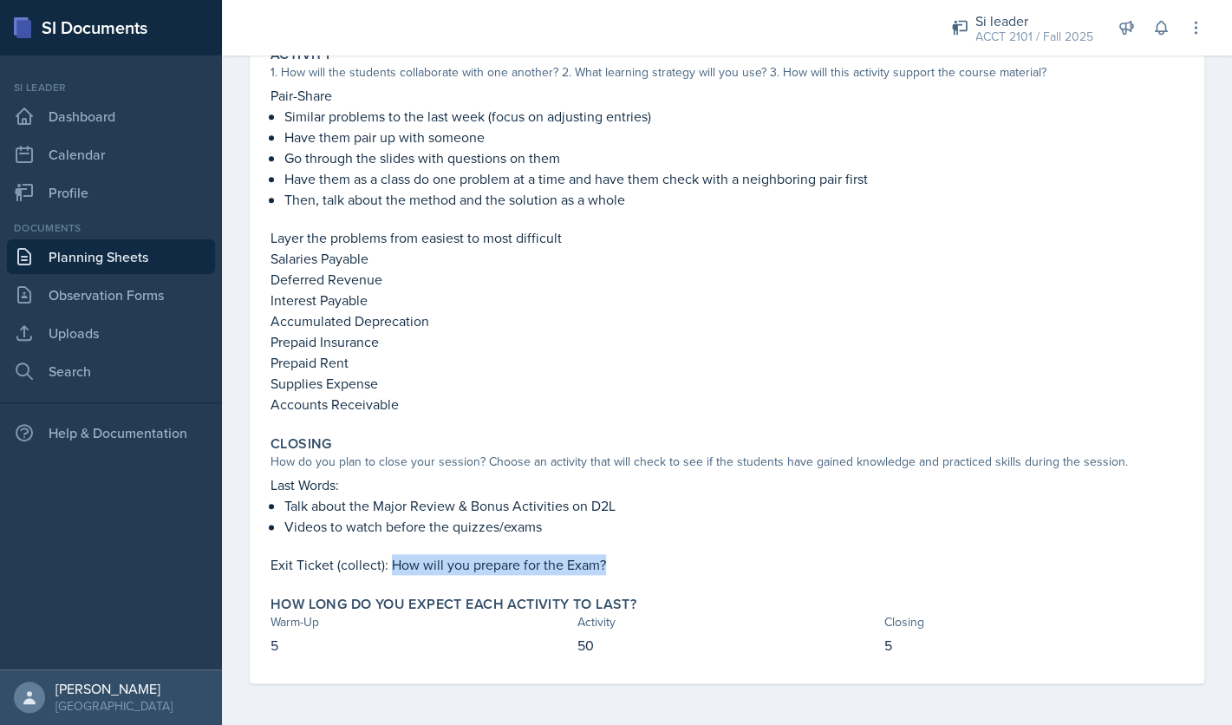
drag, startPoint x: 628, startPoint y: 567, endPoint x: 390, endPoint y: 568, distance: 237.6
click at [390, 568] on p "Exit Ticket (collect): How will you prepare for the Exam?" at bounding box center [727, 564] width 913 height 21
copy p "How will you prepare for the Exam?"
click at [552, 464] on div "How do you plan to close your session? Choose an activity that will check to se…" at bounding box center [727, 462] width 913 height 18
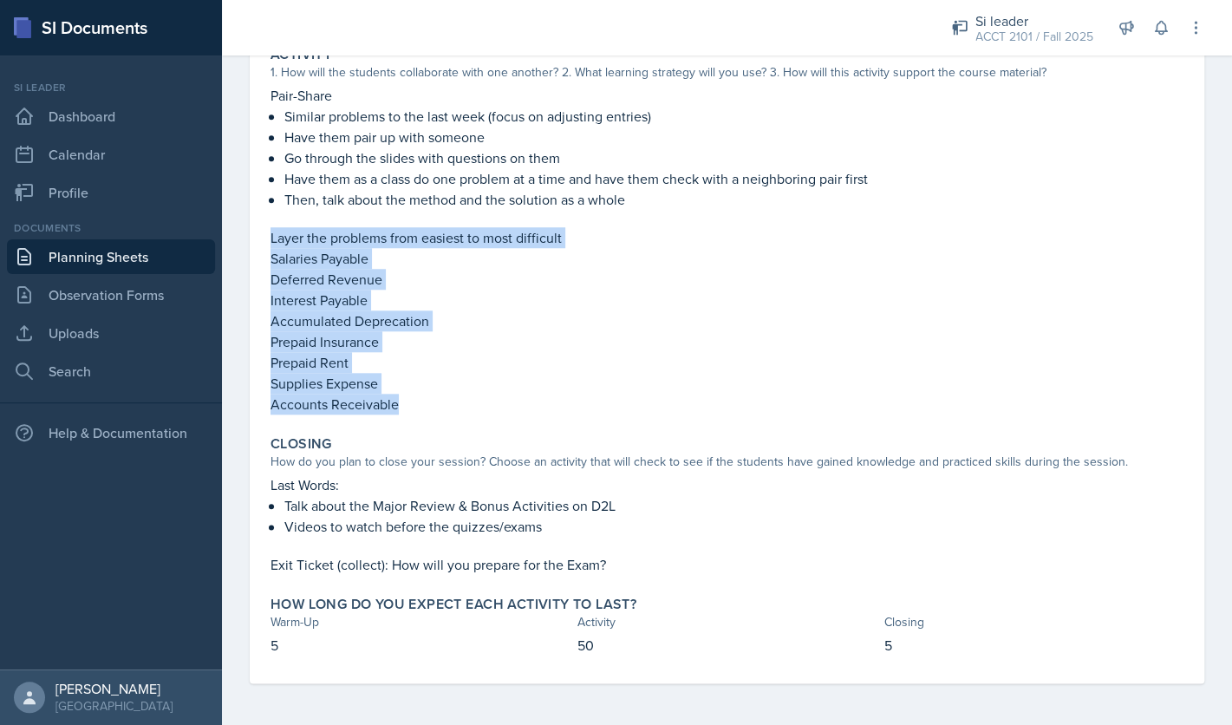
drag, startPoint x: 399, startPoint y: 405, endPoint x: 269, endPoint y: 245, distance: 206.5
click at [269, 245] on div "Activity 1. How will the students collaborate with one another? 2. What learnin…" at bounding box center [727, 230] width 927 height 382
copy div "Layer the problems from easiest to most difficult Salaries Payable Deferred Rev…"
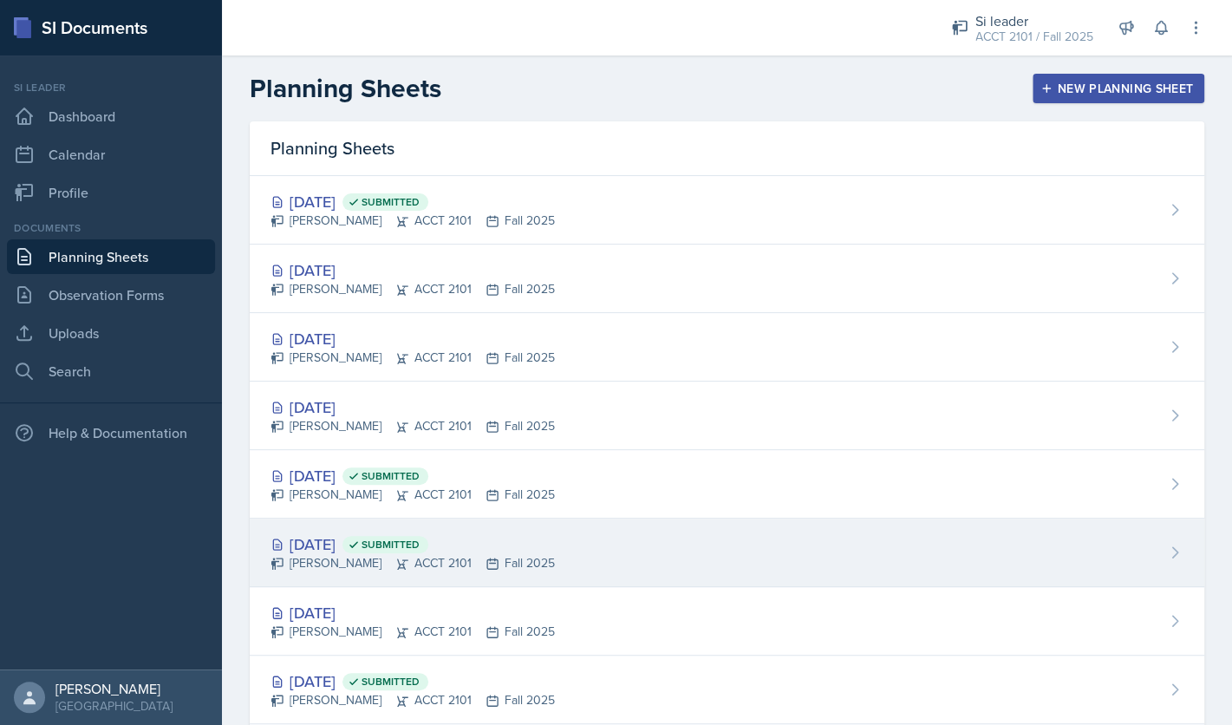
click at [350, 550] on div "Sep 8th, 2025 Submitted" at bounding box center [413, 543] width 284 height 23
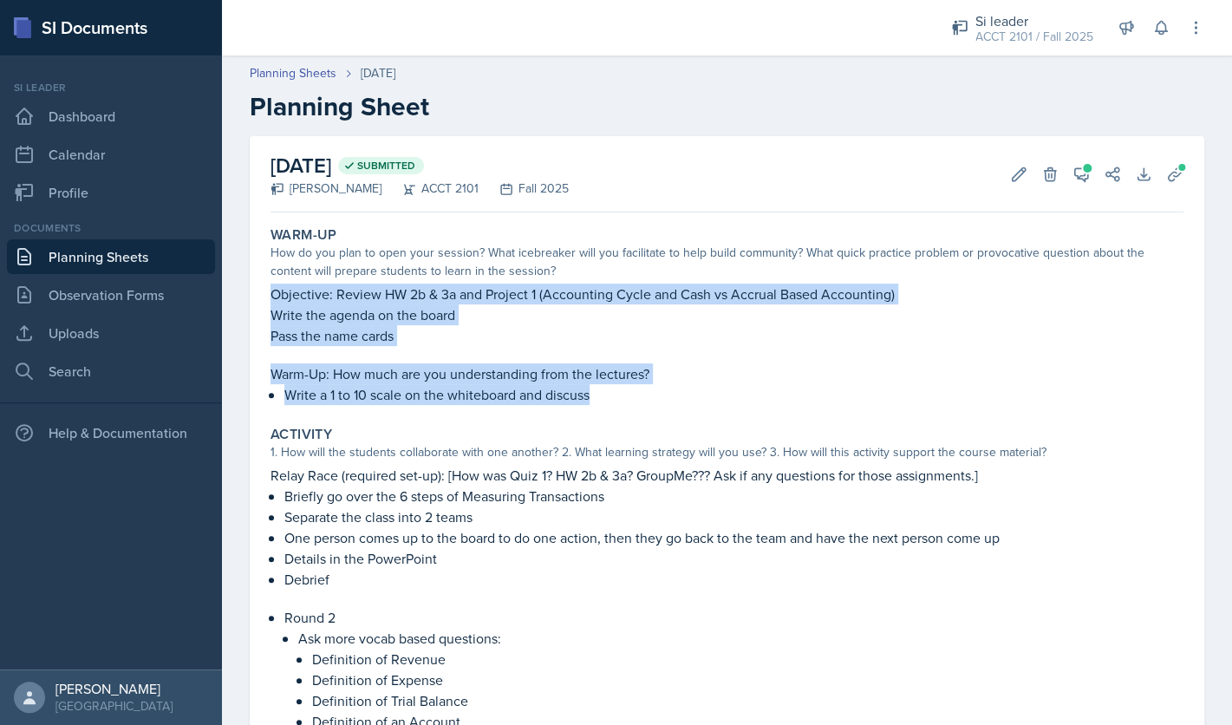
drag, startPoint x: 599, startPoint y: 391, endPoint x: 267, endPoint y: 293, distance: 346.2
click at [267, 293] on div "Warm-Up How do you plan to open your session? What icebreaker will you facilita…" at bounding box center [727, 315] width 927 height 192
copy div "Objective: Review HW 2b & 3a and Project 1 (Accounting Cycle and Cash vs Accrua…"
click at [297, 72] on link "Planning Sheets" at bounding box center [293, 73] width 87 height 18
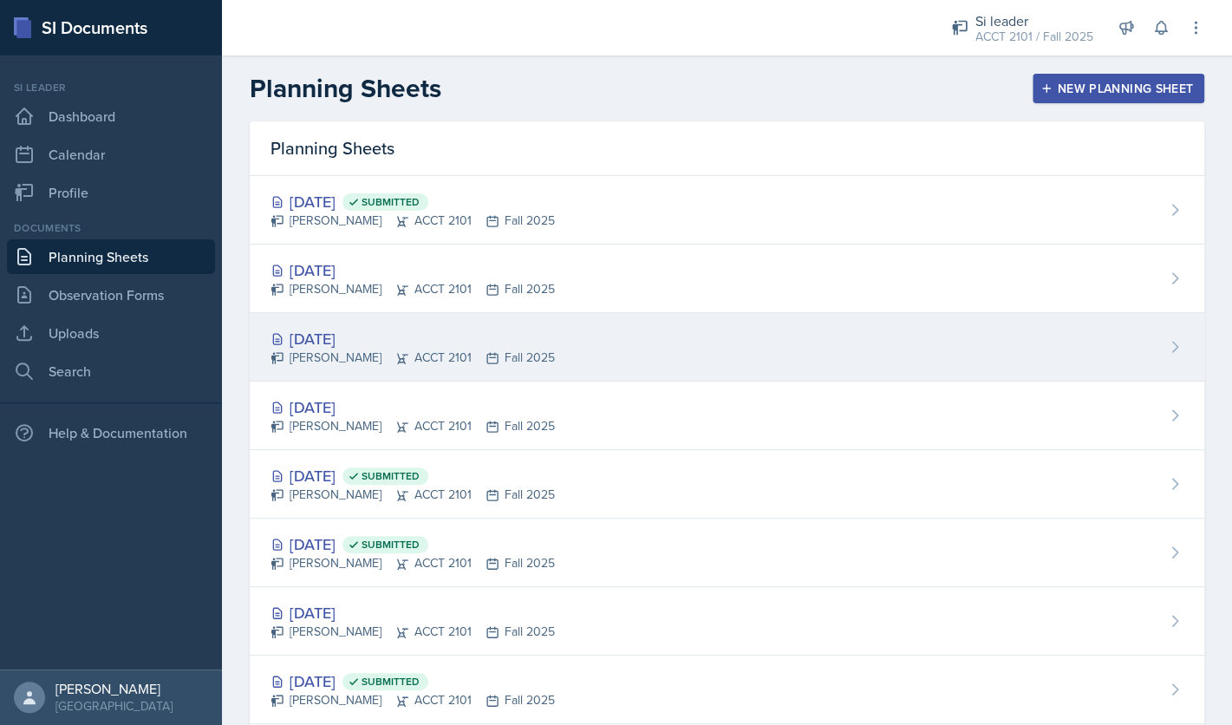
click at [362, 339] on div "[DATE]" at bounding box center [413, 338] width 284 height 23
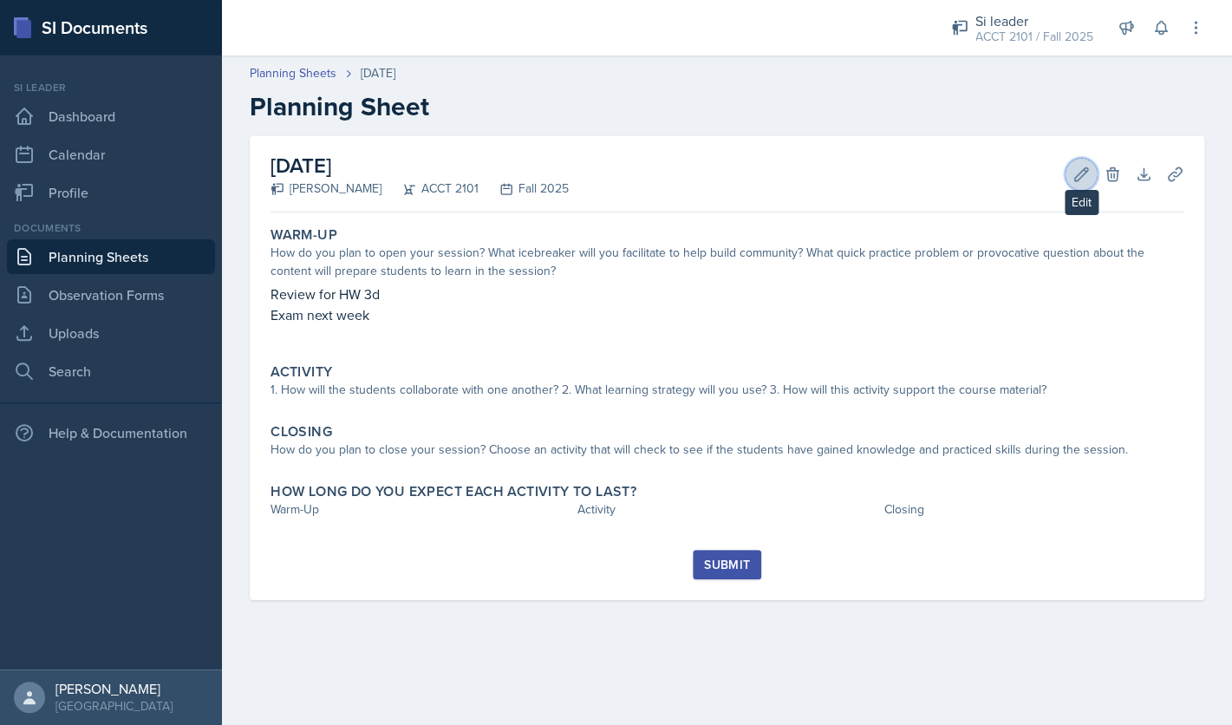
click at [1079, 172] on icon at bounding box center [1081, 174] width 17 height 17
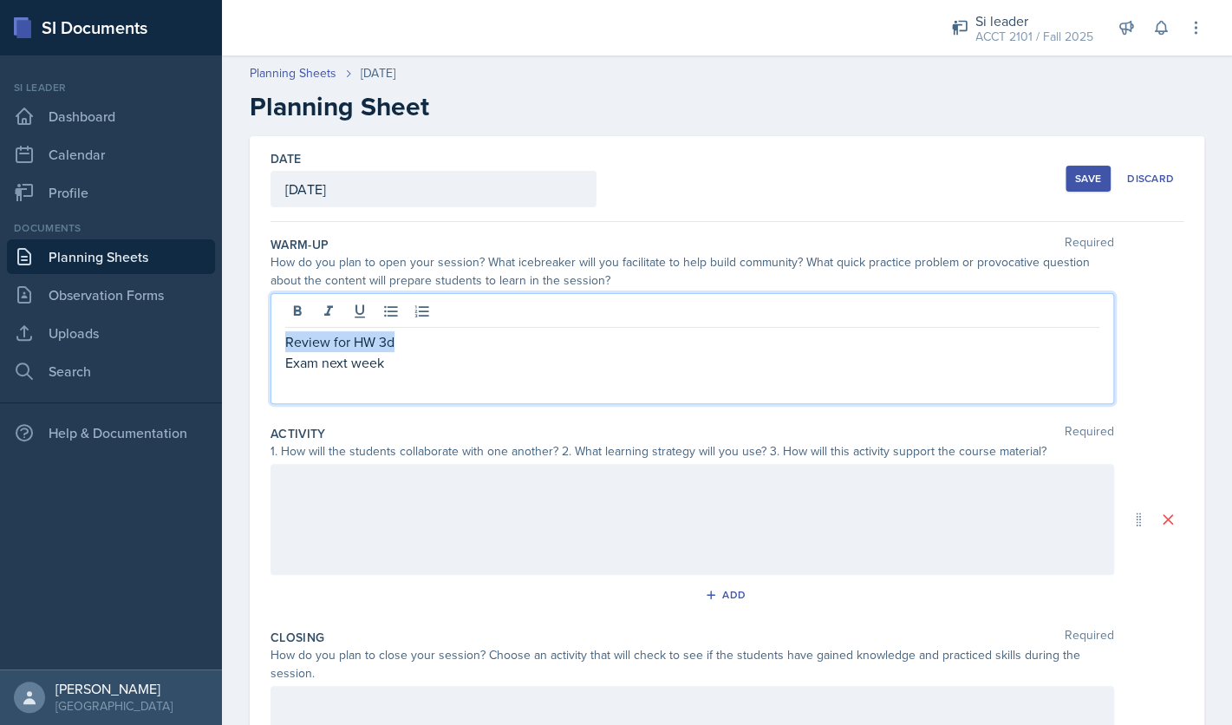
click at [455, 308] on div "Review for HW 3d Exam next week" at bounding box center [693, 348] width 844 height 111
click at [408, 336] on p "Review for HW 3d" at bounding box center [692, 341] width 814 height 21
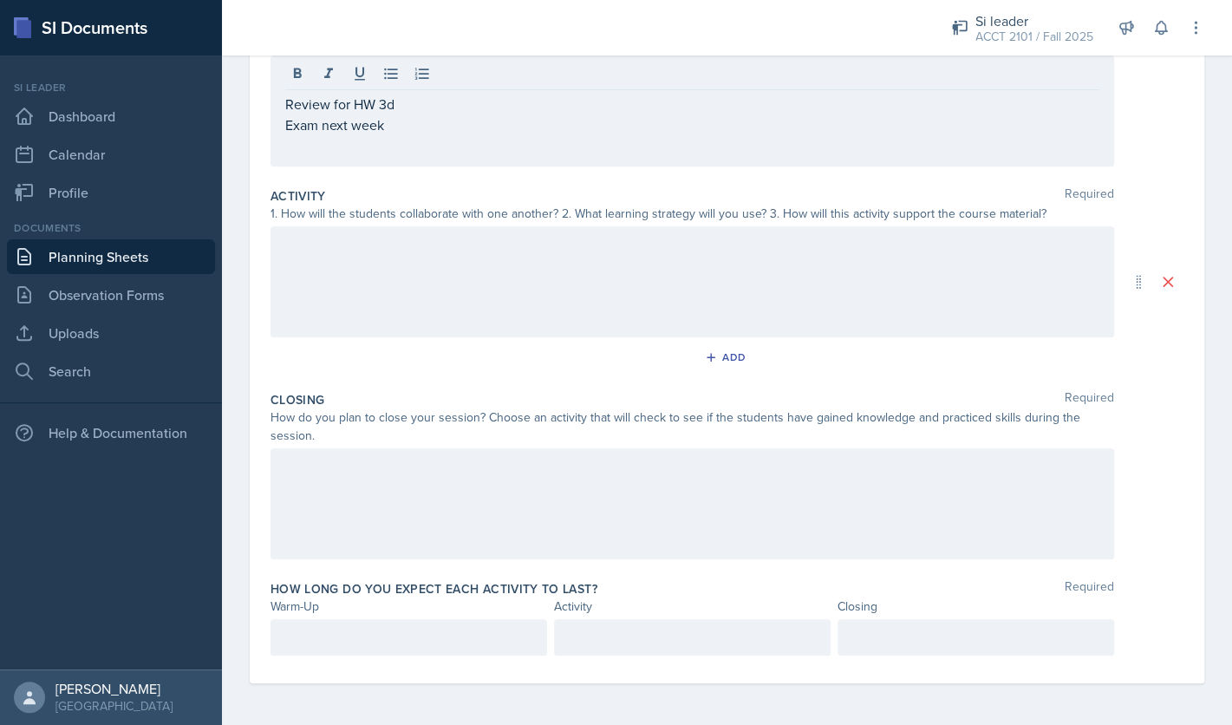
click at [316, 489] on div at bounding box center [693, 503] width 844 height 111
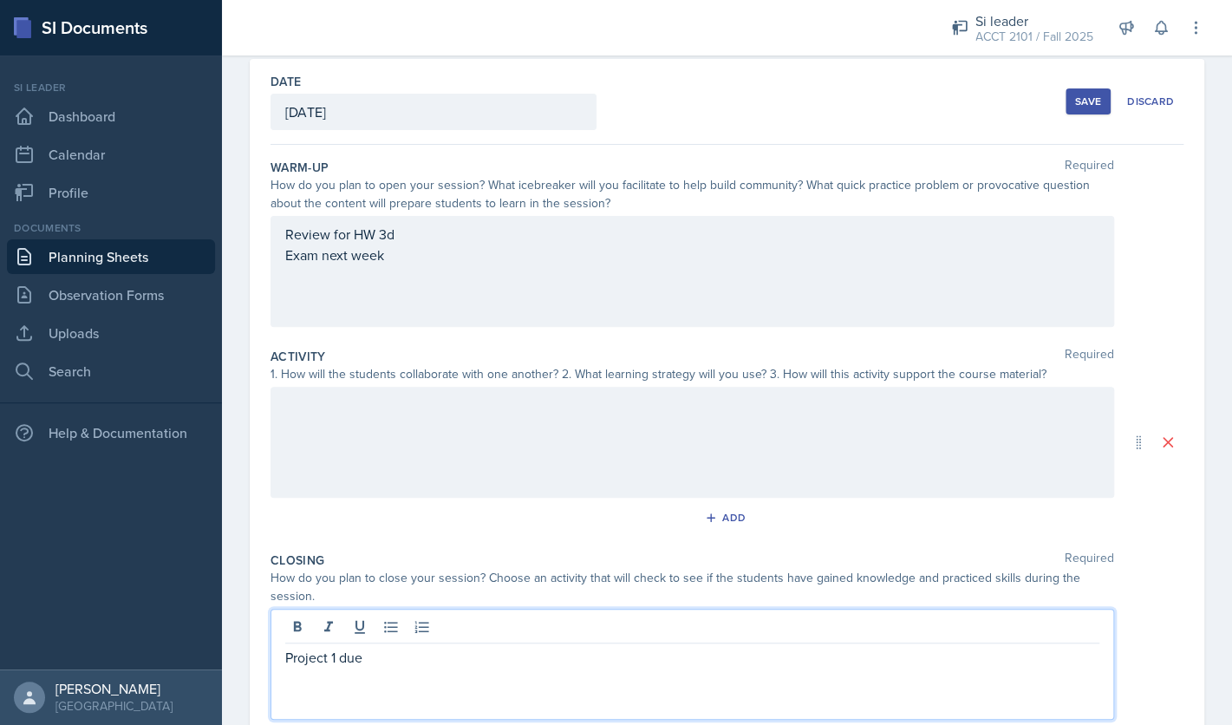
scroll to position [37, 0]
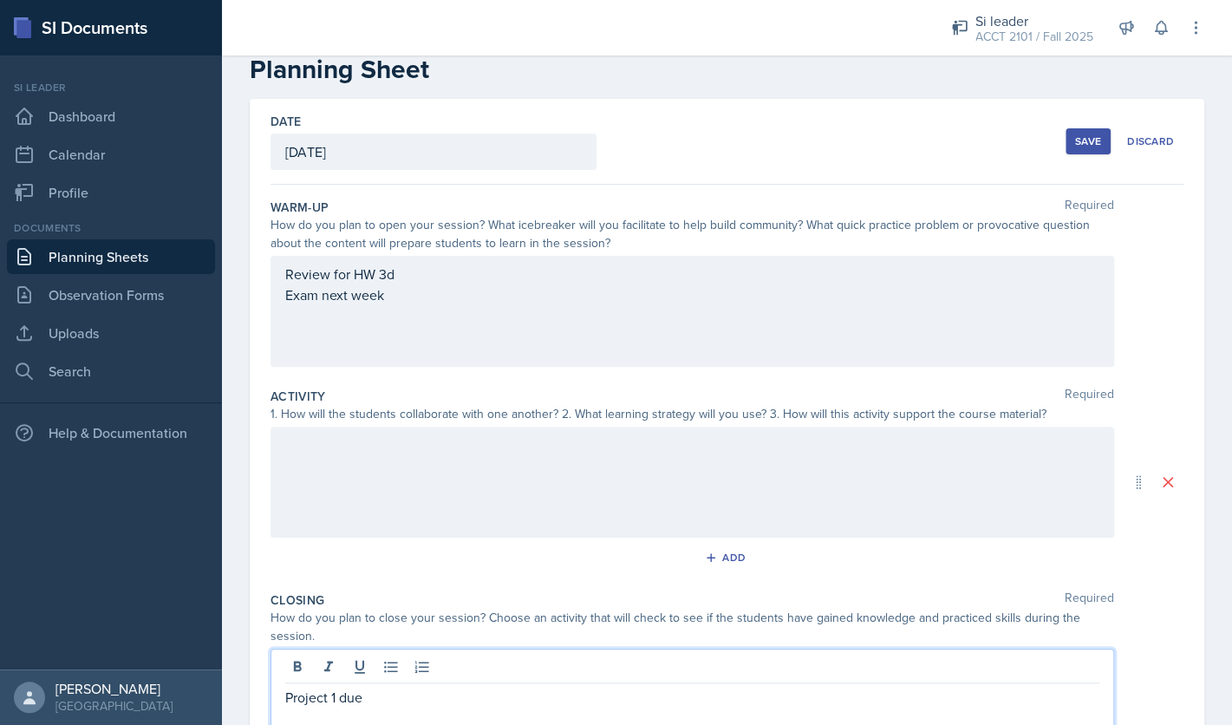
click at [447, 325] on div "Review for HW 3d Exam next week" at bounding box center [692, 295] width 814 height 62
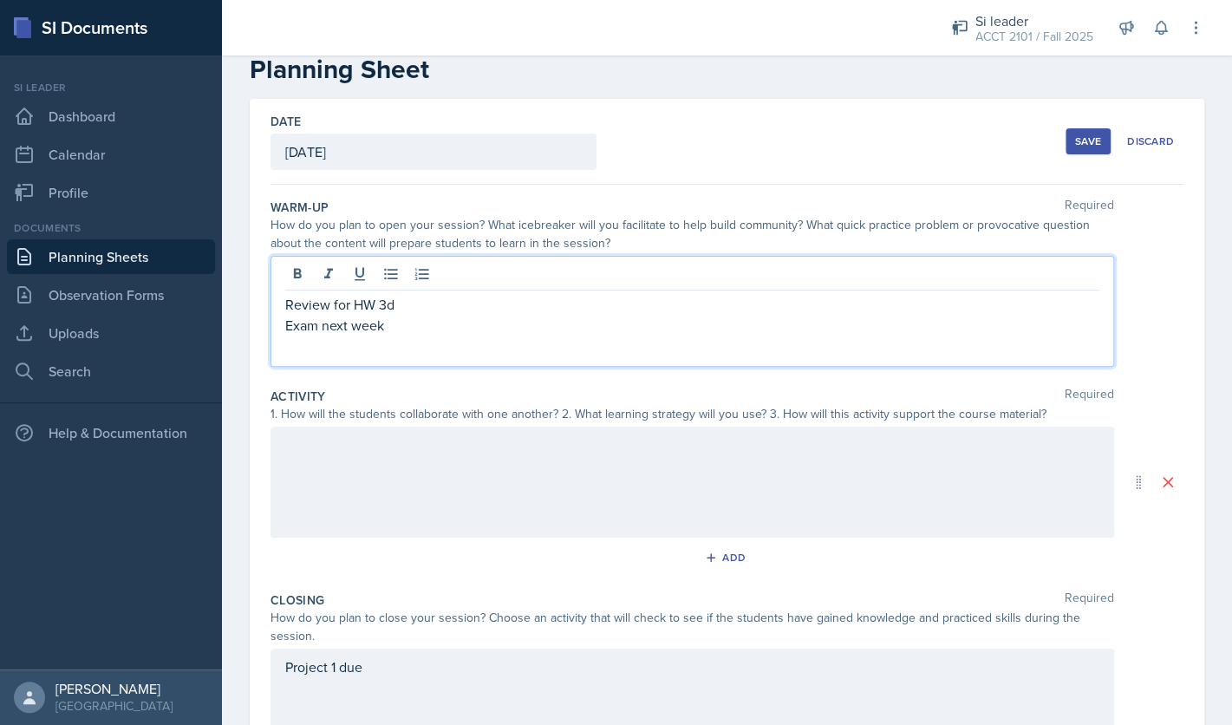
drag, startPoint x: 414, startPoint y: 303, endPoint x: 401, endPoint y: 304, distance: 13.1
click at [401, 304] on p "Review for HW 3d" at bounding box center [692, 304] width 814 height 21
click at [388, 341] on p at bounding box center [692, 346] width 814 height 21
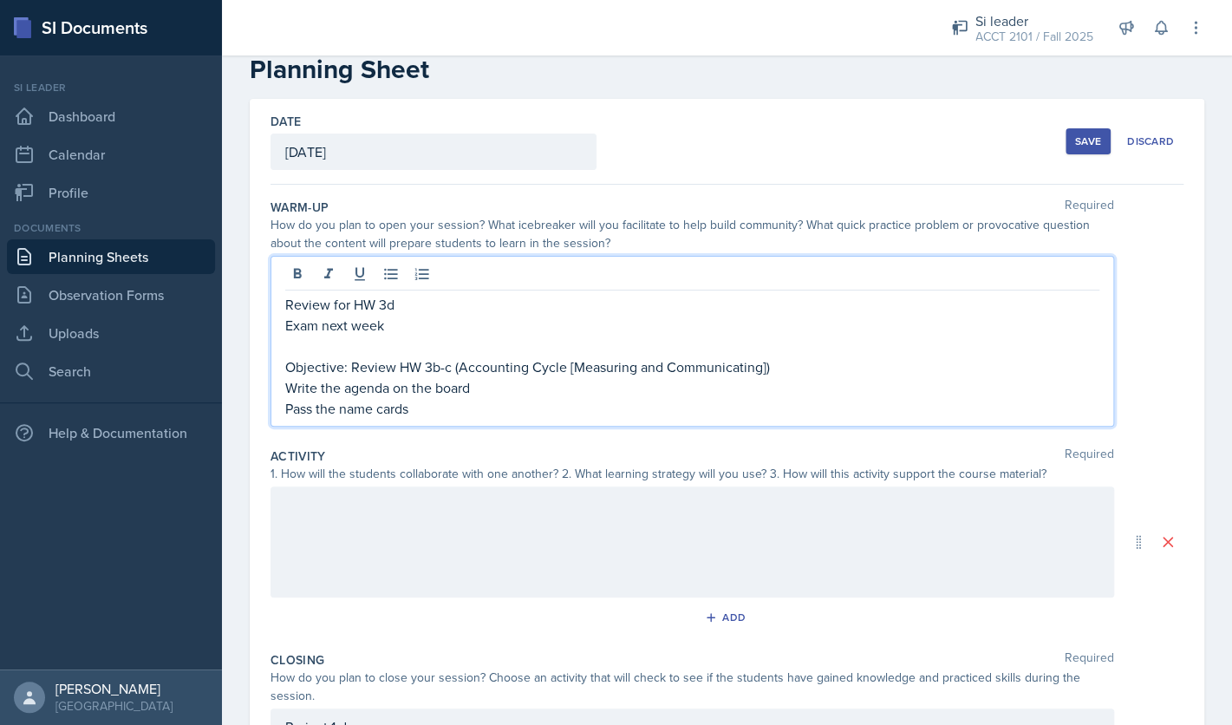
click at [352, 369] on p "Objective: Review HW 3b-c (Accounting Cycle [Measuring and Communicating])" at bounding box center [692, 366] width 814 height 21
drag, startPoint x: 388, startPoint y: 329, endPoint x: 283, endPoint y: 300, distance: 109.0
click at [283, 300] on div "Review for HW 3d Exam next week Objective: Review HW 3b-c (Accounting Cycle [Me…" at bounding box center [693, 341] width 844 height 171
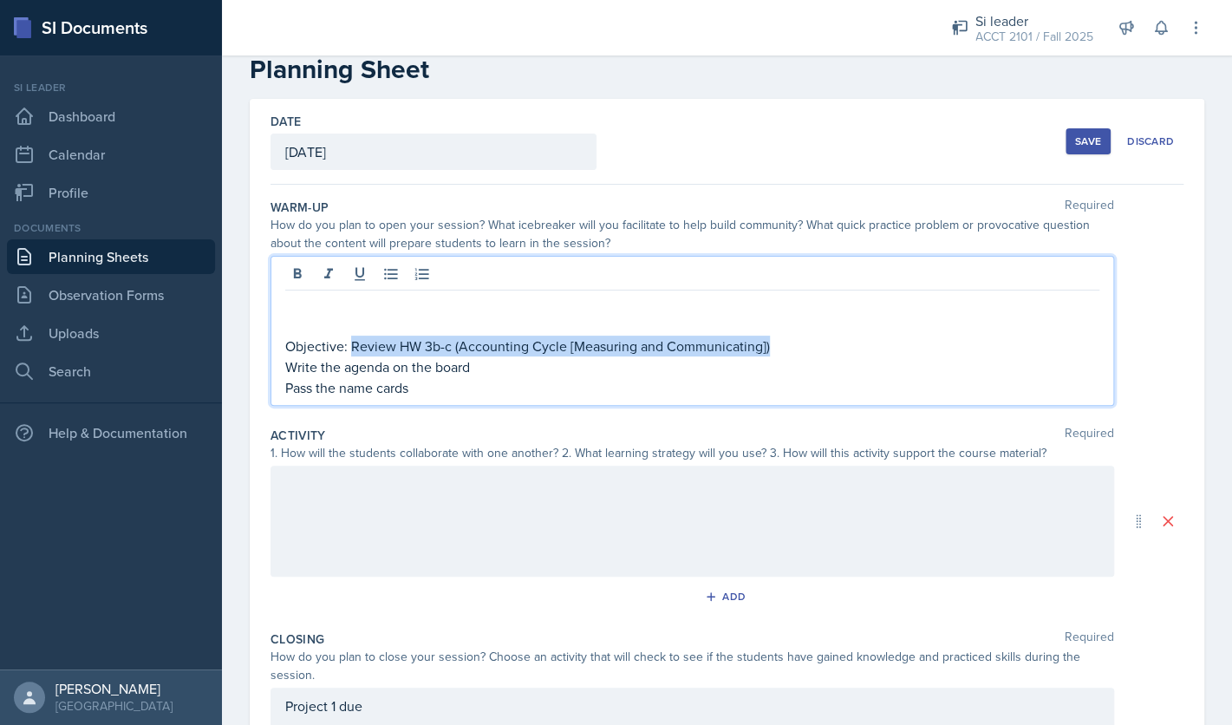
drag, startPoint x: 350, startPoint y: 349, endPoint x: 774, endPoint y: 343, distance: 424.0
click at [774, 343] on p "Objective: Review HW 3b-c (Accounting Cycle [Measuring and Communicating])" at bounding box center [692, 346] width 814 height 21
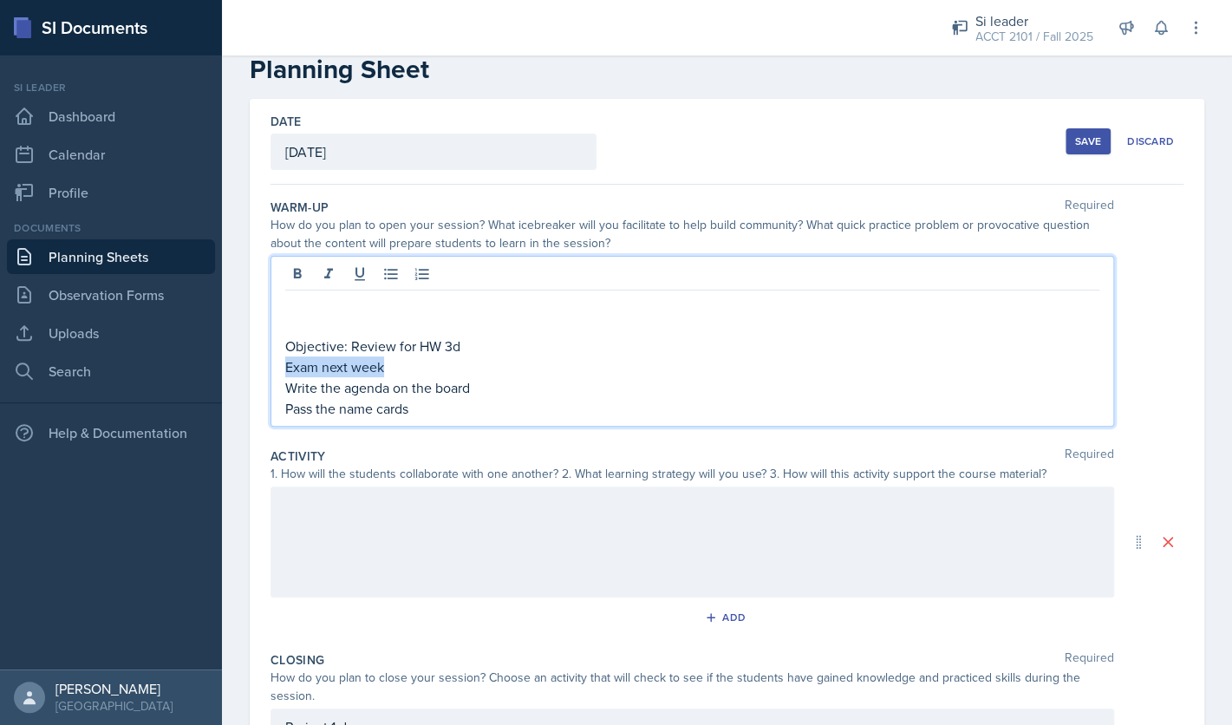
drag, startPoint x: 398, startPoint y: 368, endPoint x: 277, endPoint y: 368, distance: 121.4
click at [277, 368] on div "Objective: Review for HW 3d Exam next week Write the agenda on the board Pass t…" at bounding box center [693, 341] width 844 height 171
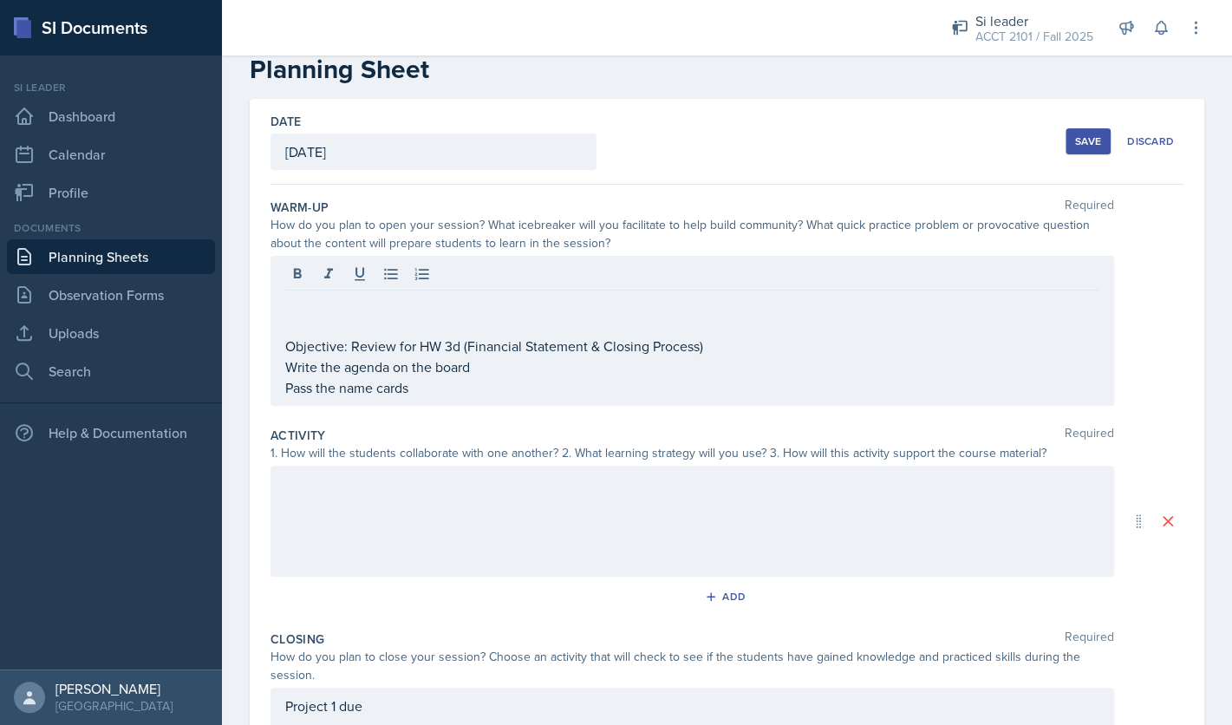
click at [284, 347] on div "Objective: Review for HW 3d (Financial Statement & Closing Process) Write the a…" at bounding box center [693, 331] width 844 height 150
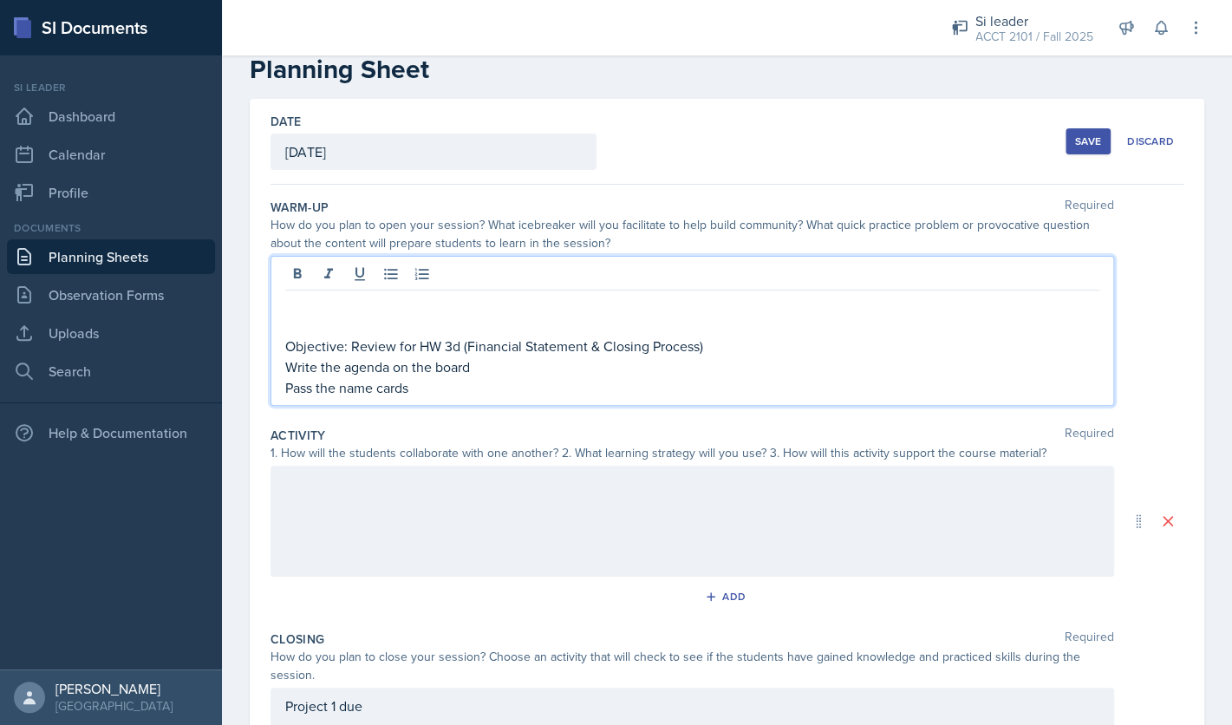
click at [290, 348] on p "Objective: Review for HW 3d (Financial Statement & Closing Process)" at bounding box center [692, 346] width 814 height 21
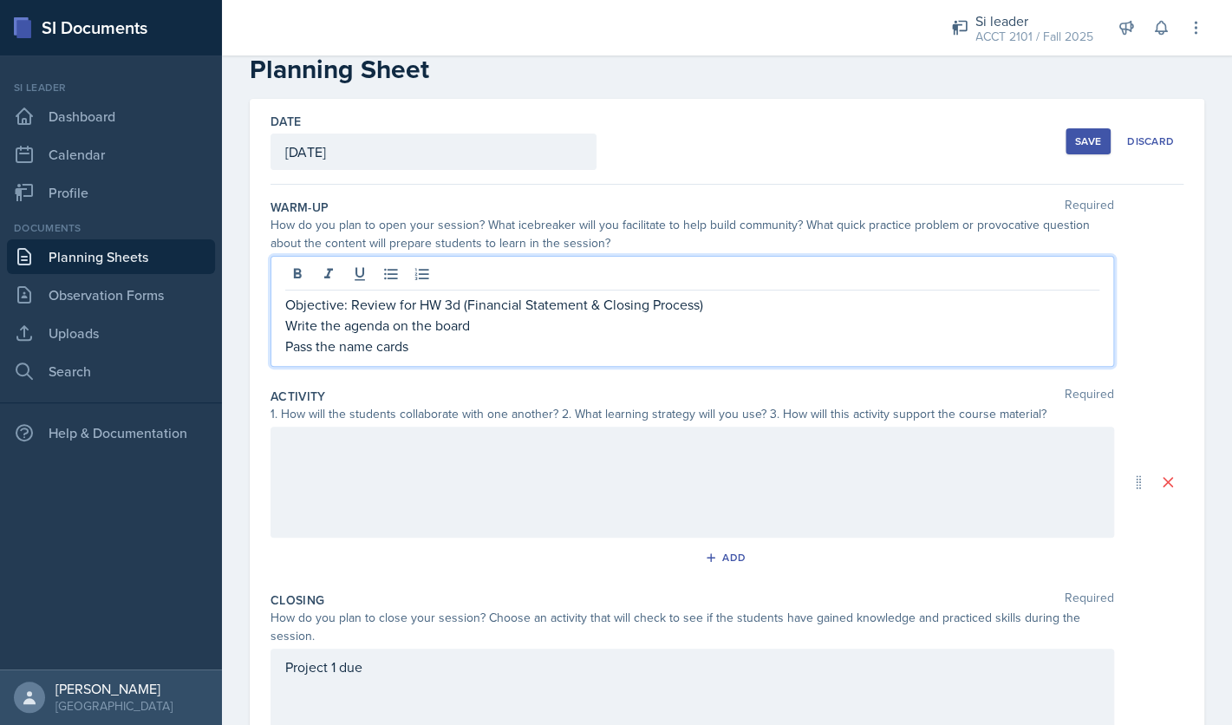
click at [642, 346] on p "Pass the name cards" at bounding box center [692, 346] width 814 height 21
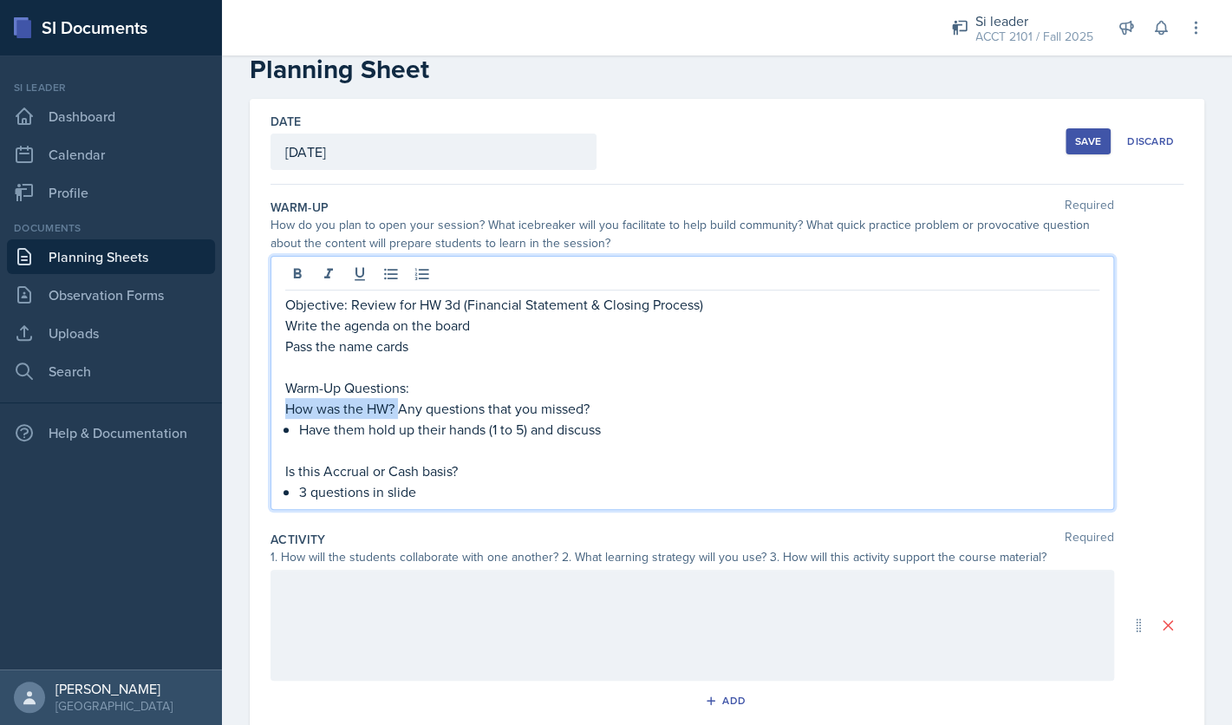
drag, startPoint x: 399, startPoint y: 409, endPoint x: 281, endPoint y: 410, distance: 117.9
click at [281, 410] on div "Objective: Review for HW 3d (Financial Statement & Closing Process) Write the a…" at bounding box center [693, 383] width 844 height 254
click at [490, 410] on p "Any questions that you missed?" at bounding box center [692, 408] width 814 height 21
click at [578, 412] on p "Any questions that about the Adjusting Process, Closing Process?" at bounding box center [692, 408] width 814 height 21
click at [404, 411] on p "Any questions that about the Adjusting Process, Closing Process?" at bounding box center [692, 408] width 814 height 21
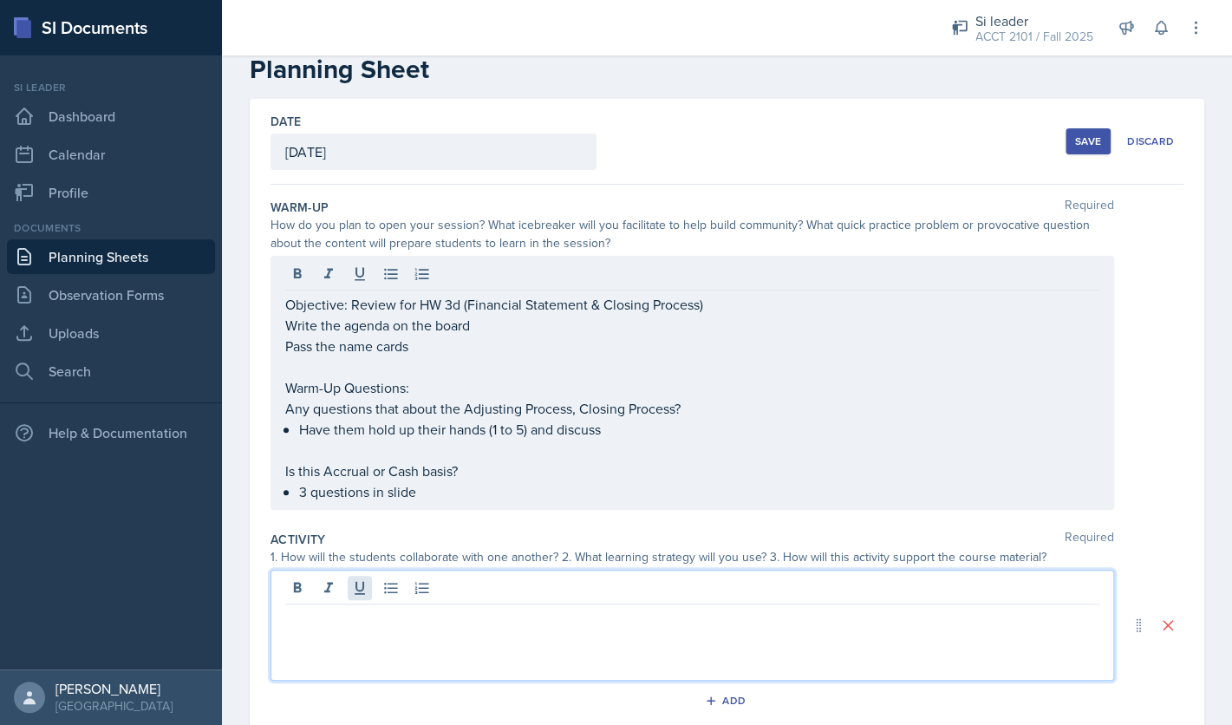
click at [355, 597] on div at bounding box center [693, 625] width 844 height 111
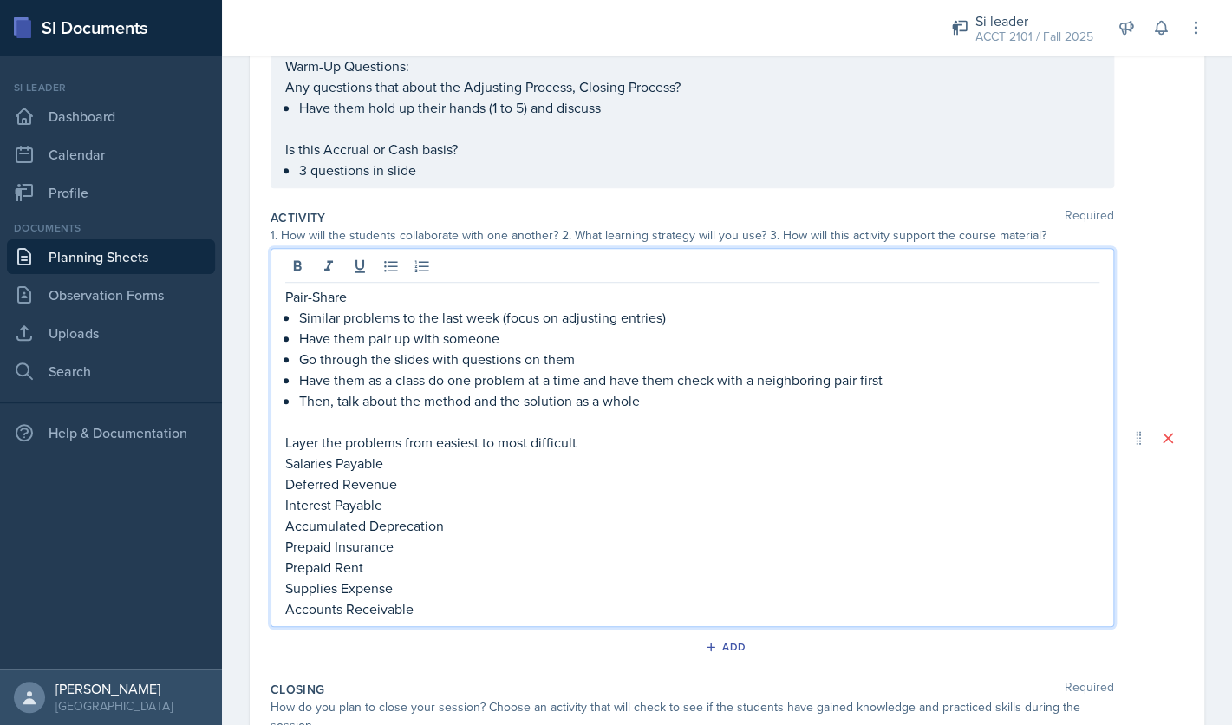
scroll to position [382, 0]
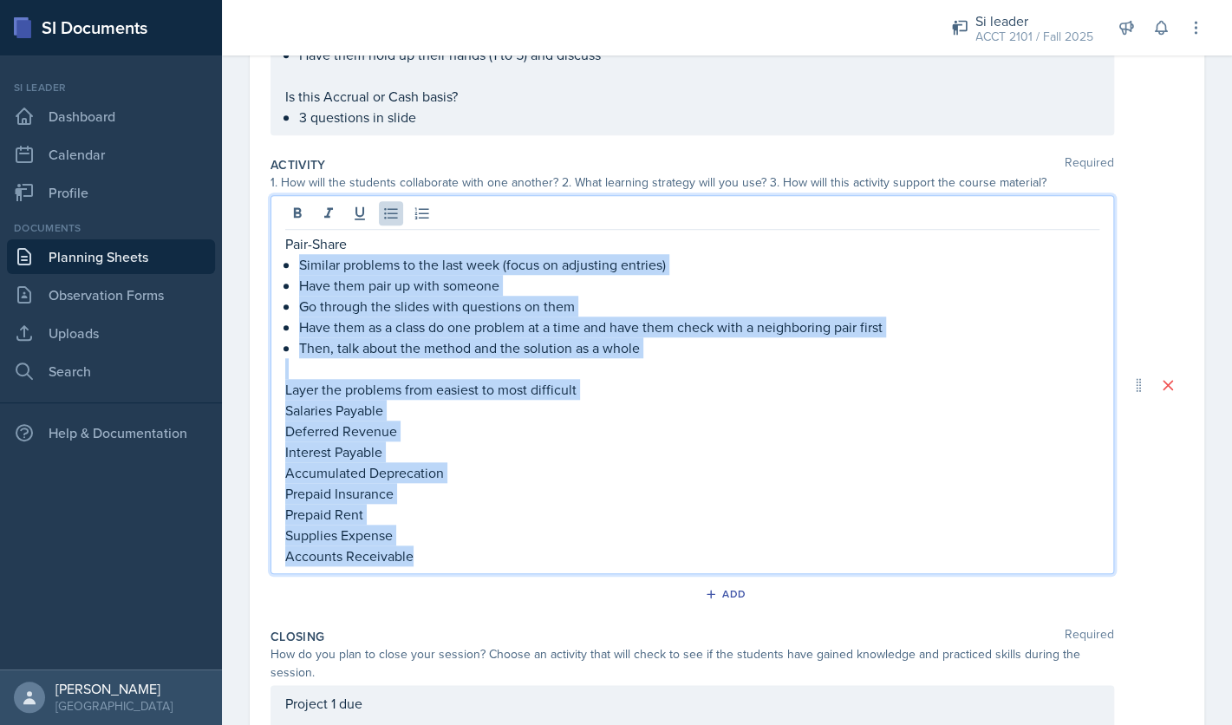
drag, startPoint x: 439, startPoint y: 555, endPoint x: 294, endPoint y: 266, distance: 323.0
click at [294, 266] on div "Pair-Share Similar problems to the last week (focus on adjusting entries) Have …" at bounding box center [692, 399] width 814 height 333
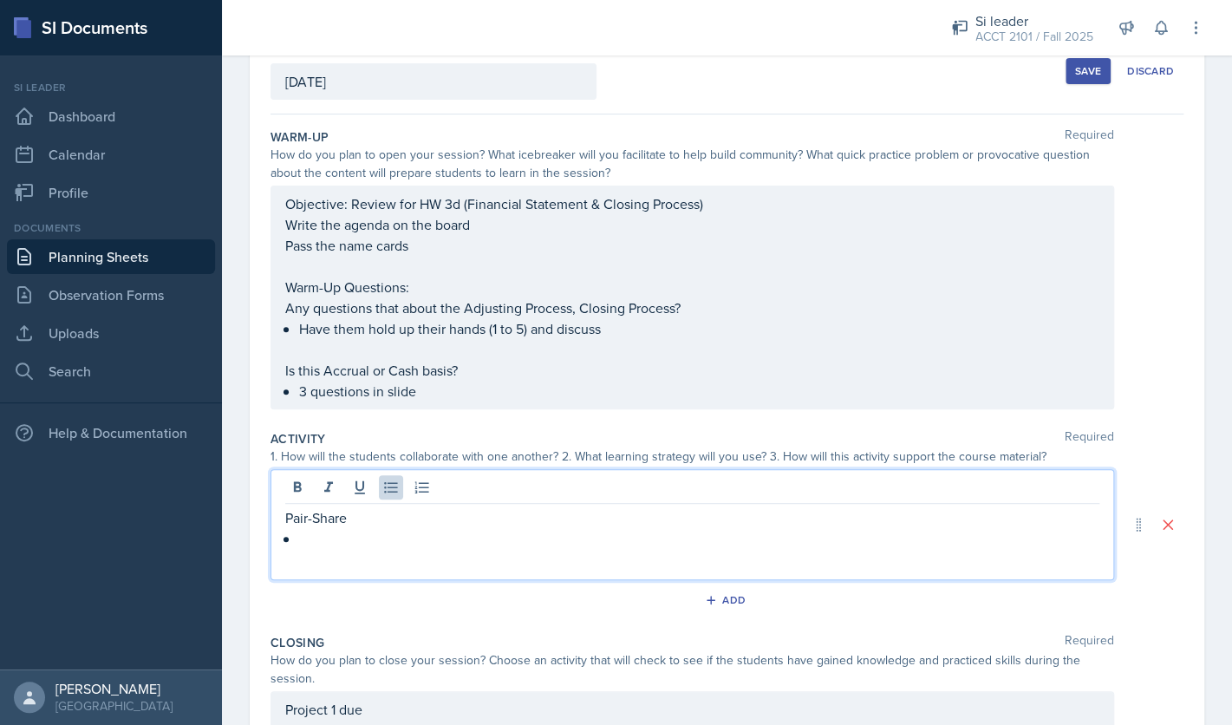
scroll to position [0, 0]
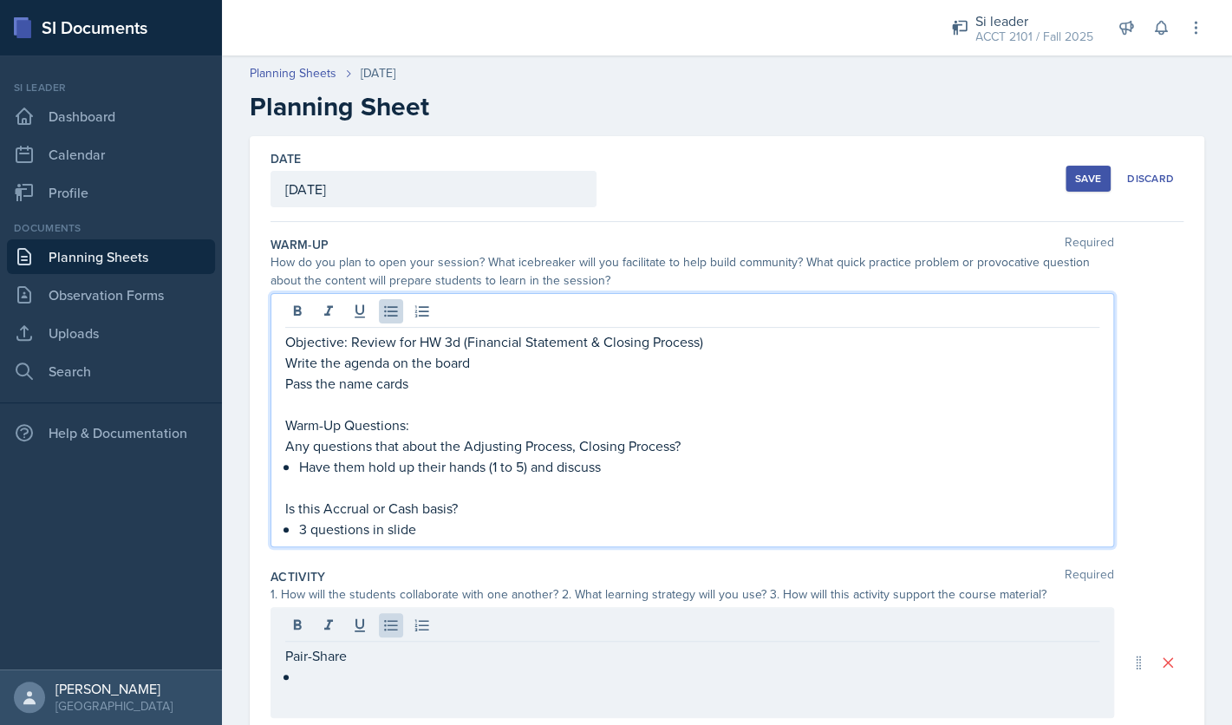
click at [440, 500] on div "Objective: Review for HW 3d (Financial Statement & Closing Process) Write the a…" at bounding box center [692, 435] width 814 height 208
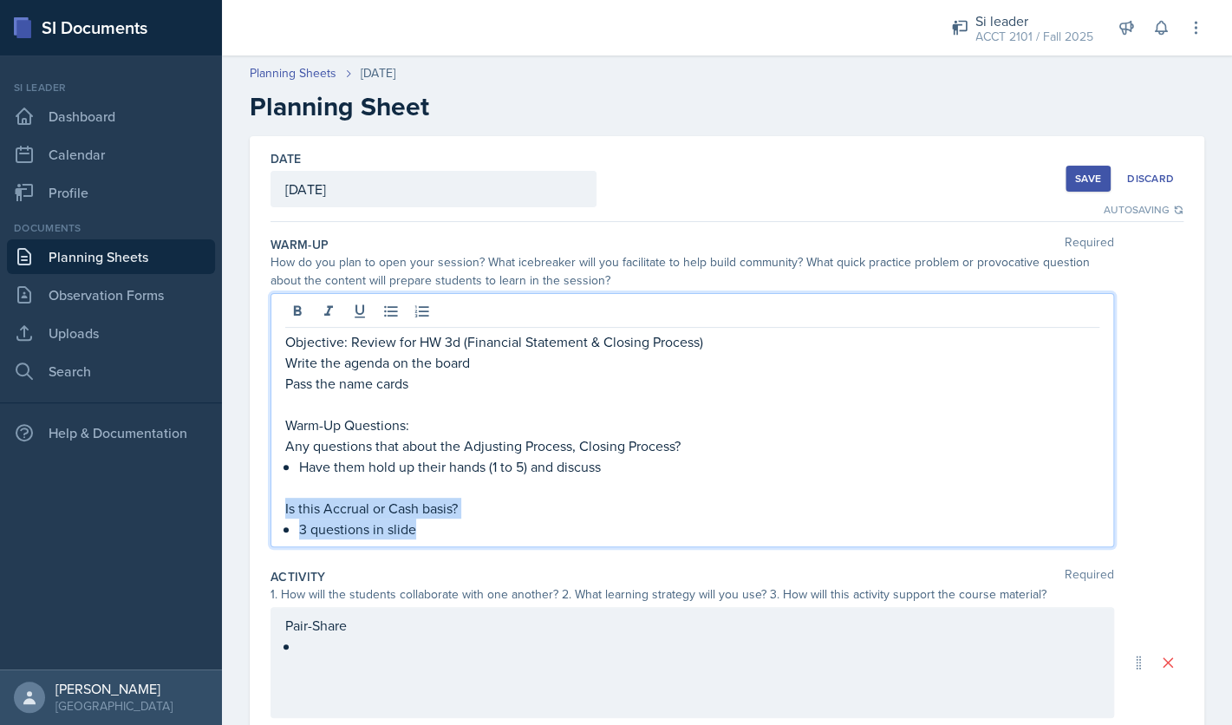
drag, startPoint x: 442, startPoint y: 525, endPoint x: 273, endPoint y: 503, distance: 170.6
click at [273, 503] on div "Objective: Review for HW 3d (Financial Statement & Closing Process) Write the a…" at bounding box center [693, 420] width 844 height 254
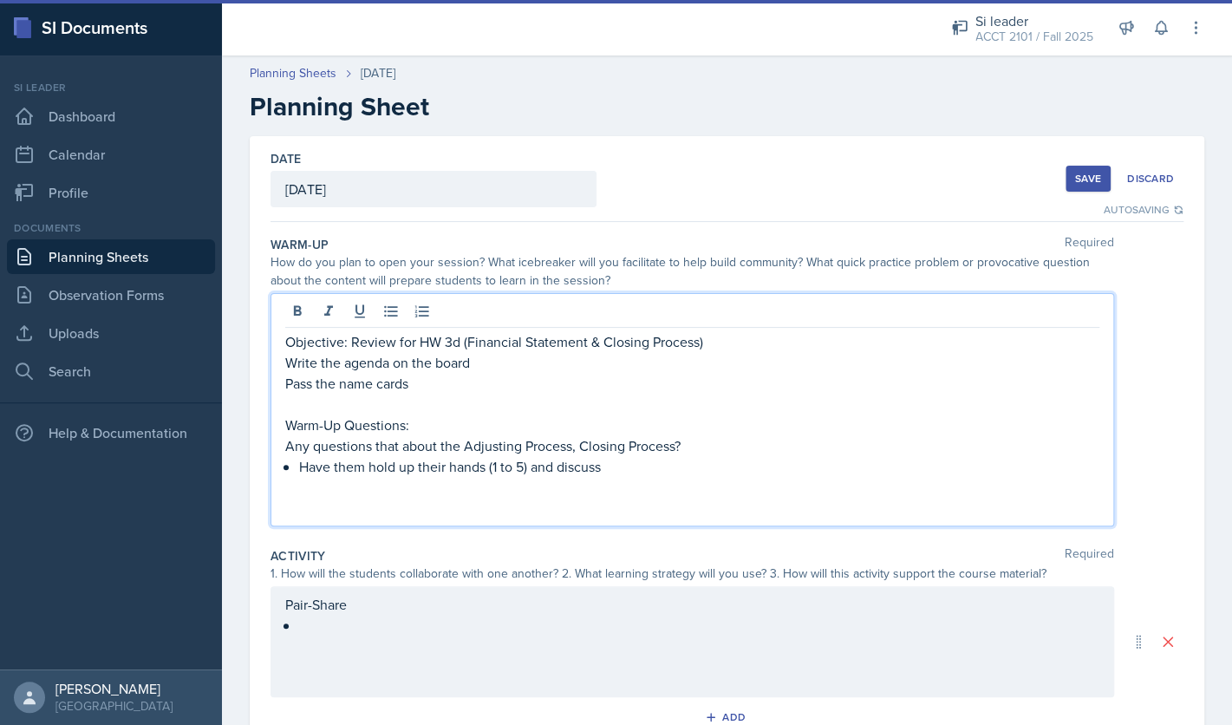
click at [462, 452] on p "Any questions that about the Adjusting Process, Closing Process?" at bounding box center [692, 445] width 814 height 21
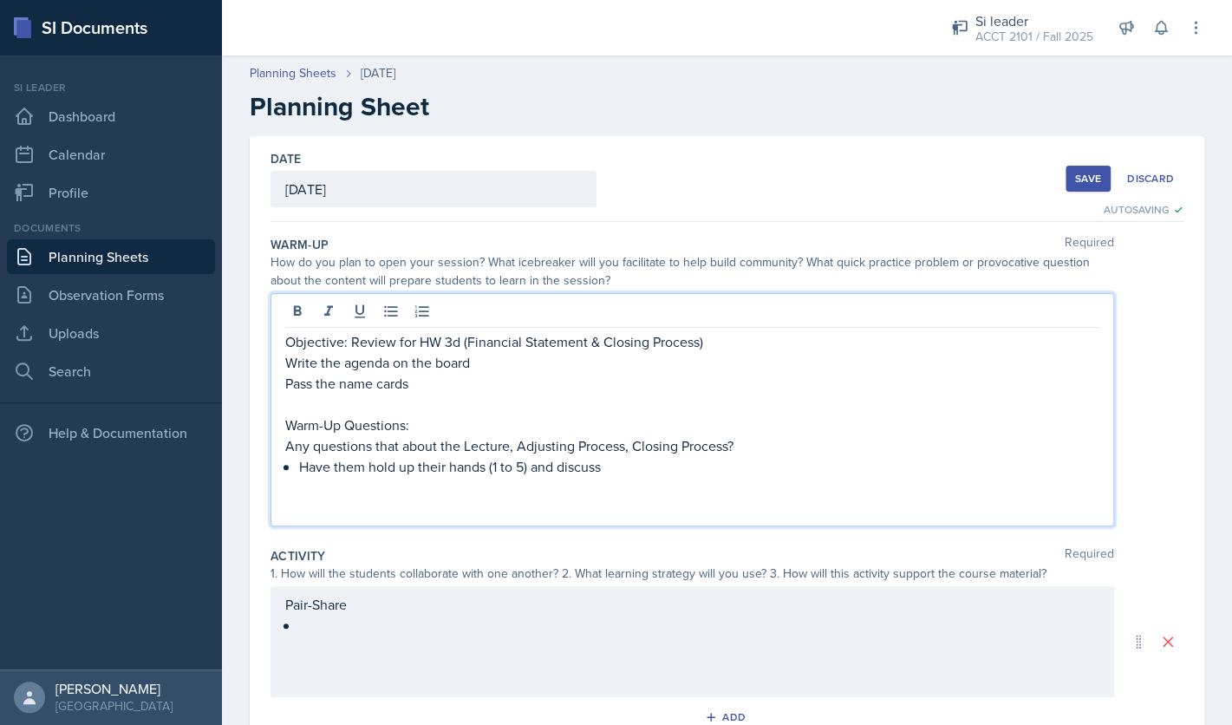
click at [630, 450] on p "Any questions that about the Lecture, Adjusting Process, Closing Process?" at bounding box center [692, 445] width 814 height 21
click at [613, 495] on p at bounding box center [692, 487] width 814 height 21
drag, startPoint x: 627, startPoint y: 466, endPoint x: 301, endPoint y: 466, distance: 326.0
click at [301, 466] on p "Have them hold up their hands (1 to 5) and discuss" at bounding box center [699, 466] width 800 height 21
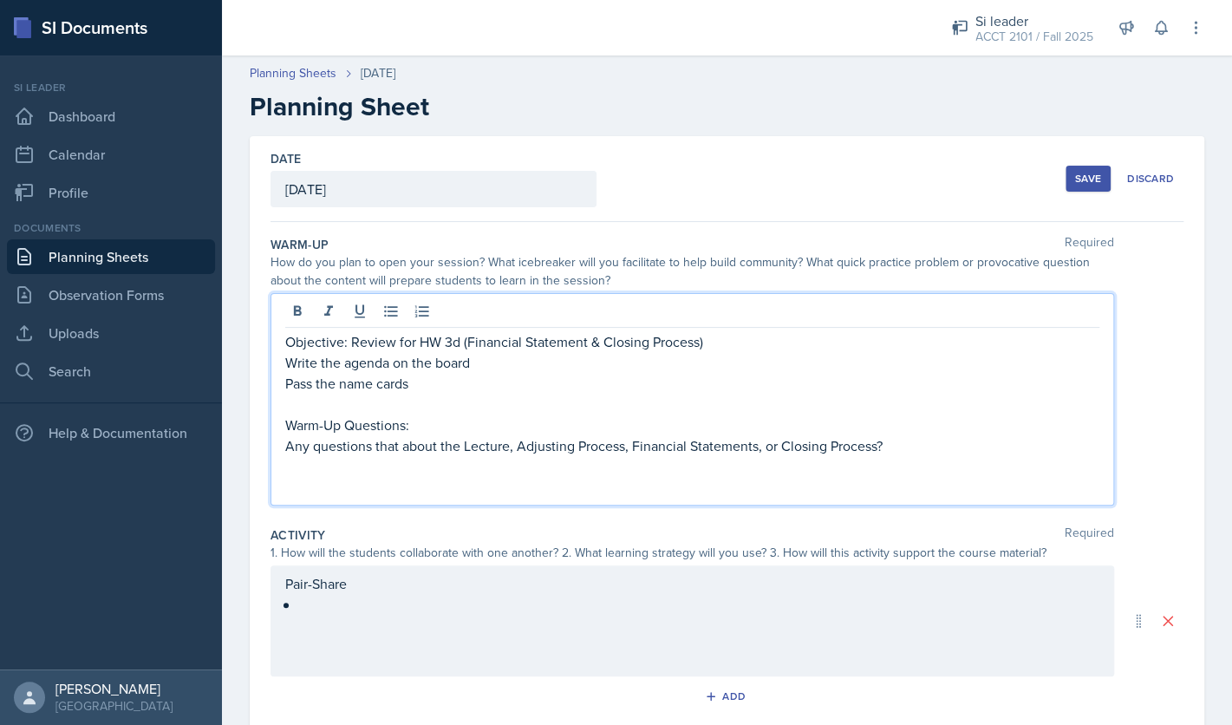
click at [359, 482] on p at bounding box center [692, 487] width 814 height 21
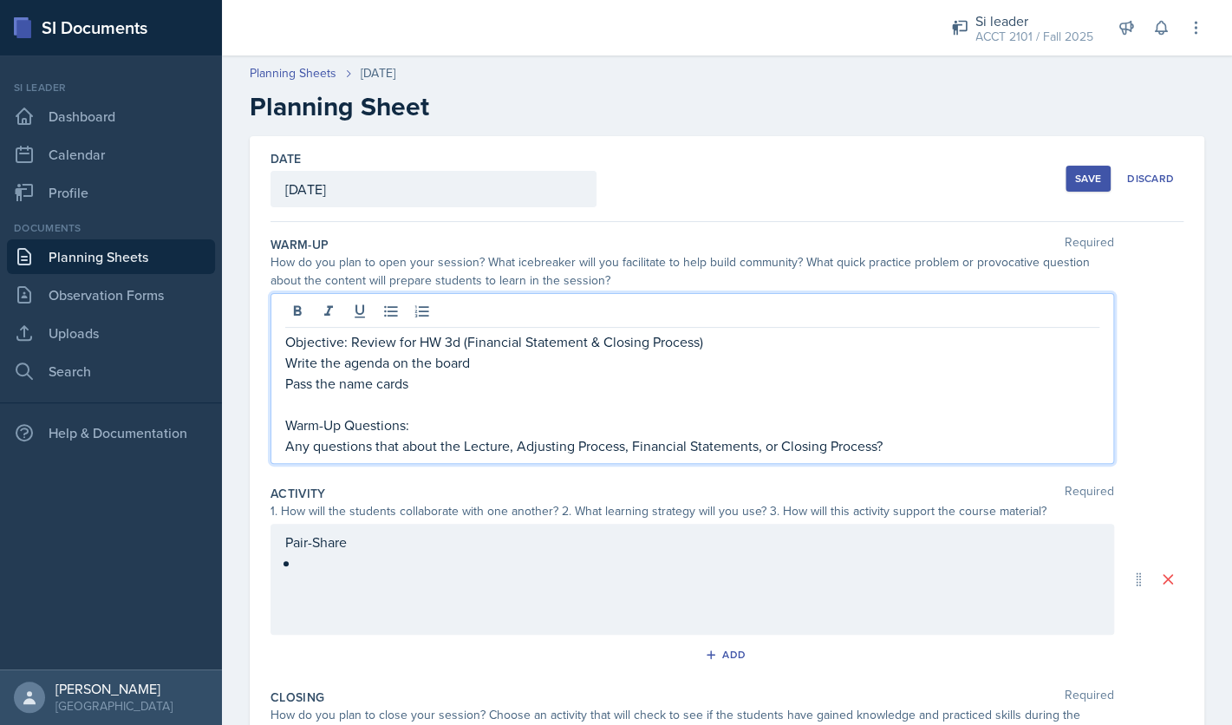
click at [1092, 185] on div "Save" at bounding box center [1088, 179] width 26 height 14
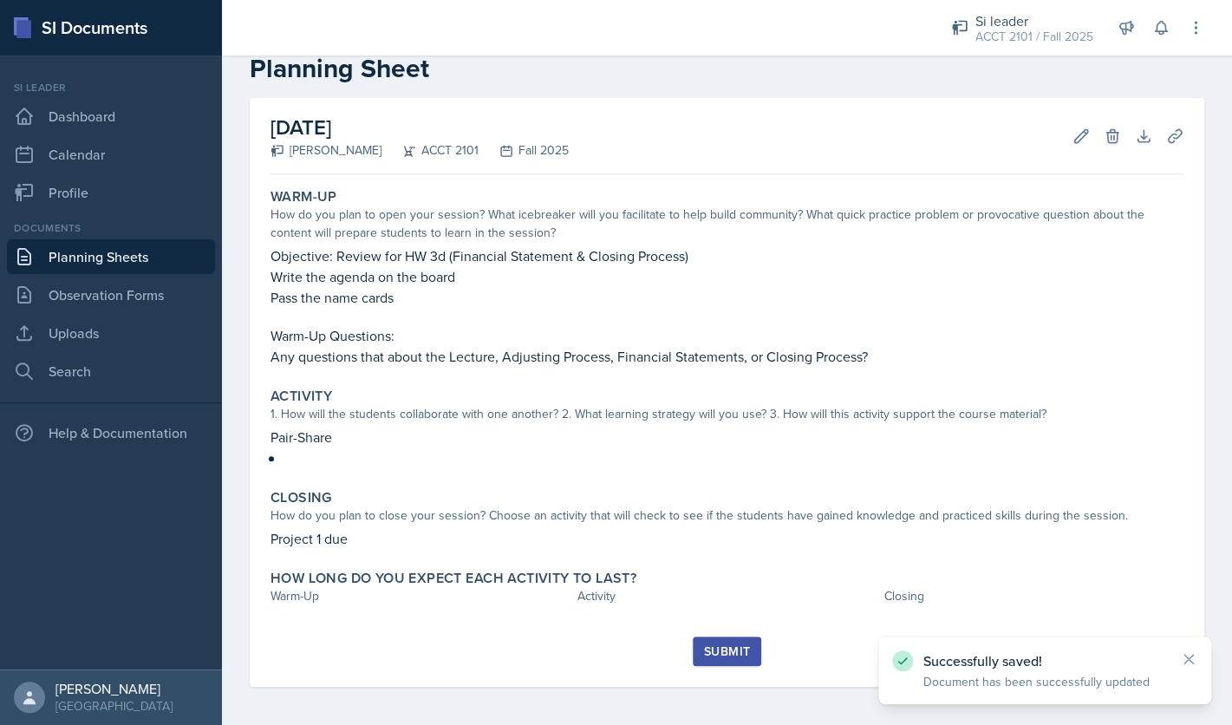
scroll to position [38, 0]
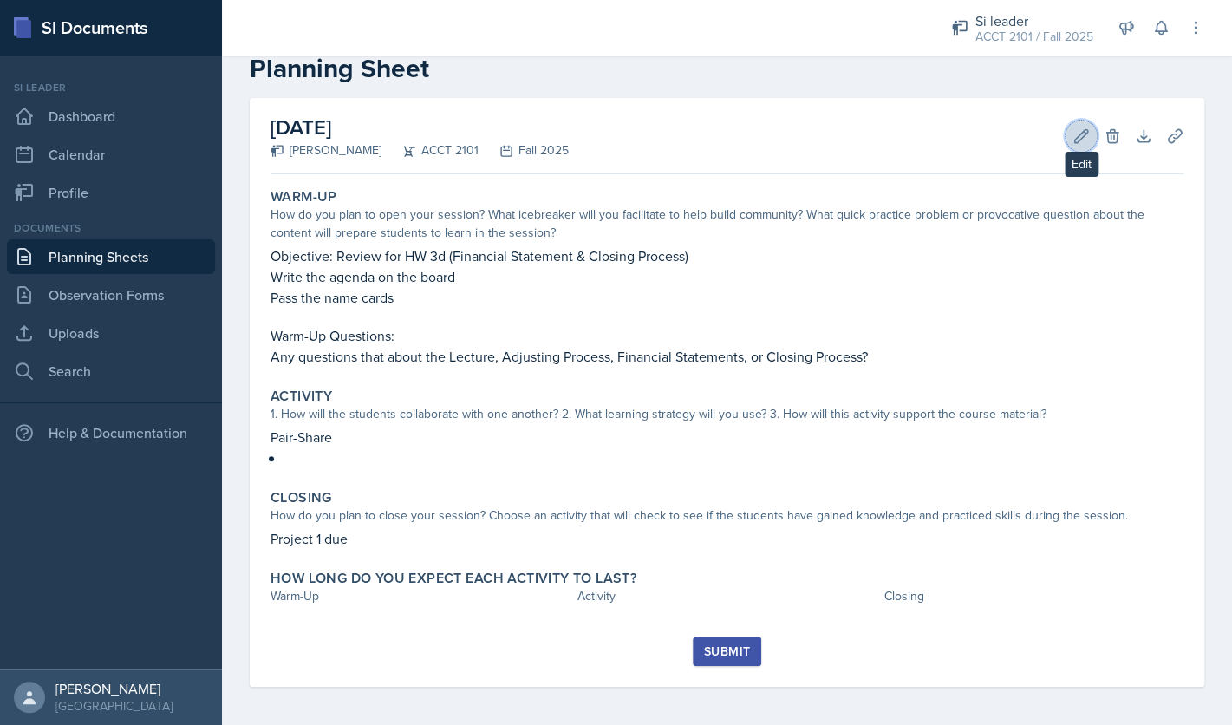
click at [1073, 146] on button "Edit" at bounding box center [1081, 136] width 31 height 31
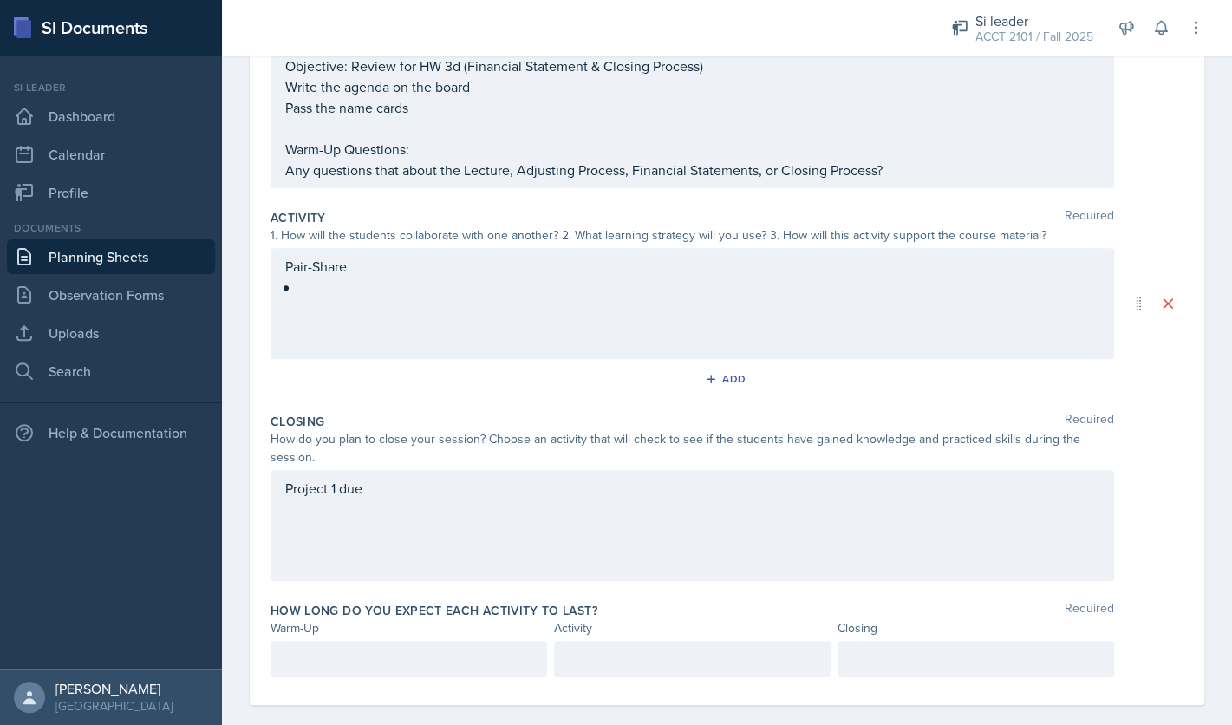
scroll to position [267, 0]
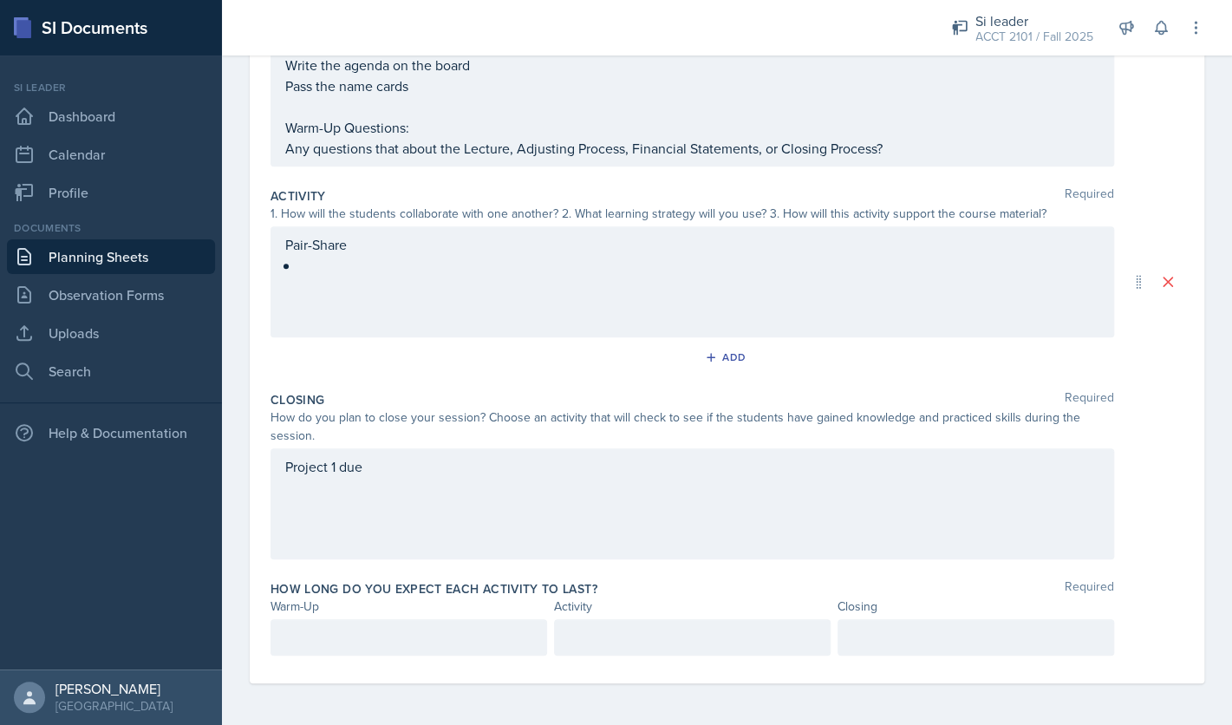
click at [524, 504] on div "Project 1 due" at bounding box center [693, 503] width 844 height 111
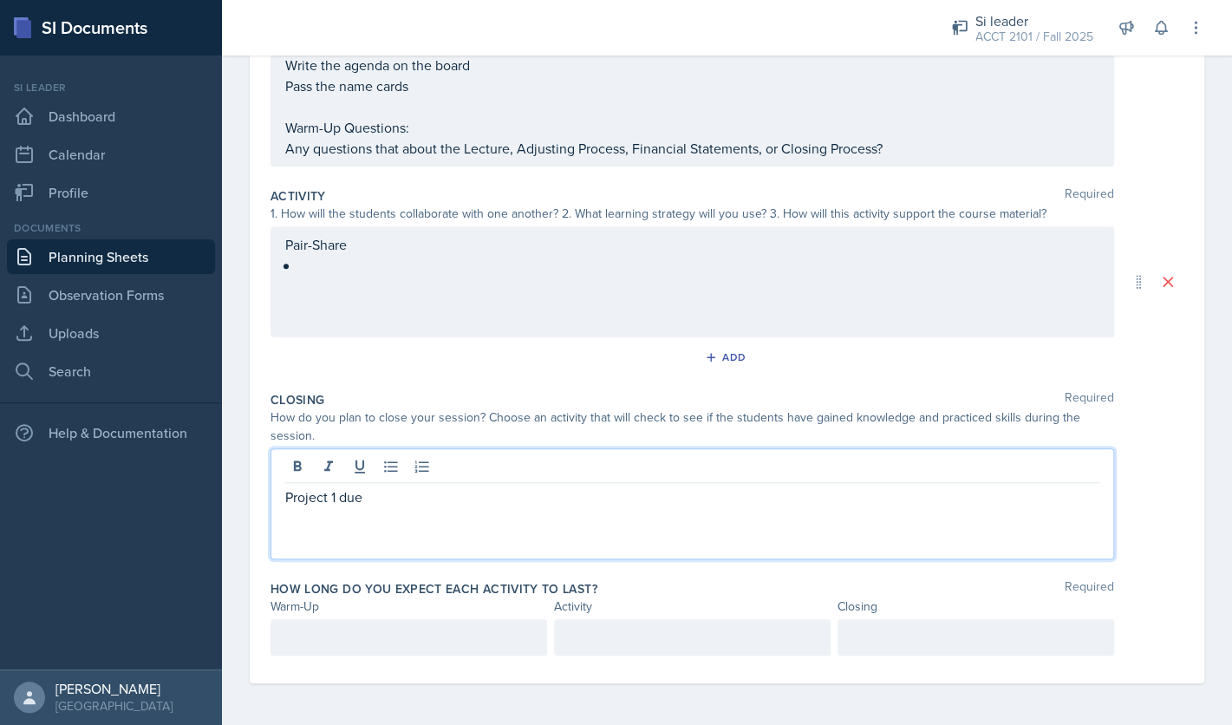
click at [476, 498] on p "Project 1 due" at bounding box center [692, 496] width 814 height 21
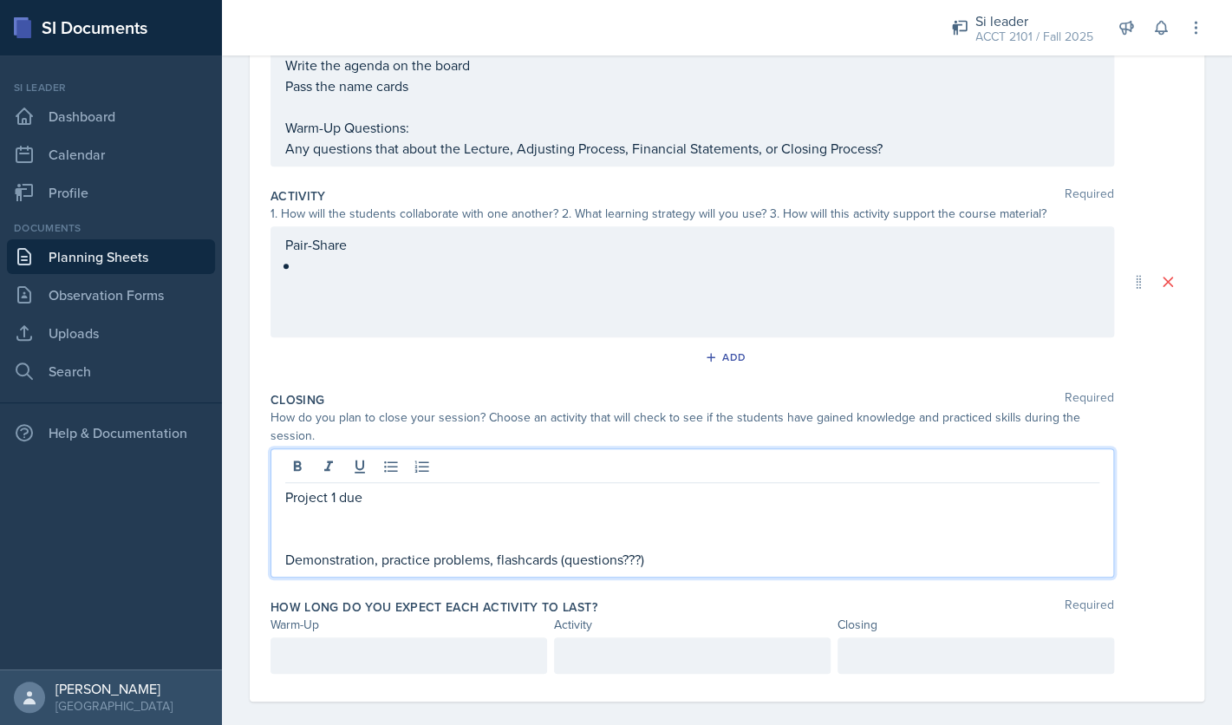
click at [302, 515] on p at bounding box center [692, 517] width 814 height 21
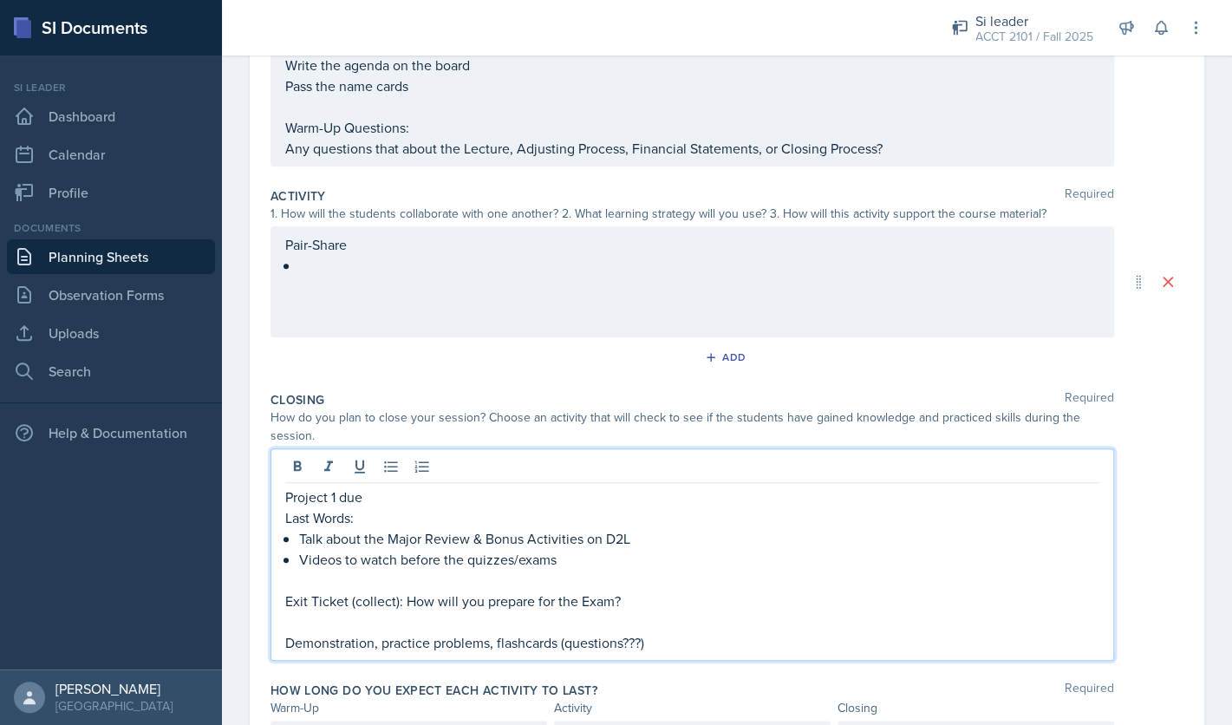
click at [365, 519] on p "Last Words:" at bounding box center [692, 517] width 814 height 21
click at [302, 538] on p "Talk about the Major Review & Bonus Activities on D2L" at bounding box center [699, 538] width 800 height 21
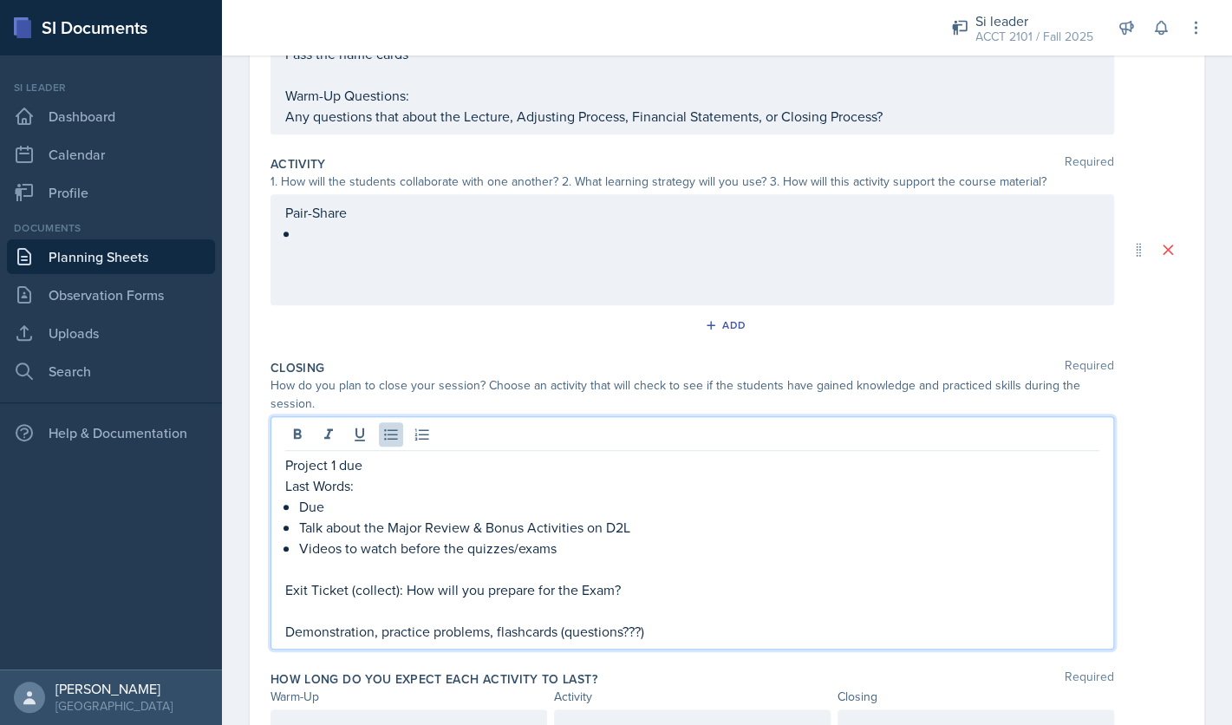
scroll to position [306, 0]
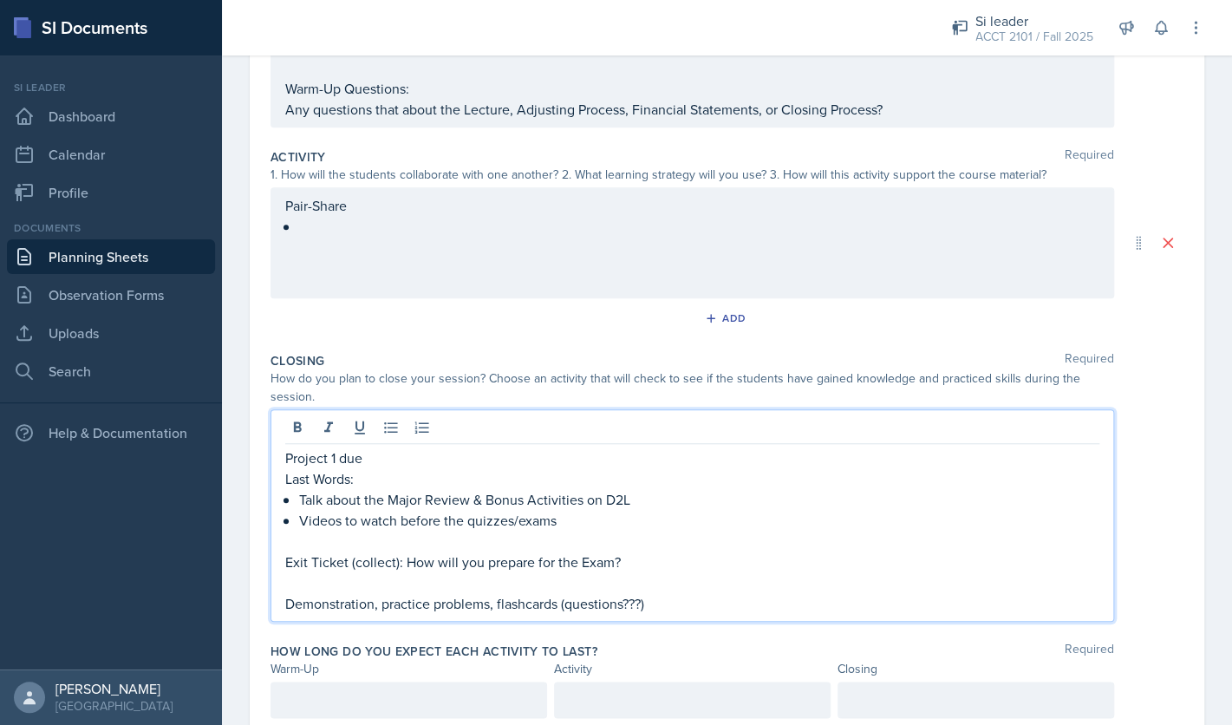
click at [398, 459] on p "Project 1 due" at bounding box center [692, 457] width 814 height 21
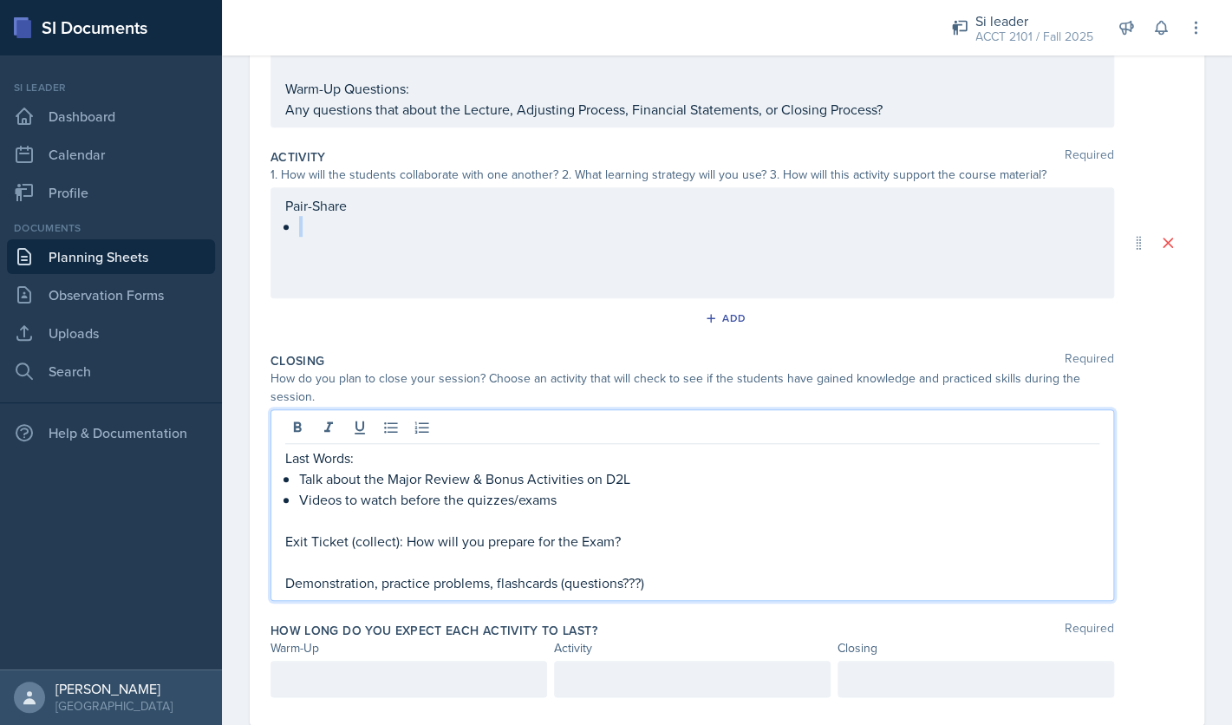
click at [491, 229] on div "Pair-Share" at bounding box center [692, 216] width 814 height 42
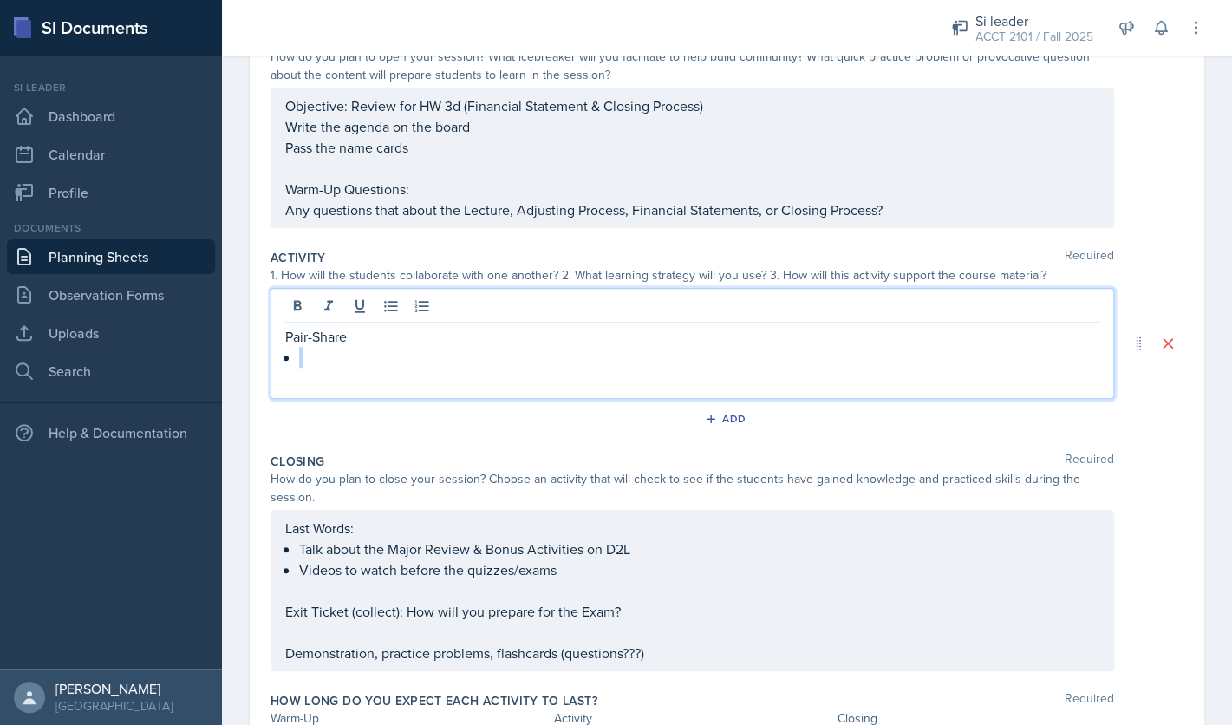
scroll to position [102, 0]
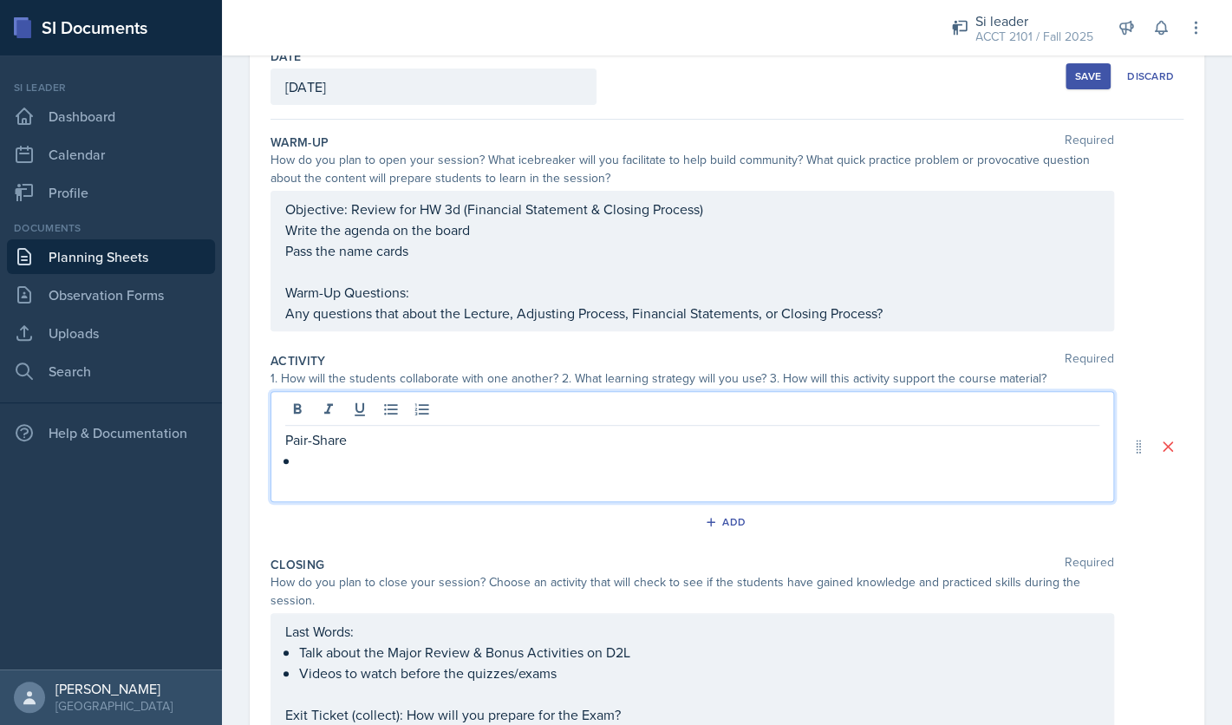
click at [442, 457] on p at bounding box center [699, 460] width 800 height 21
click at [431, 468] on p at bounding box center [699, 460] width 800 height 21
click at [308, 445] on p "Pair-Share" at bounding box center [692, 439] width 814 height 21
click at [392, 463] on p at bounding box center [699, 460] width 800 height 21
click at [320, 461] on p "HAve them" at bounding box center [699, 460] width 800 height 21
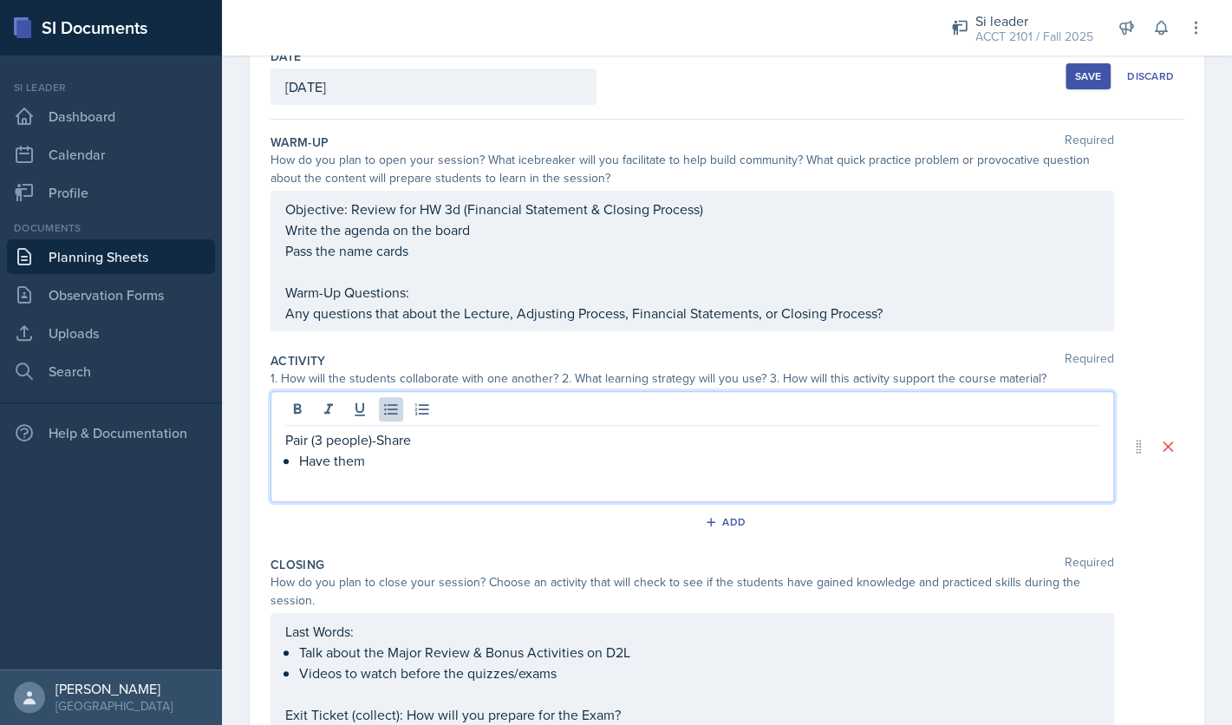
click at [392, 468] on p "Have them" at bounding box center [699, 460] width 800 height 21
drag, startPoint x: 424, startPoint y: 437, endPoint x: 260, endPoint y: 437, distance: 163.9
click at [271, 437] on div "Pair (3 people)-Share Have them get together in groups of" at bounding box center [693, 446] width 844 height 111
click at [546, 463] on p "Have them get together in groups of" at bounding box center [699, 460] width 800 height 21
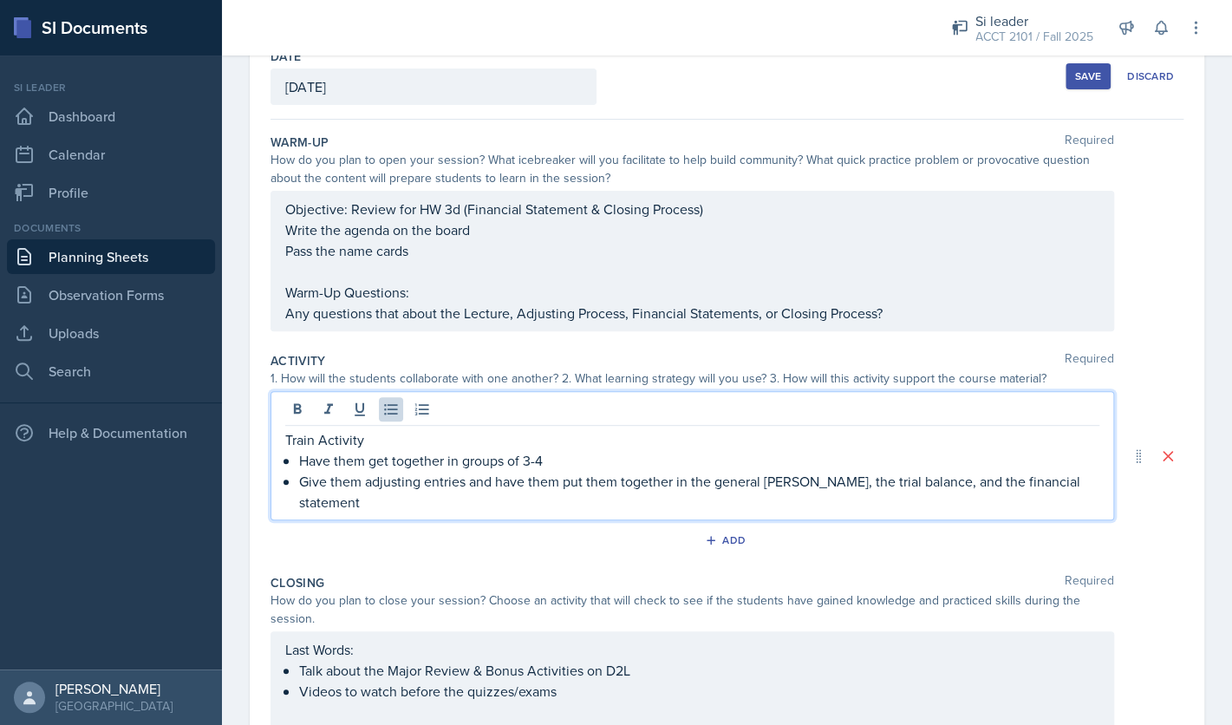
click at [1077, 488] on p "Give them adjusting entries and have them put them together in the general ledg…" at bounding box center [699, 492] width 800 height 42
click at [342, 504] on p "Give them adjusting entries and have them put them together in the general ledg…" at bounding box center [699, 492] width 800 height 42
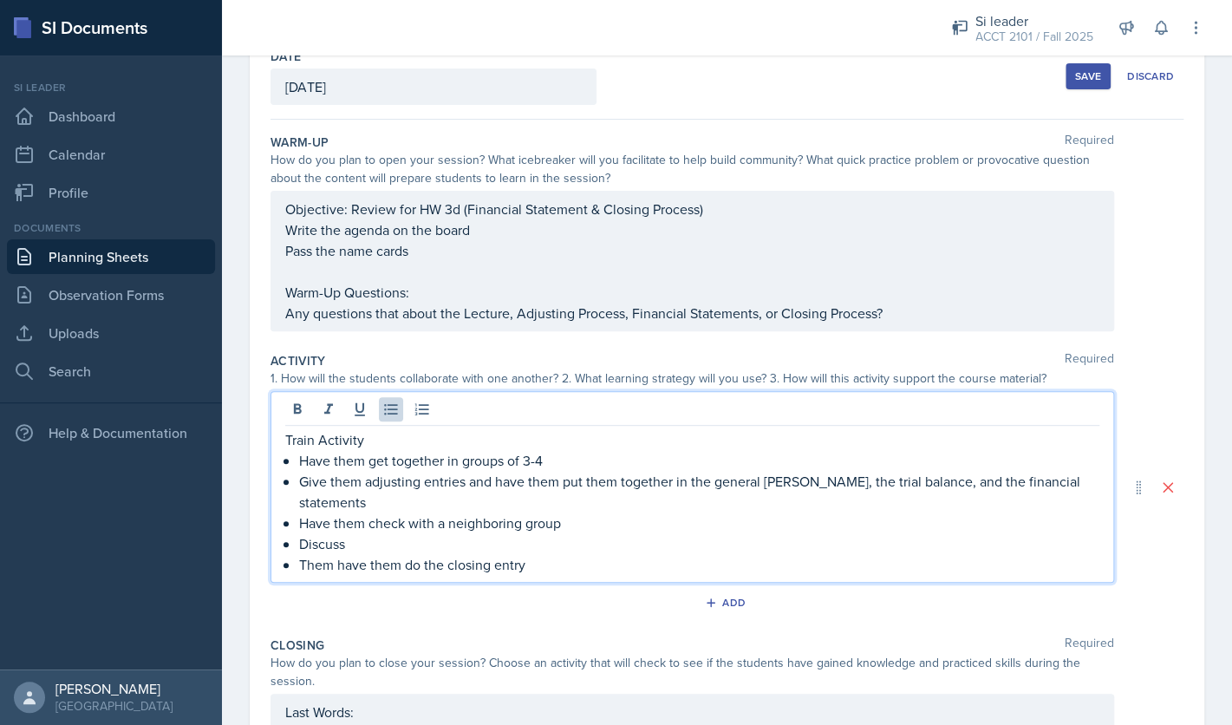
click at [403, 554] on p "Them have them do the closing entry" at bounding box center [699, 564] width 800 height 21
click at [330, 554] on p "Them have do the closing entry" at bounding box center [699, 564] width 800 height 21
click at [364, 554] on p "Then have do the closing entry" at bounding box center [699, 564] width 800 height 21
click at [564, 554] on p "Then have them do the closing entry" at bounding box center [699, 564] width 800 height 21
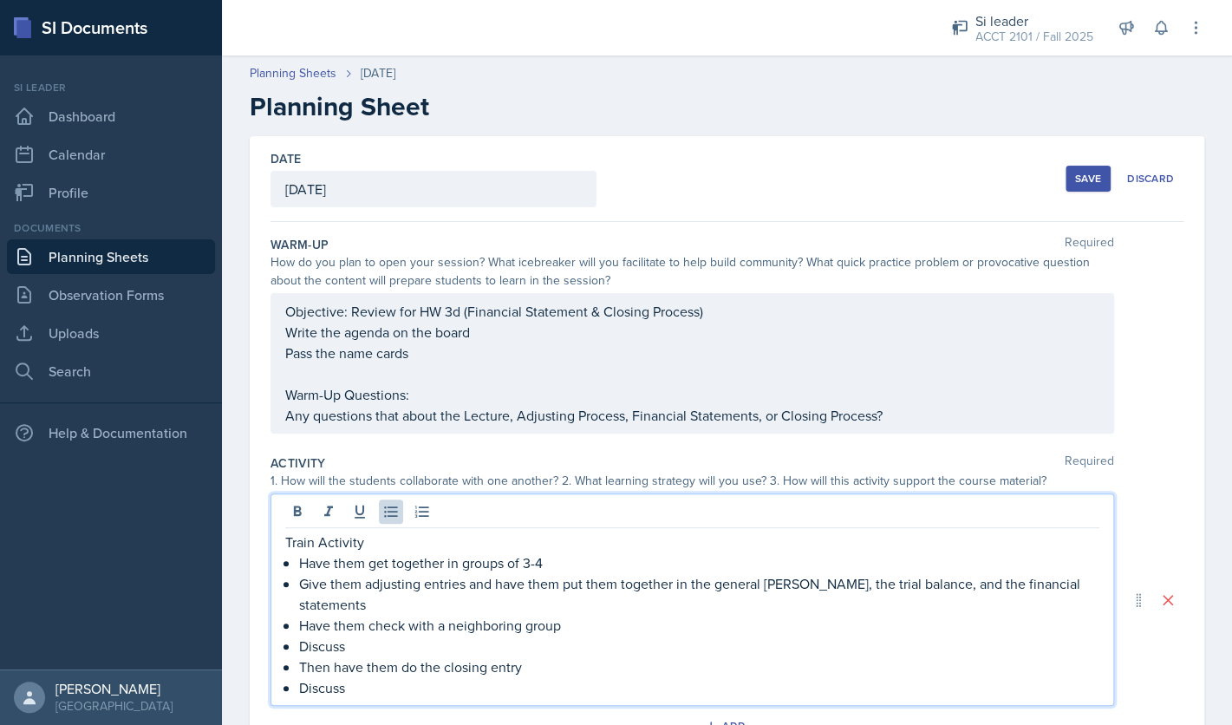
scroll to position [398, 0]
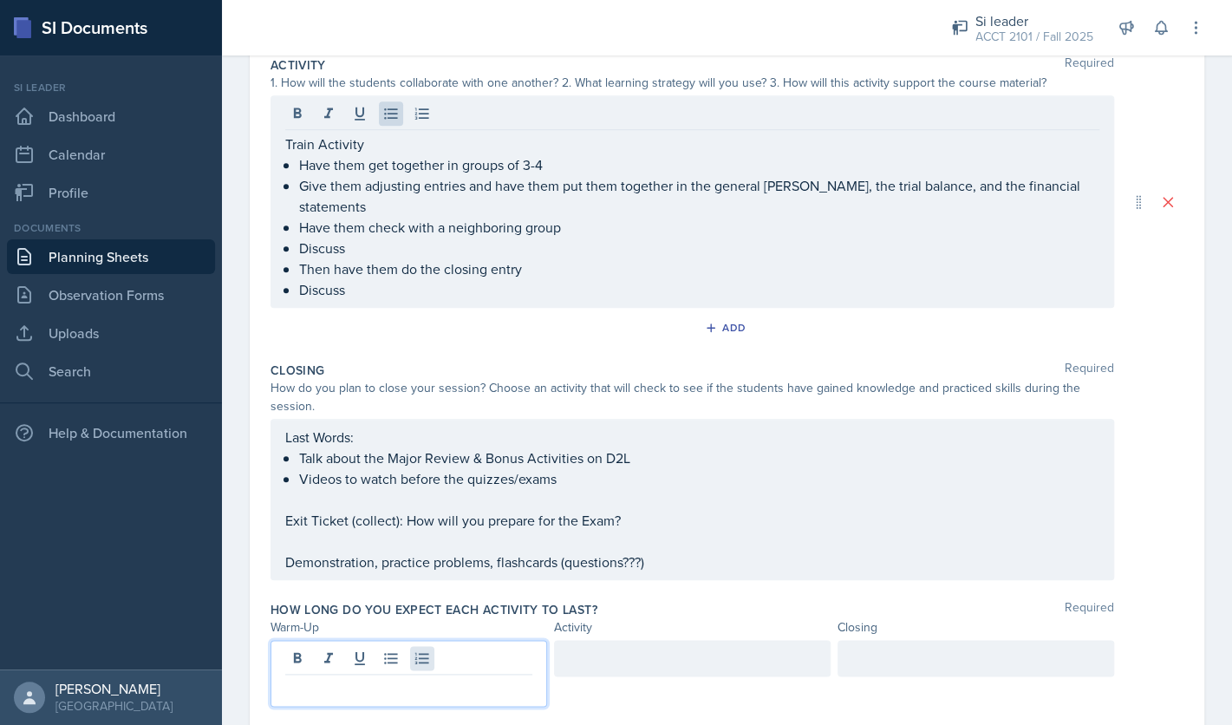
click at [427, 640] on div at bounding box center [409, 673] width 277 height 67
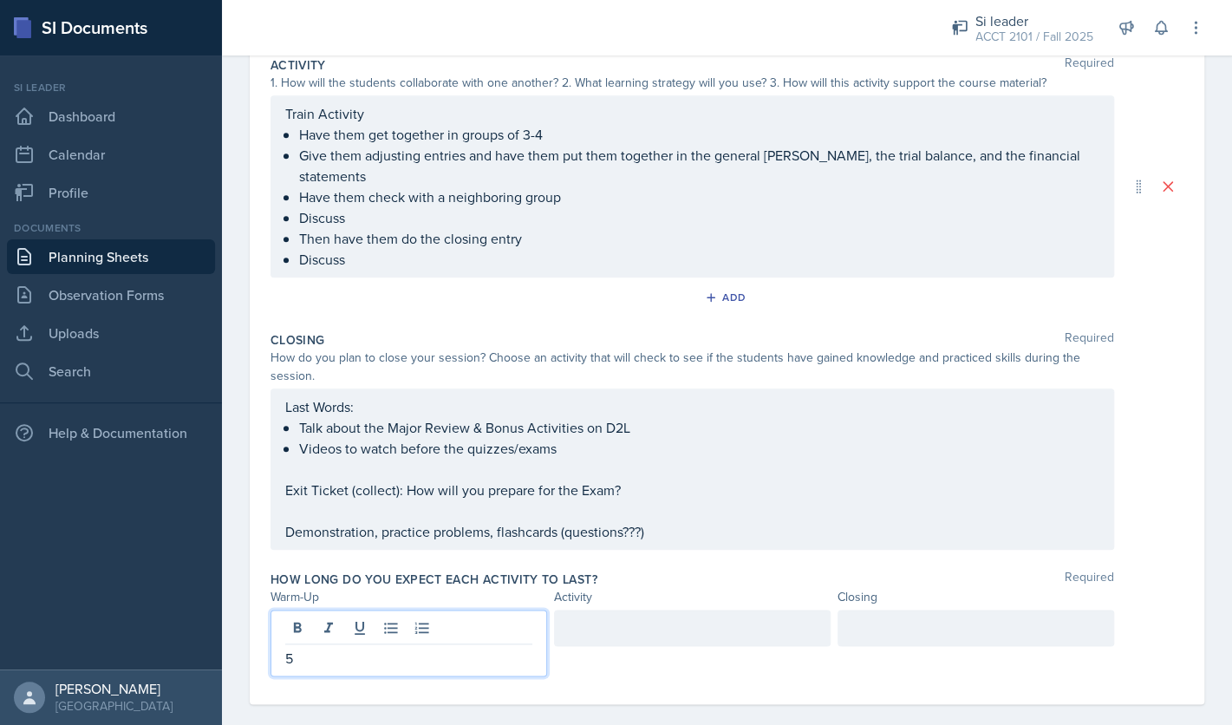
click at [900, 610] on div at bounding box center [976, 628] width 277 height 36
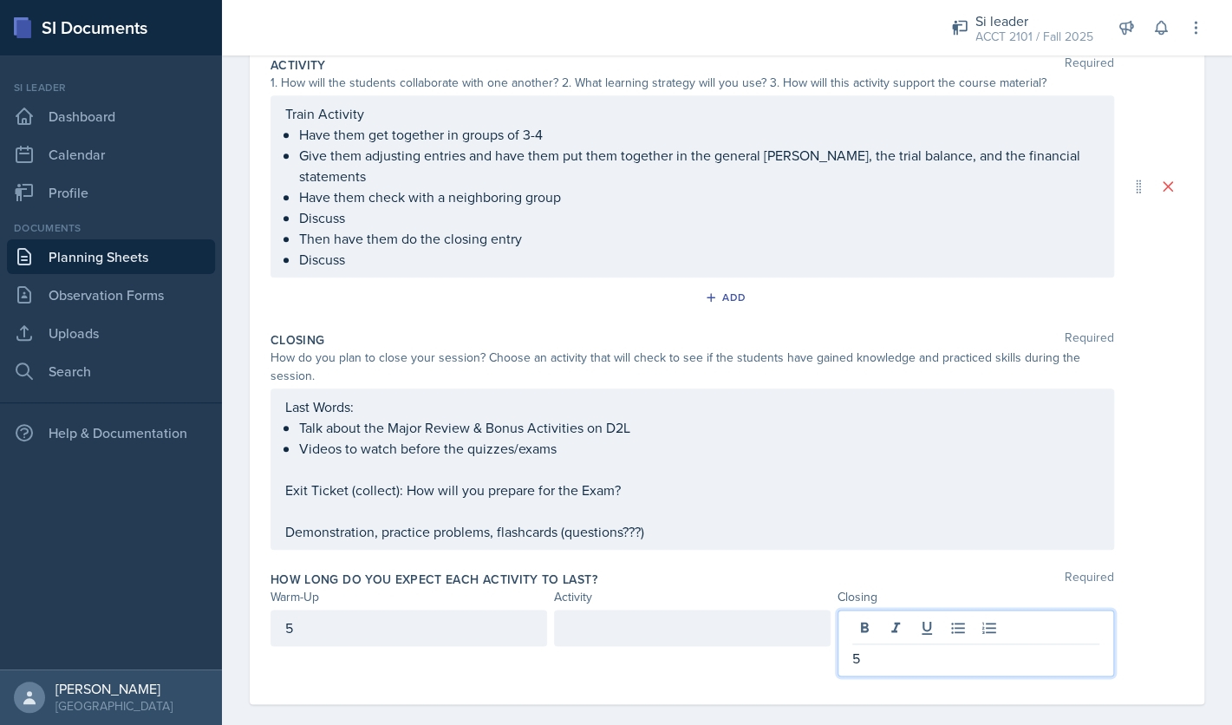
click at [735, 610] on div at bounding box center [692, 628] width 277 height 36
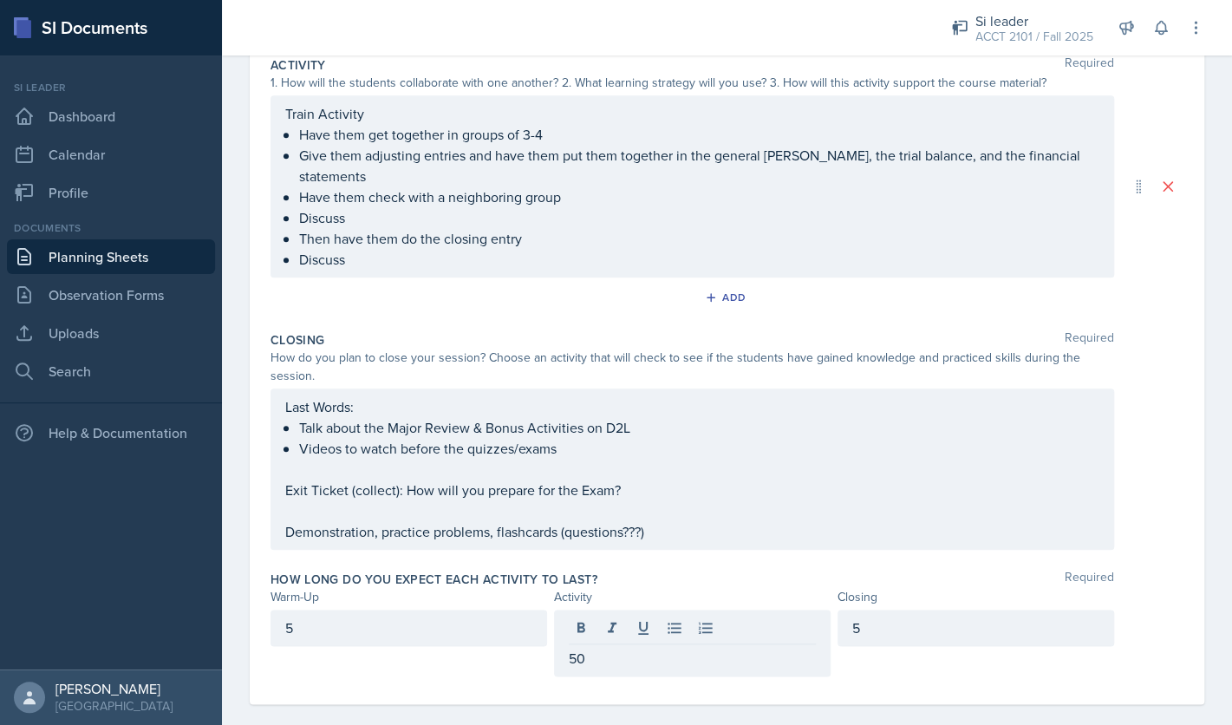
click at [887, 534] on div "Closing Required How do you plan to close your session? Choose an activity that…" at bounding box center [727, 443] width 913 height 239
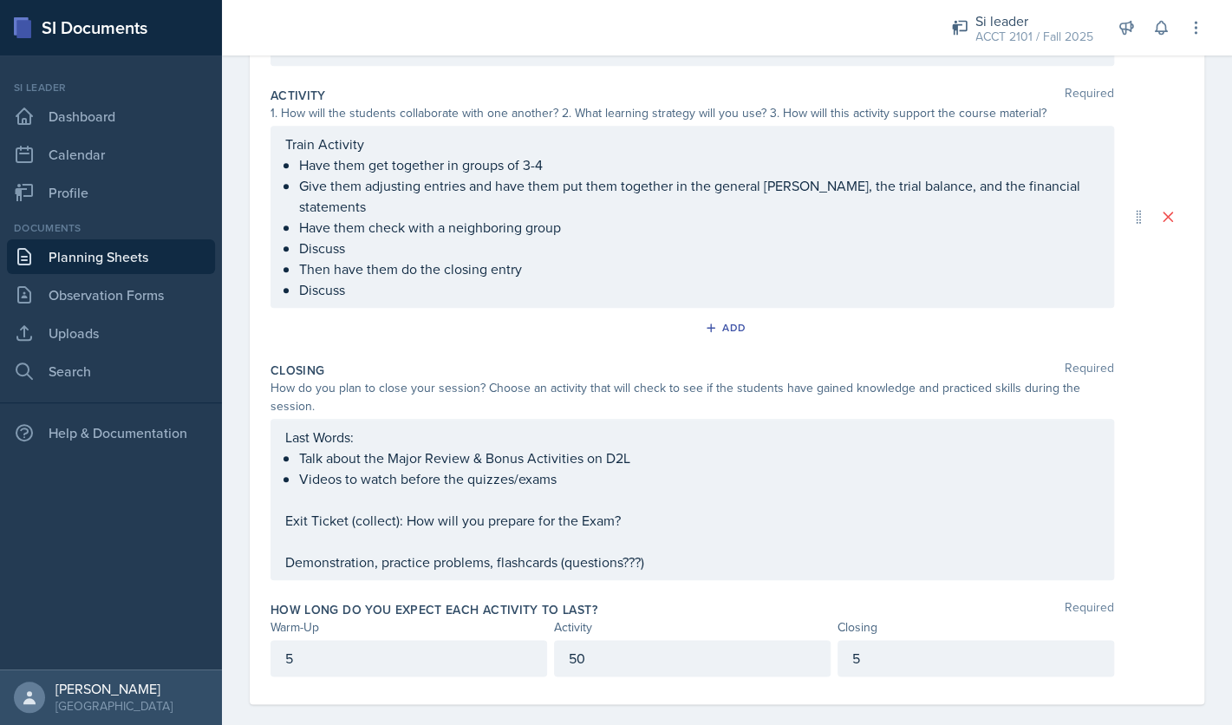
scroll to position [0, 0]
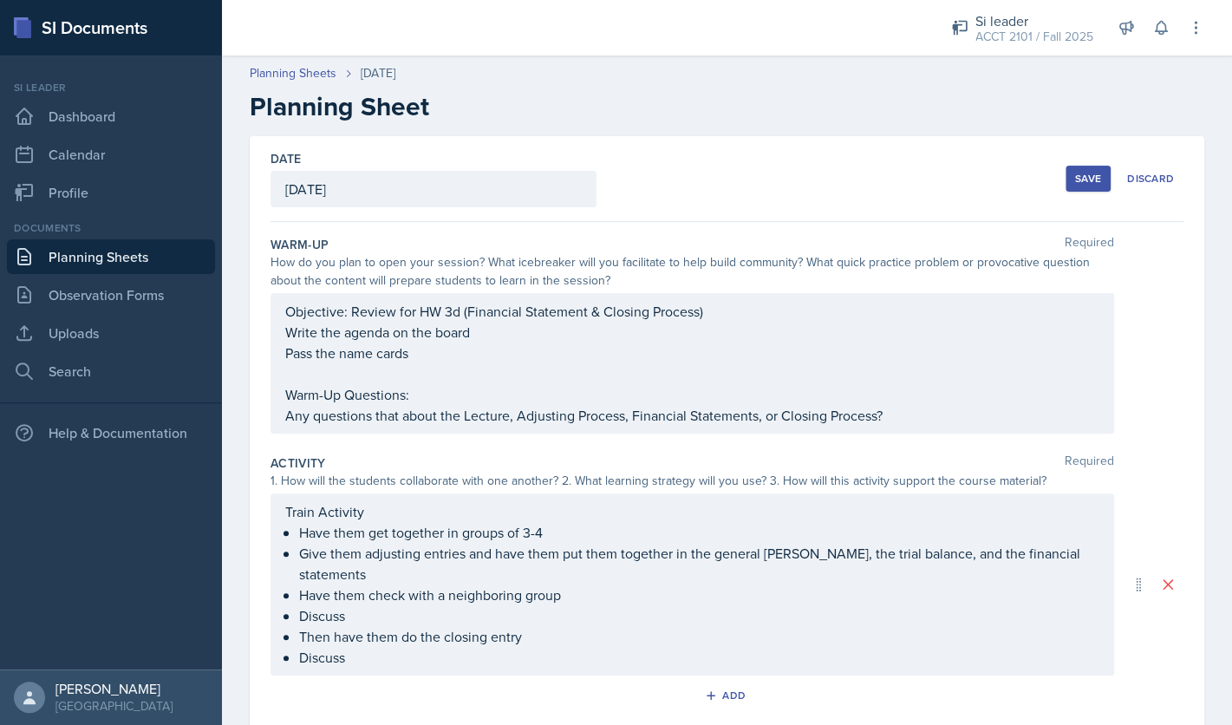
click at [1089, 179] on div "Save" at bounding box center [1088, 179] width 26 height 14
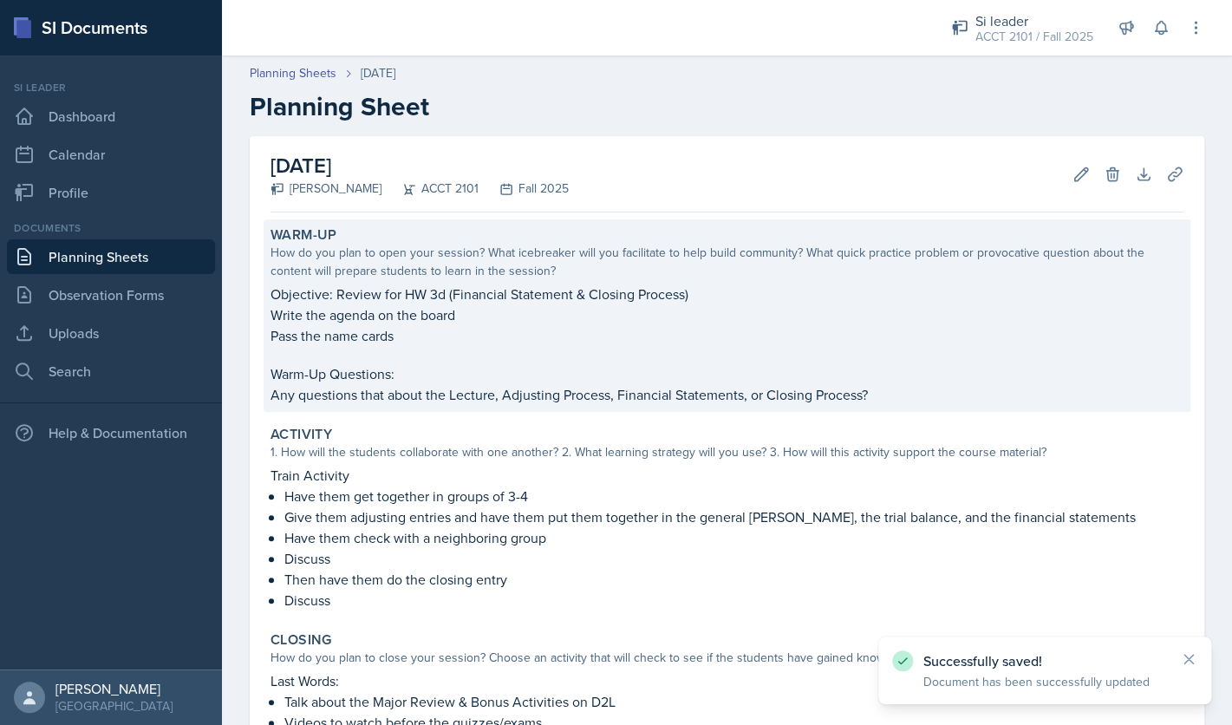
scroll to position [284, 0]
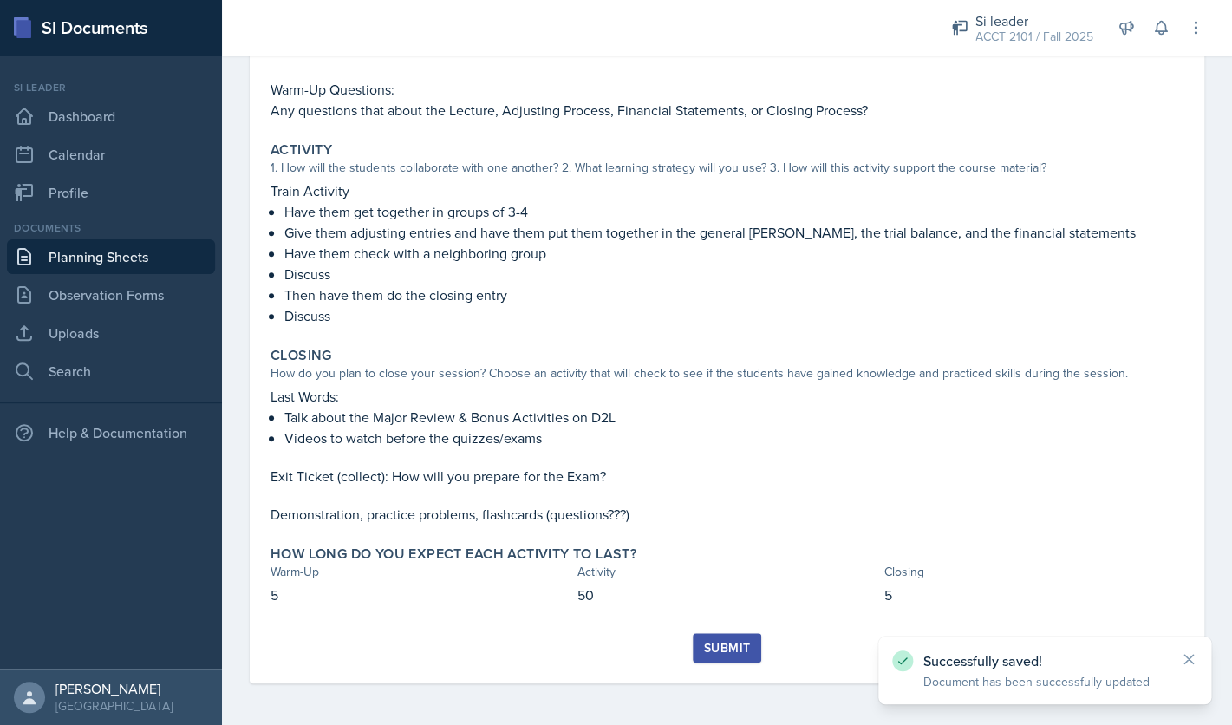
click at [727, 643] on div "Submit" at bounding box center [727, 648] width 46 height 14
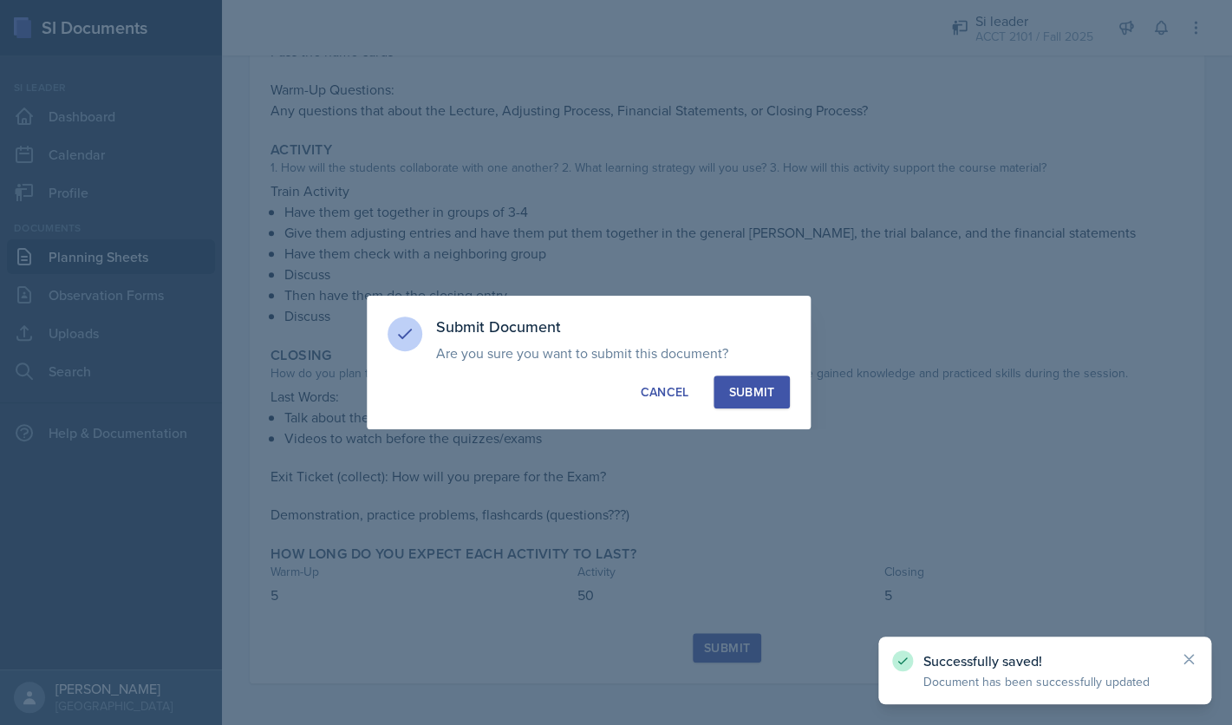
click at [768, 392] on div "Submit" at bounding box center [751, 391] width 46 height 17
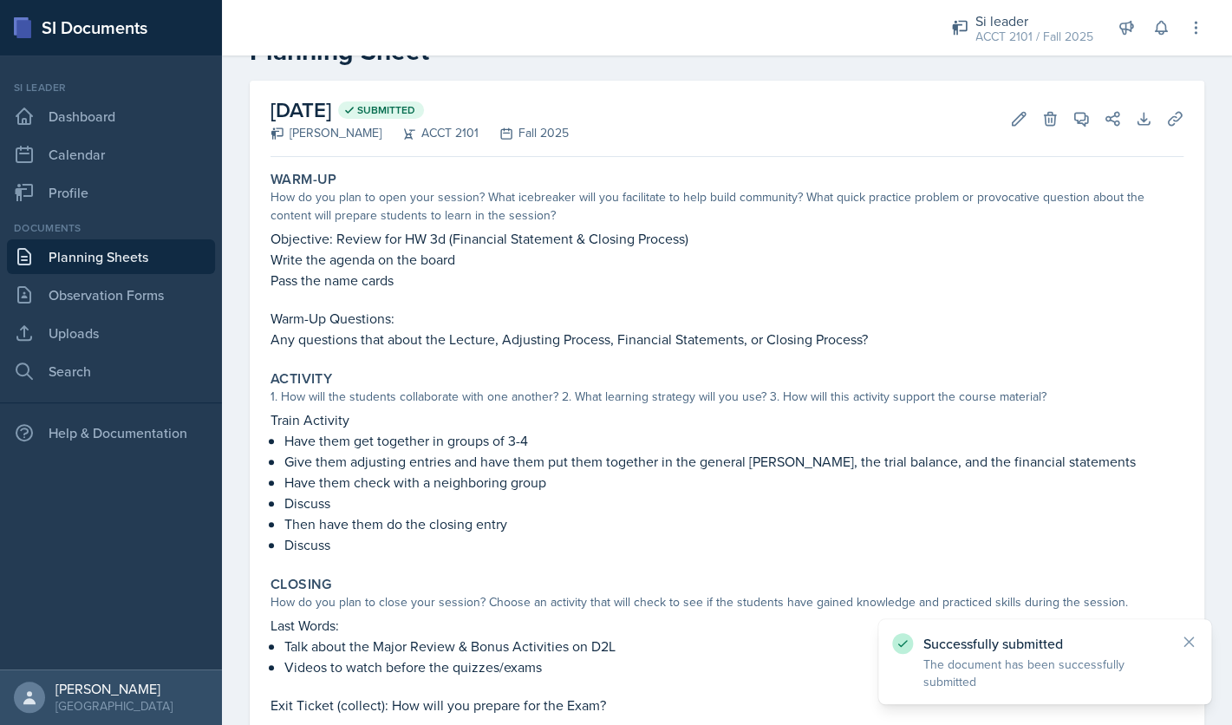
scroll to position [0, 0]
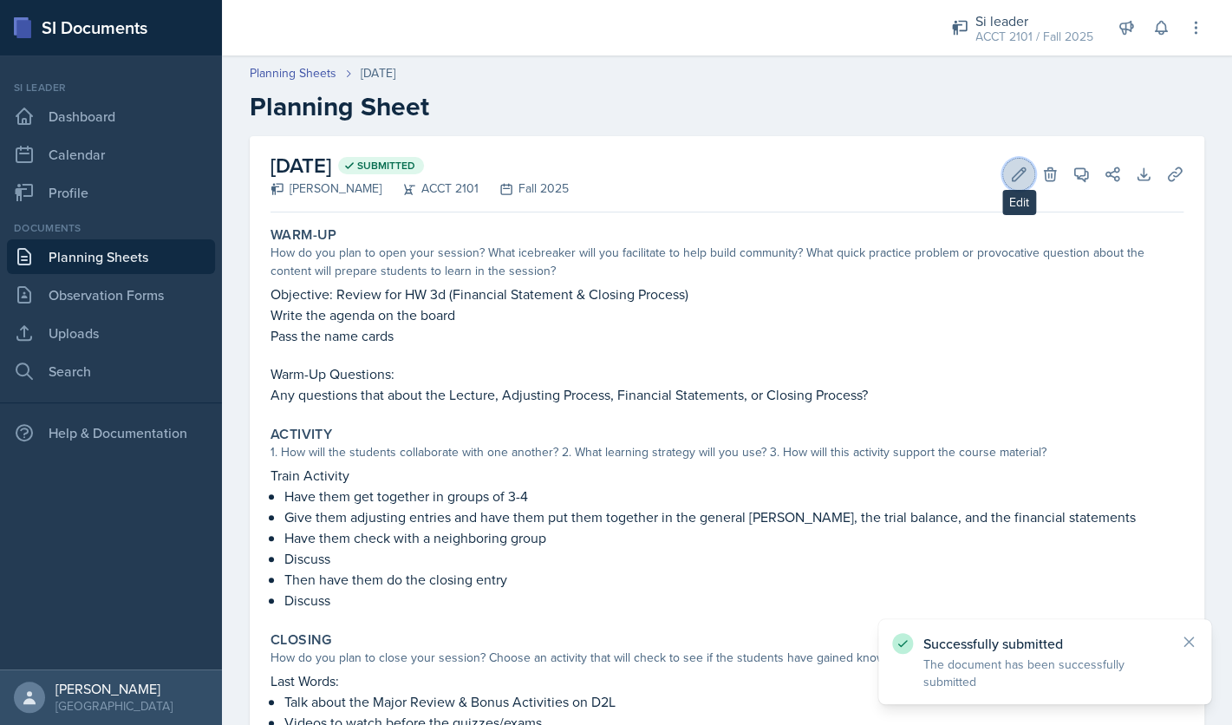
click at [1026, 179] on icon at bounding box center [1018, 174] width 17 height 17
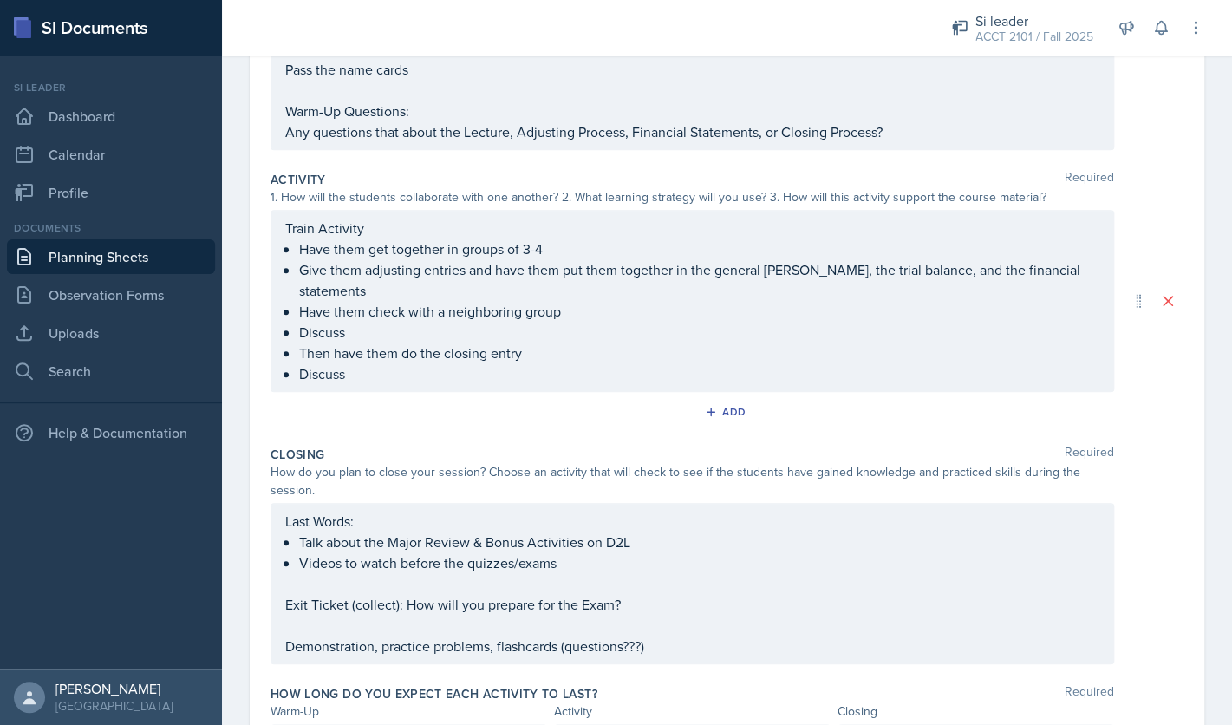
scroll to position [368, 0]
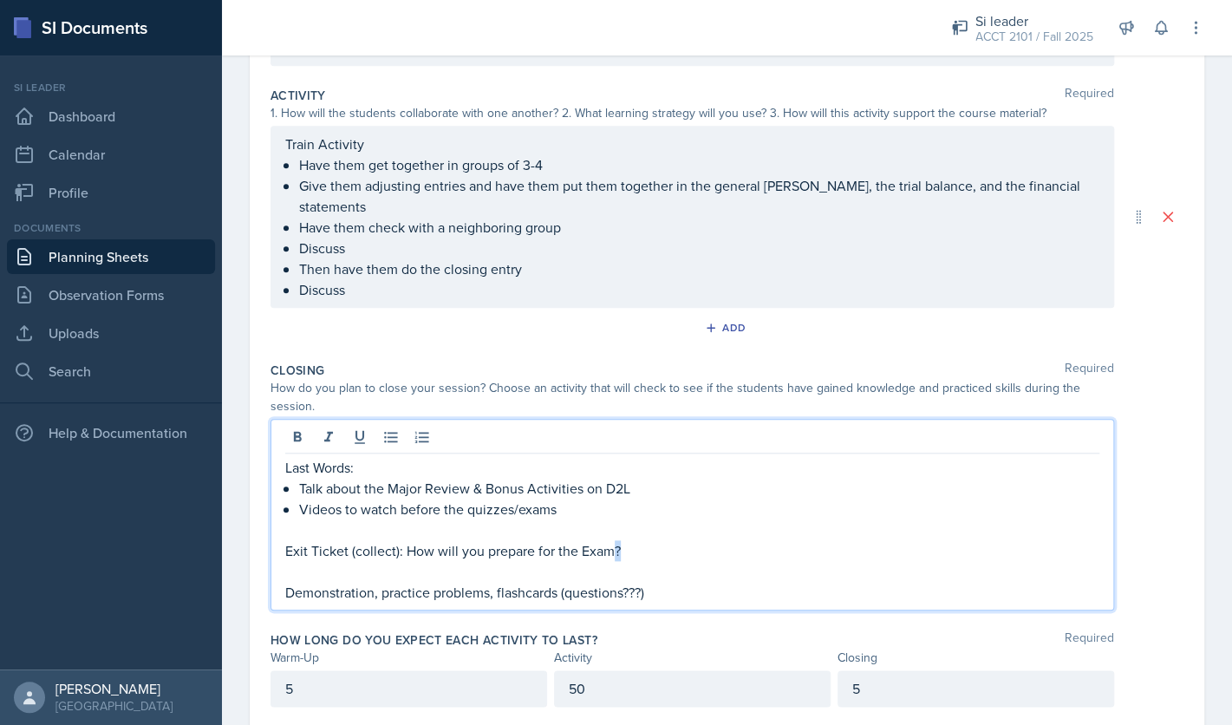
drag, startPoint x: 614, startPoint y: 502, endPoint x: 620, endPoint y: 533, distance: 31.8
click at [619, 540] on p "Exit Ticket (collect): How will you prepare for the Exam?" at bounding box center [692, 550] width 814 height 21
click at [620, 540] on p "Exit Ticket (collect): How will you prepare for the Exam?" at bounding box center [692, 550] width 814 height 21
click at [878, 540] on p "Exit Ticket (collect): How will you prepare for the Exam (for the ones that did…" at bounding box center [692, 550] width 814 height 21
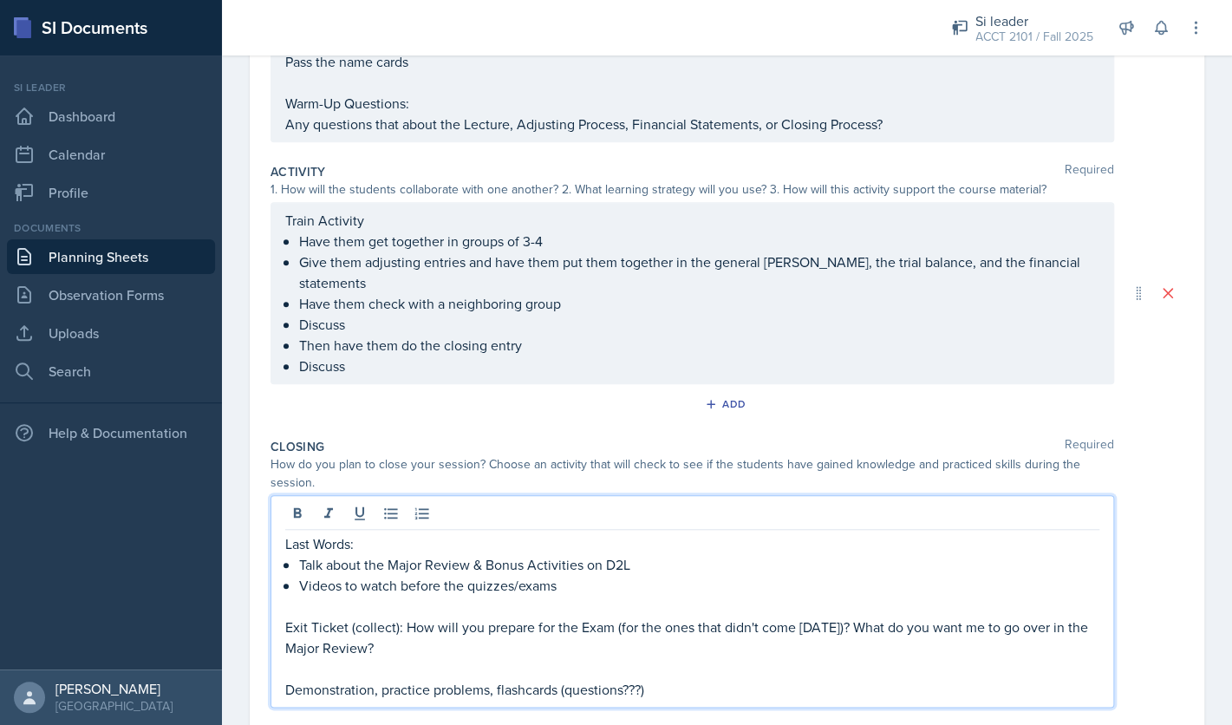
scroll to position [0, 0]
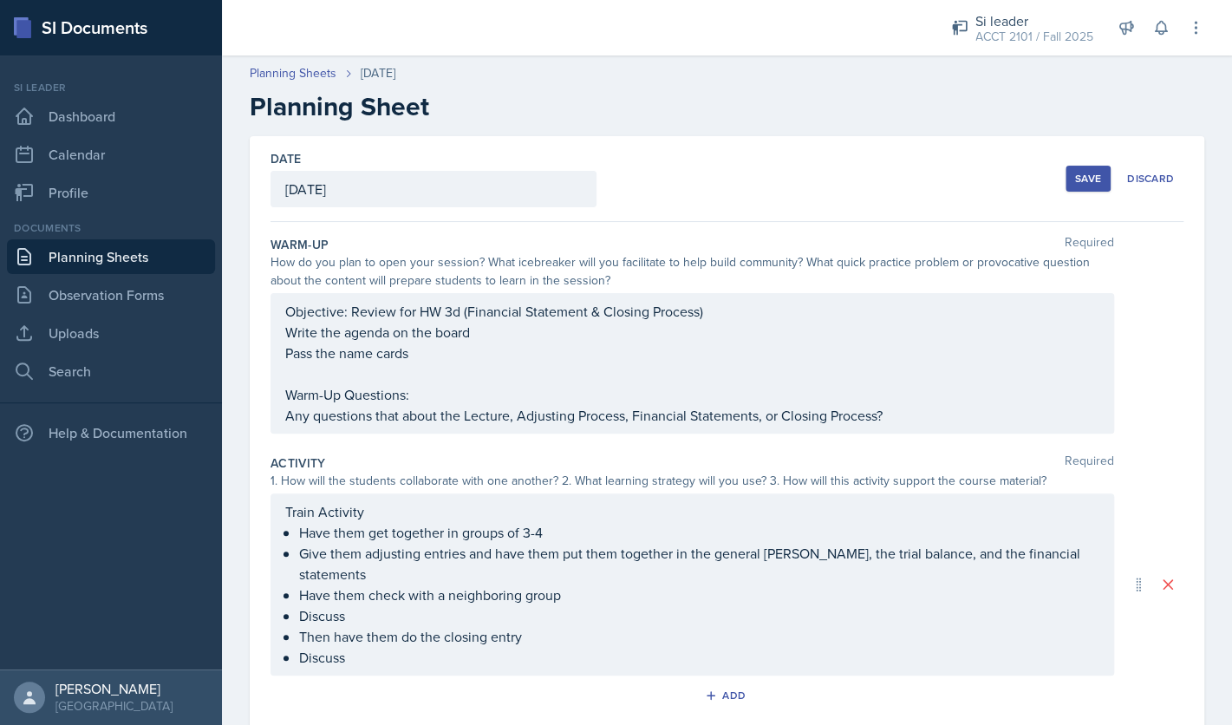
click at [1086, 177] on div "Save" at bounding box center [1088, 179] width 26 height 14
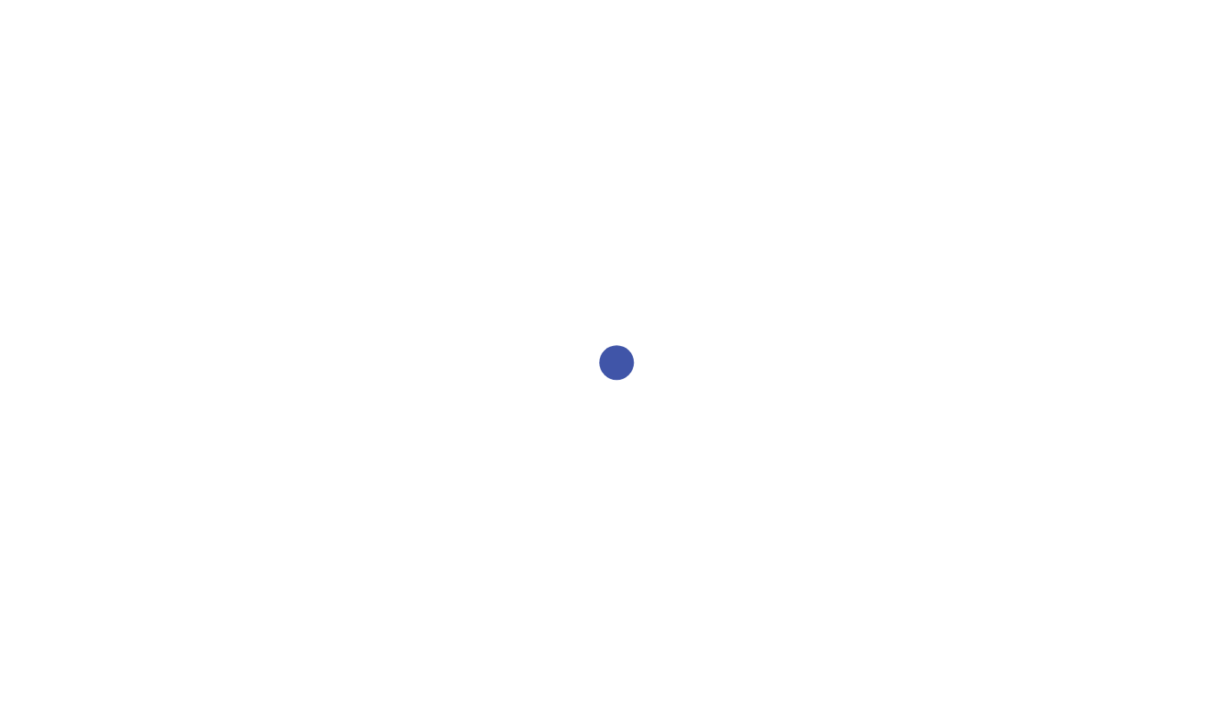
select select "2bed604d-1099-4043-b1bc-2365e8740244"
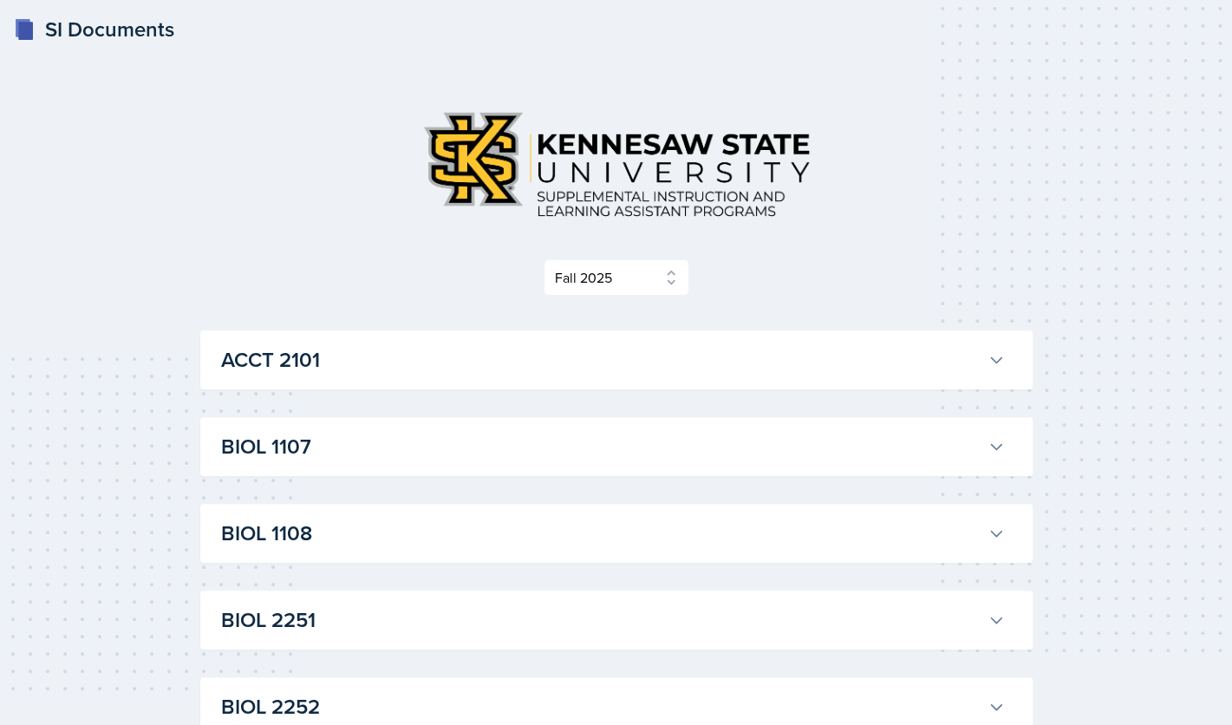
click at [363, 365] on h3 "ACCT 2101" at bounding box center [601, 359] width 760 height 31
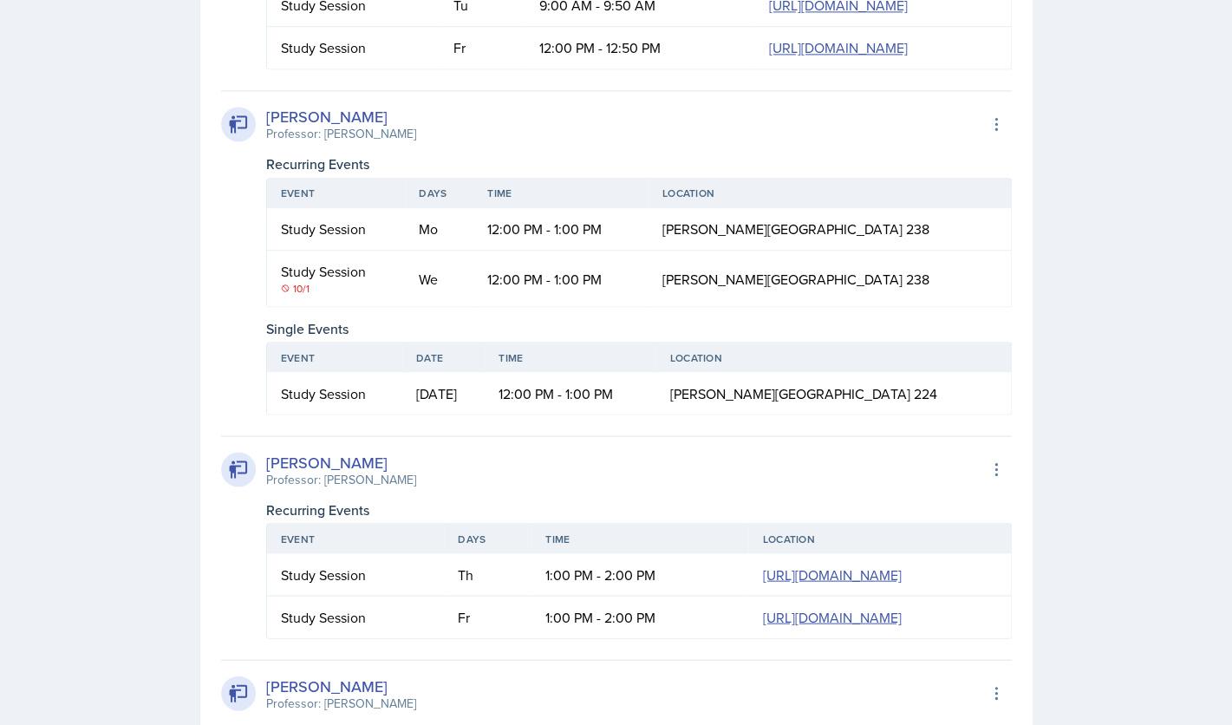
scroll to position [668, 0]
